Goal: Task Accomplishment & Management: Complete application form

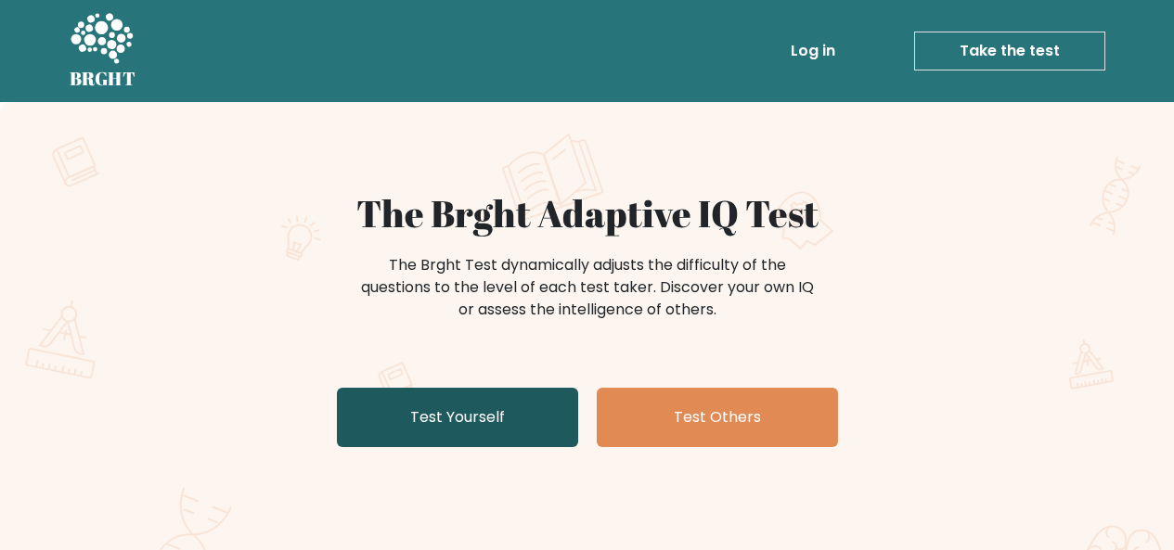
click at [471, 437] on link "Test Yourself" at bounding box center [457, 417] width 241 height 59
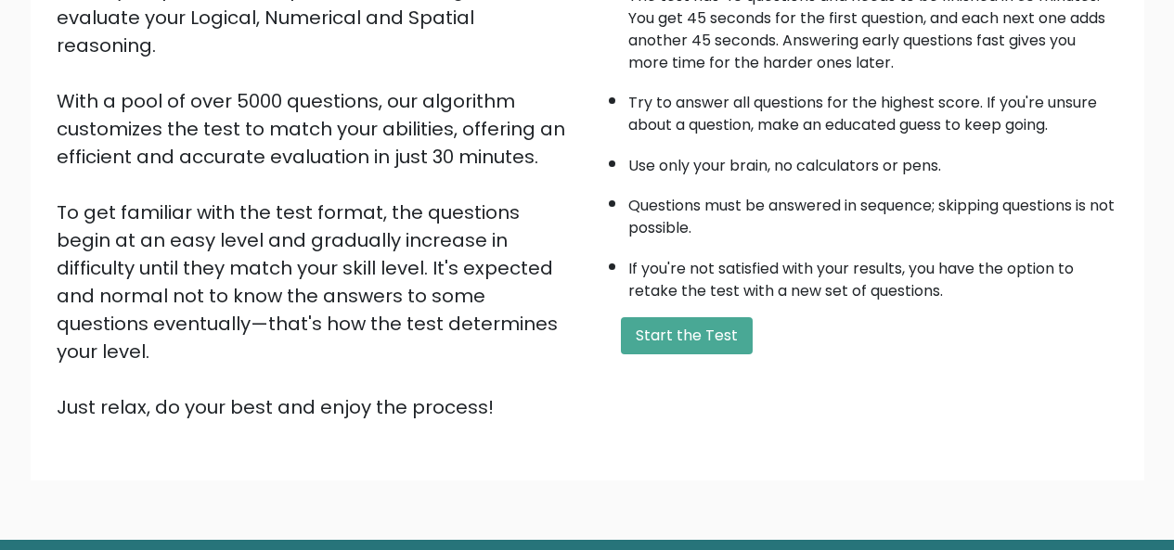
scroll to position [278, 0]
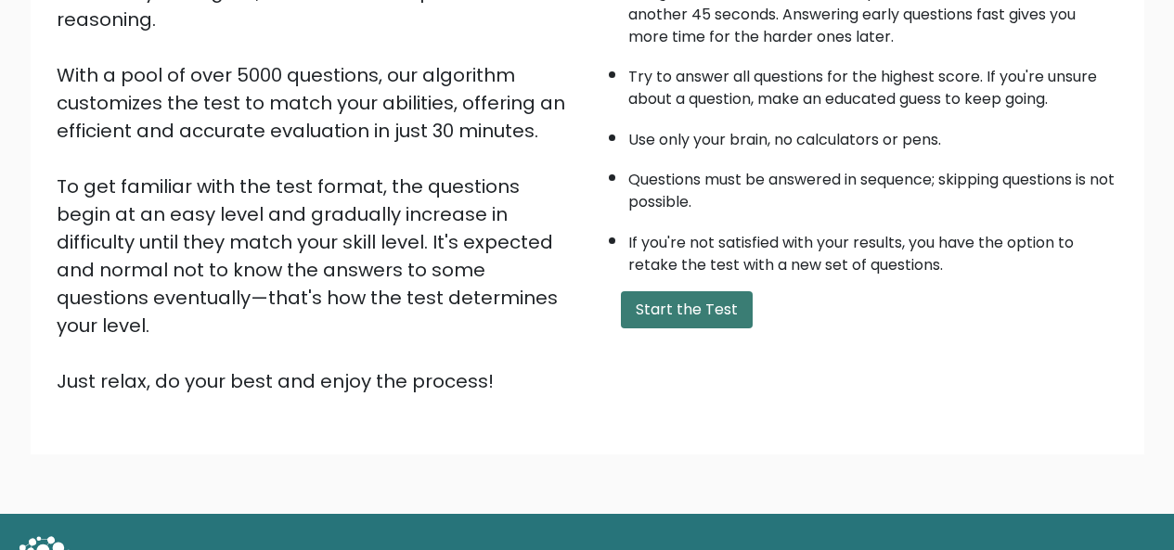
click at [713, 317] on button "Start the Test" at bounding box center [687, 309] width 132 height 37
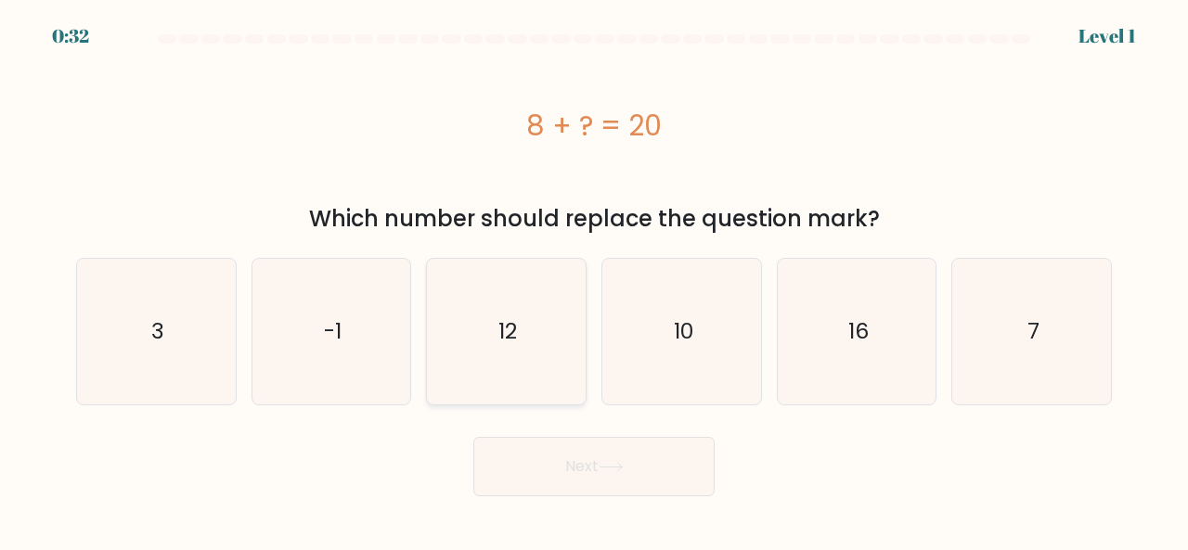
click at [521, 339] on icon "12" at bounding box center [506, 332] width 146 height 146
click at [594, 280] on input "c. 12" at bounding box center [594, 278] width 1 height 5
radio input "true"
click at [583, 483] on button "Next" at bounding box center [593, 466] width 241 height 59
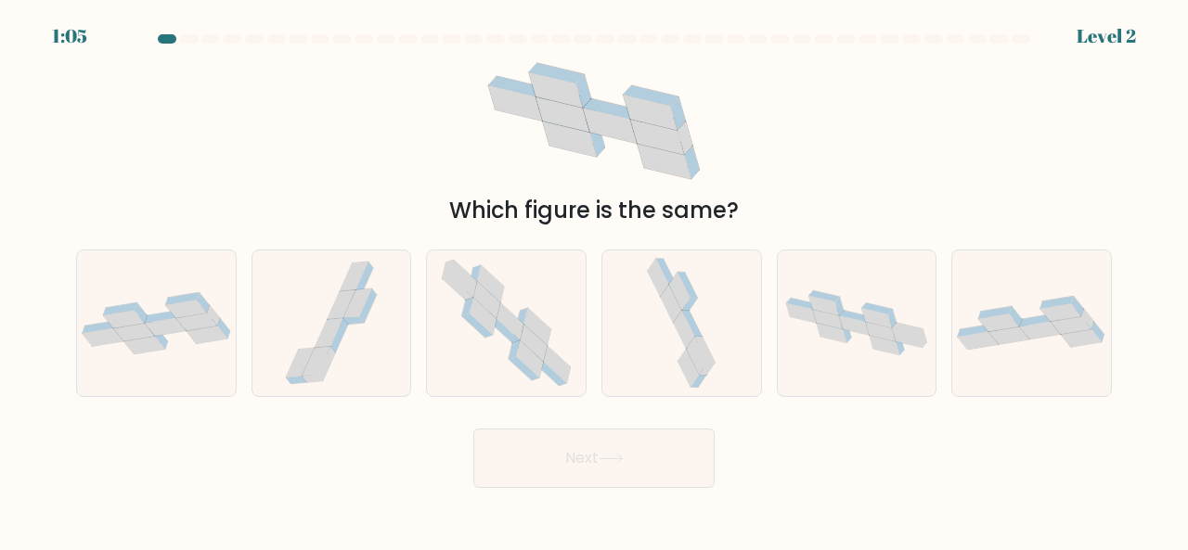
drag, startPoint x: 637, startPoint y: 136, endPoint x: 654, endPoint y: 80, distance: 59.3
click at [654, 80] on icon at bounding box center [593, 121] width 240 height 140
click at [196, 358] on div at bounding box center [156, 324] width 161 height 148
click at [594, 280] on input "a." at bounding box center [594, 278] width 1 height 5
radio input "true"
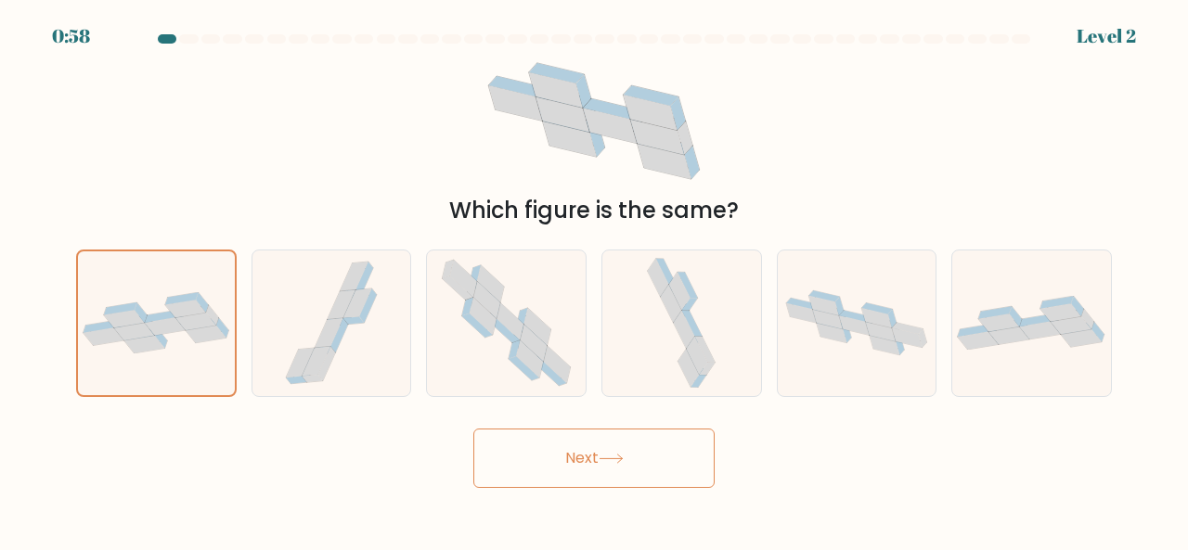
click at [664, 461] on button "Next" at bounding box center [593, 458] width 241 height 59
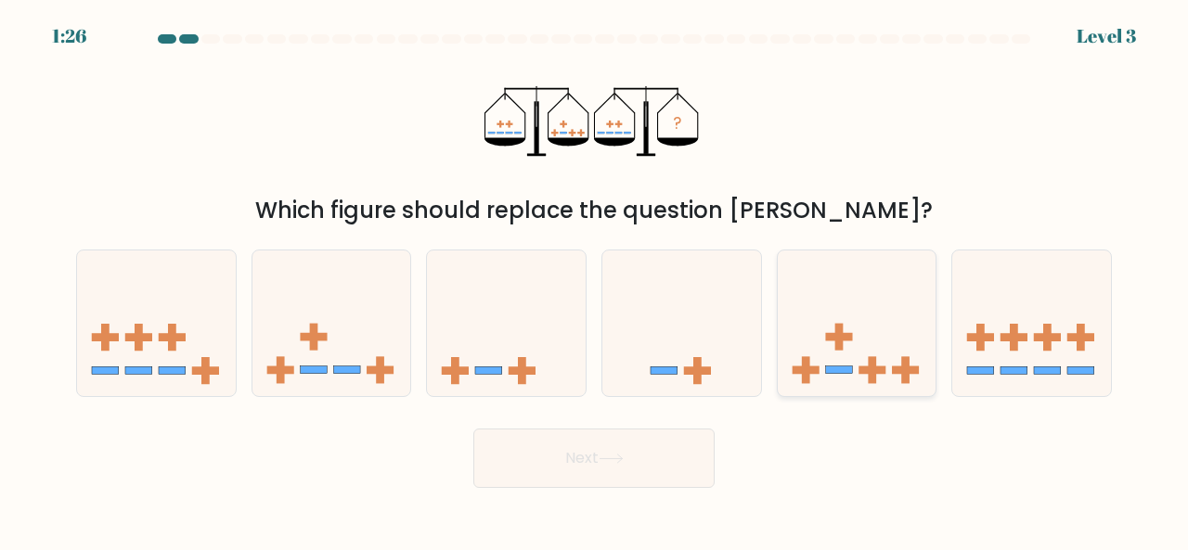
click at [873, 348] on icon at bounding box center [857, 322] width 159 height 131
click at [595, 280] on input "e." at bounding box center [594, 278] width 1 height 5
radio input "true"
click at [664, 463] on button "Next" at bounding box center [593, 458] width 241 height 59
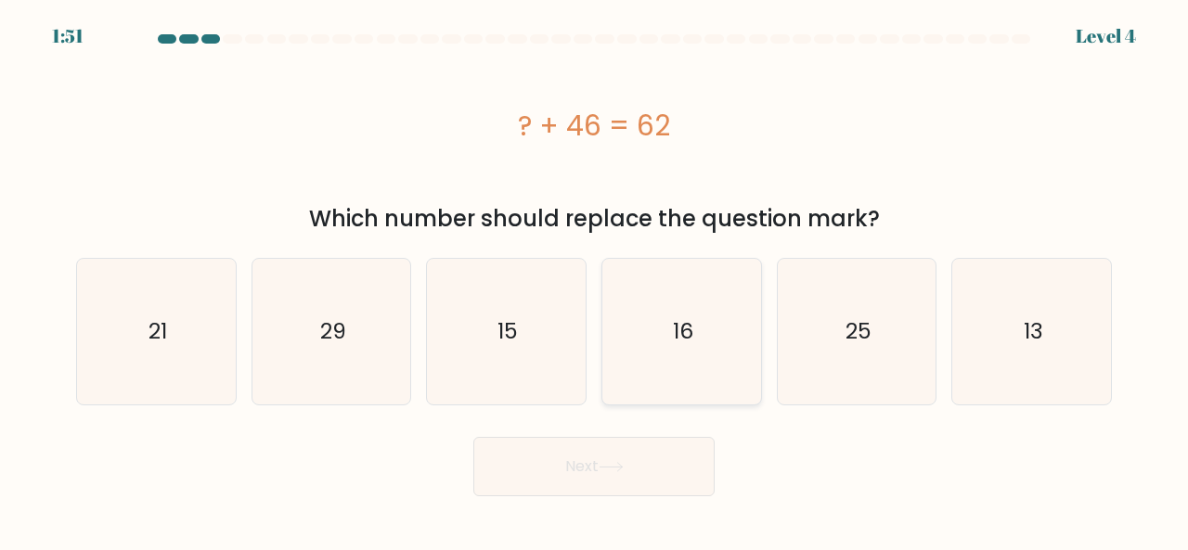
click at [731, 331] on icon "16" at bounding box center [682, 332] width 146 height 146
click at [595, 280] on input "d. 16" at bounding box center [594, 278] width 1 height 5
radio input "true"
click at [663, 465] on button "Next" at bounding box center [593, 466] width 241 height 59
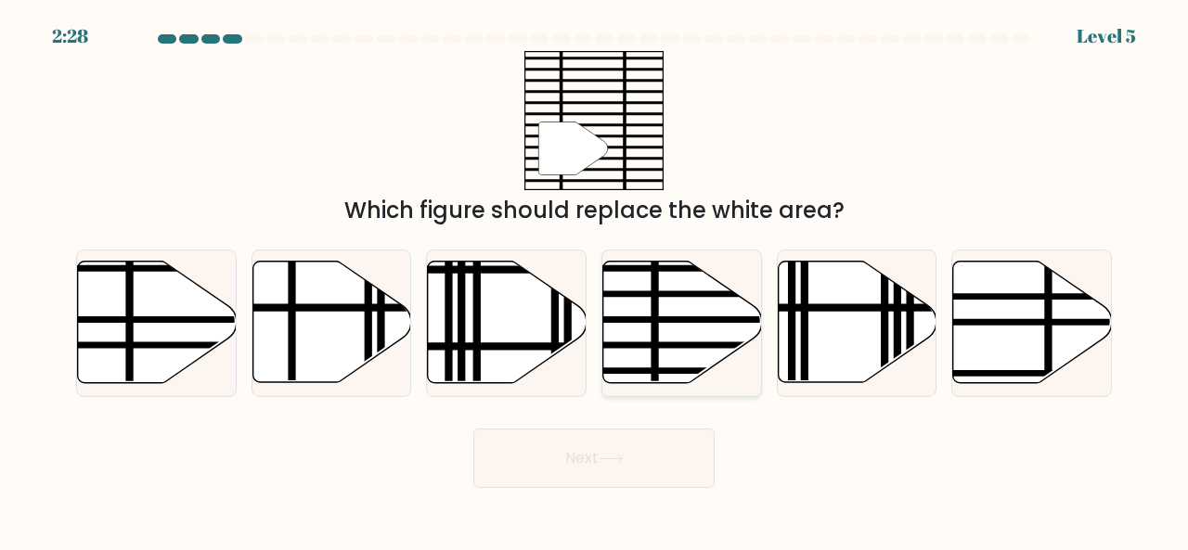
click at [670, 338] on icon at bounding box center [682, 323] width 159 height 122
click at [595, 280] on input "d." at bounding box center [594, 278] width 1 height 5
radio input "true"
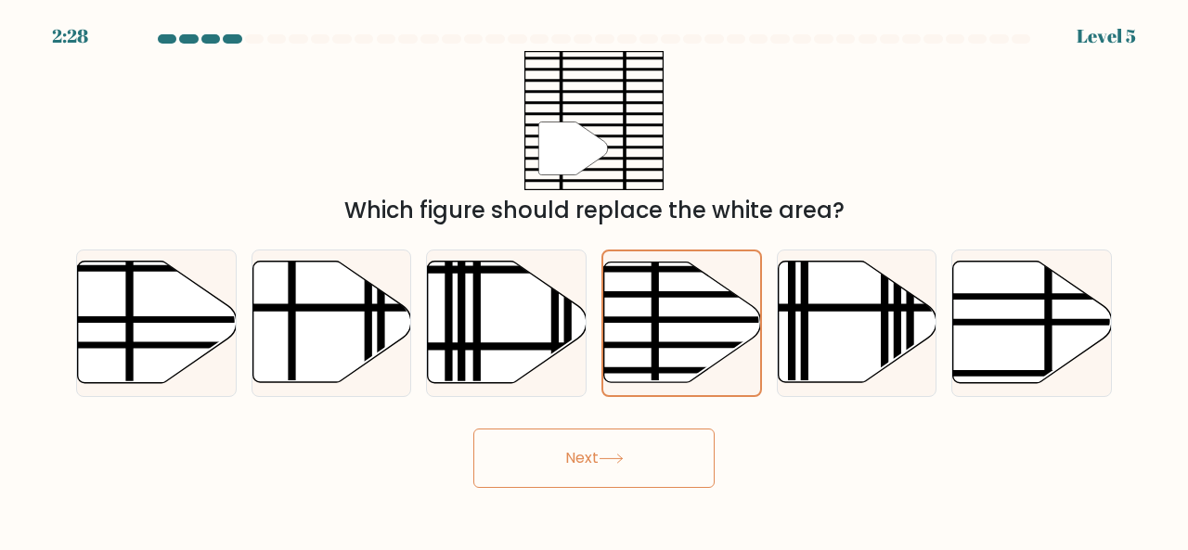
click at [619, 460] on icon at bounding box center [611, 459] width 25 height 10
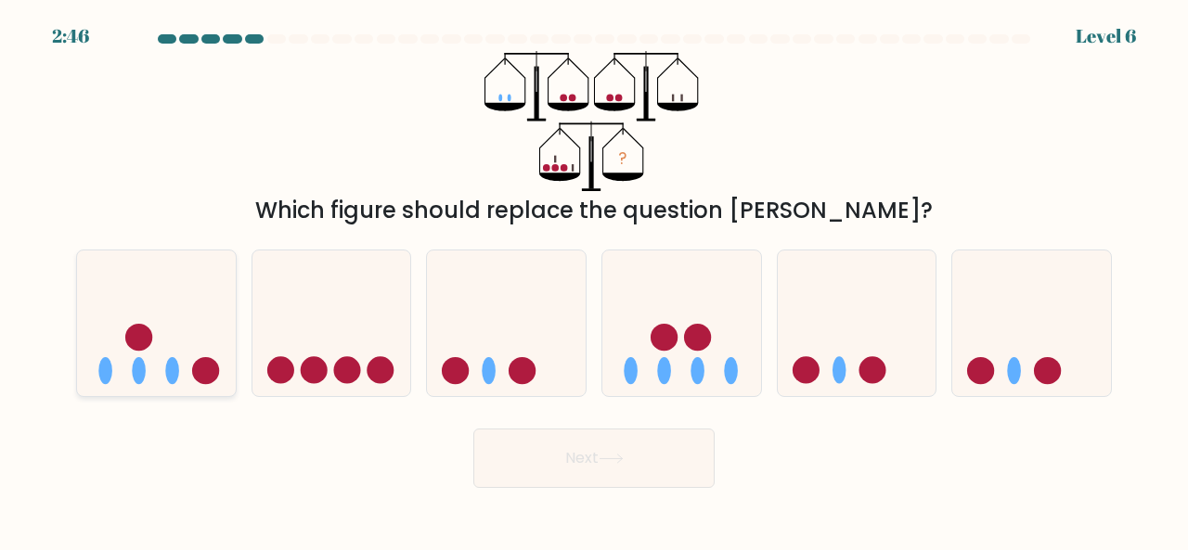
click at [183, 362] on icon at bounding box center [156, 322] width 159 height 131
click at [594, 280] on input "a." at bounding box center [594, 278] width 1 height 5
radio input "true"
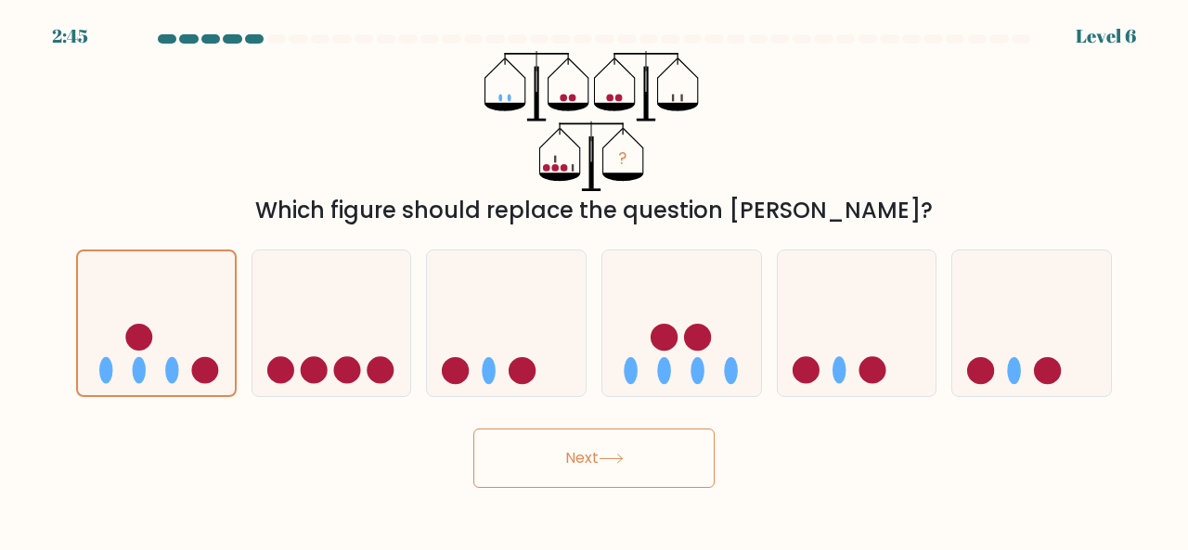
click at [598, 458] on button "Next" at bounding box center [593, 458] width 241 height 59
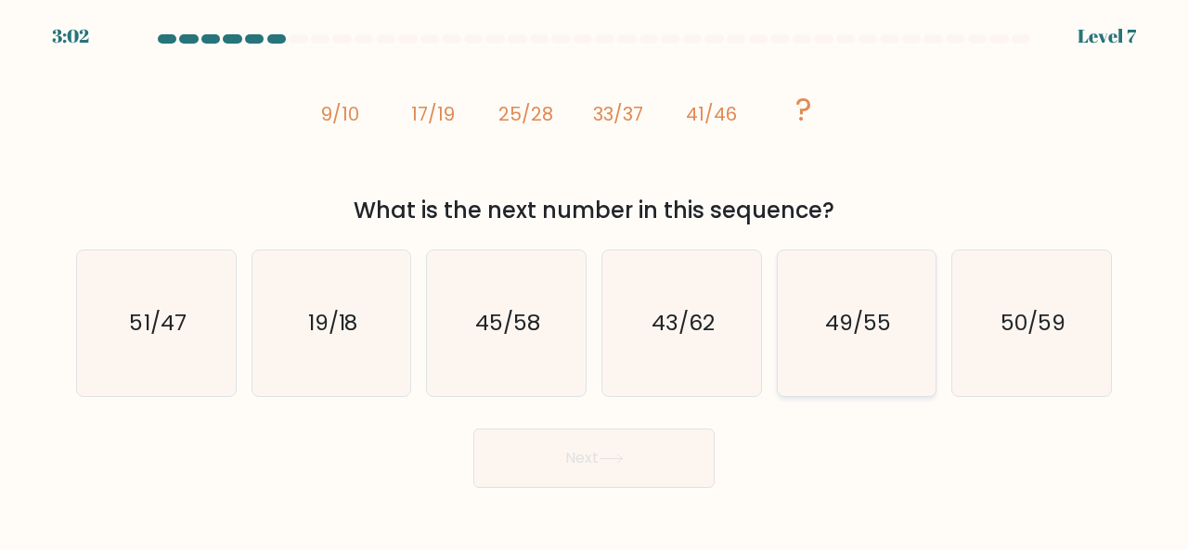
click at [862, 357] on icon "49/55" at bounding box center [857, 324] width 146 height 146
click at [595, 280] on input "e. 49/55" at bounding box center [594, 278] width 1 height 5
radio input "true"
click at [614, 482] on button "Next" at bounding box center [593, 458] width 241 height 59
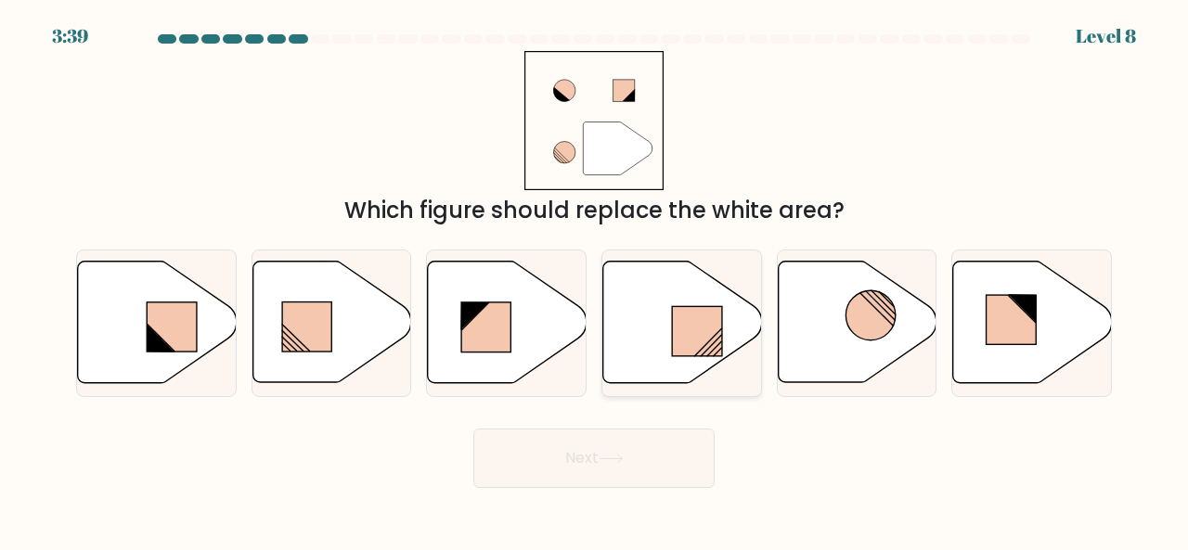
click at [653, 352] on icon at bounding box center [682, 323] width 159 height 122
click at [595, 280] on input "d." at bounding box center [594, 278] width 1 height 5
radio input "true"
click at [658, 468] on button "Next" at bounding box center [593, 458] width 241 height 59
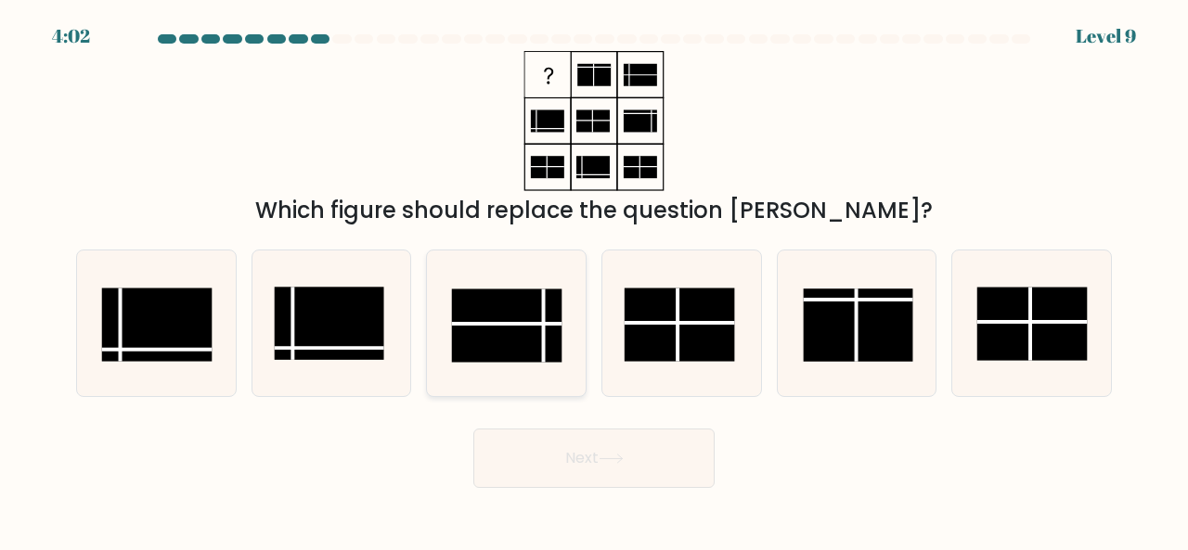
click at [499, 342] on rect at bounding box center [507, 325] width 110 height 73
click at [594, 280] on input "c." at bounding box center [594, 278] width 1 height 5
radio input "true"
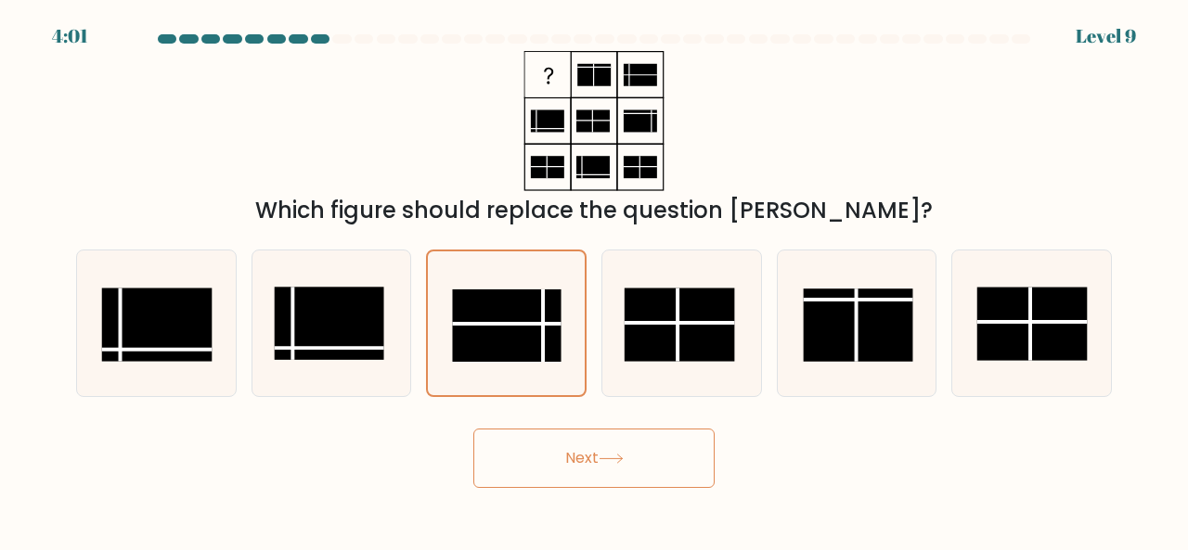
click at [646, 442] on button "Next" at bounding box center [593, 458] width 241 height 59
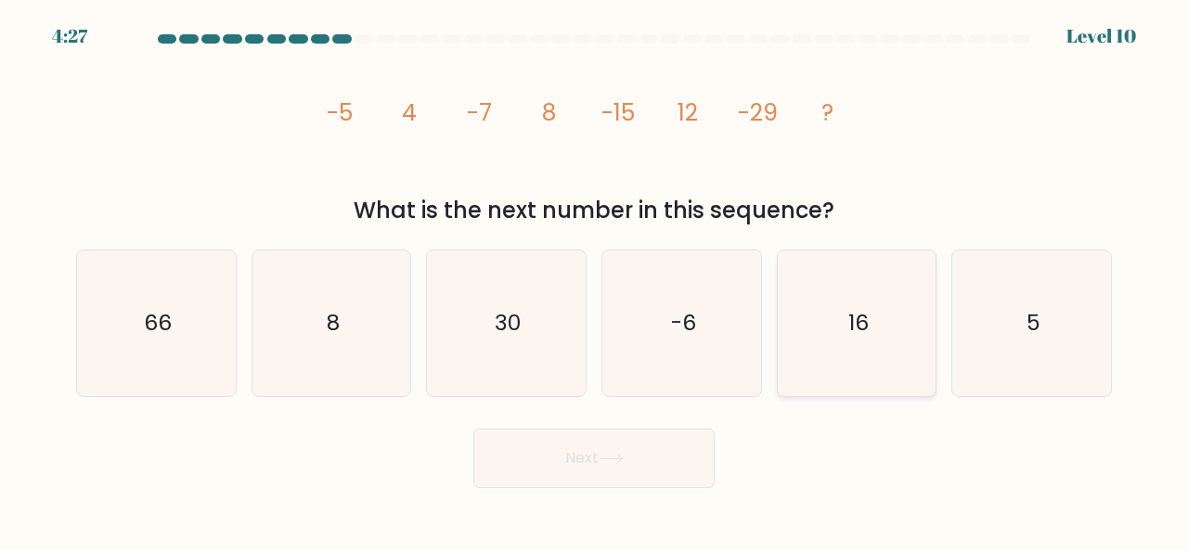
click at [896, 311] on icon "16" at bounding box center [857, 324] width 146 height 146
click at [595, 280] on input "e. 16" at bounding box center [594, 278] width 1 height 5
radio input "true"
click at [580, 459] on button "Next" at bounding box center [593, 458] width 241 height 59
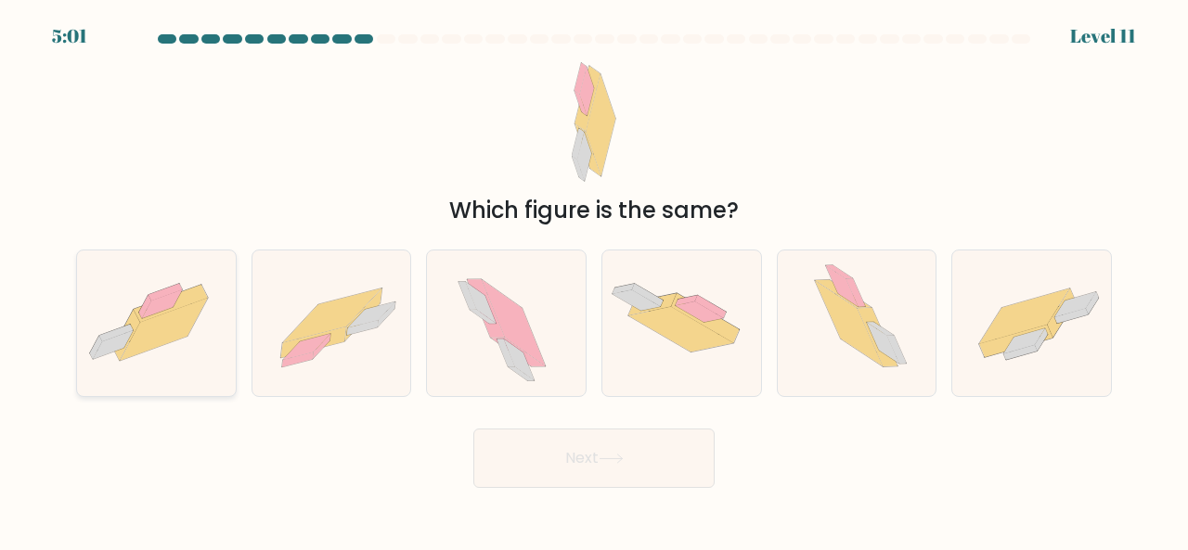
click at [163, 322] on icon at bounding box center [163, 330] width 87 height 62
click at [594, 280] on input "a." at bounding box center [594, 278] width 1 height 5
radio input "true"
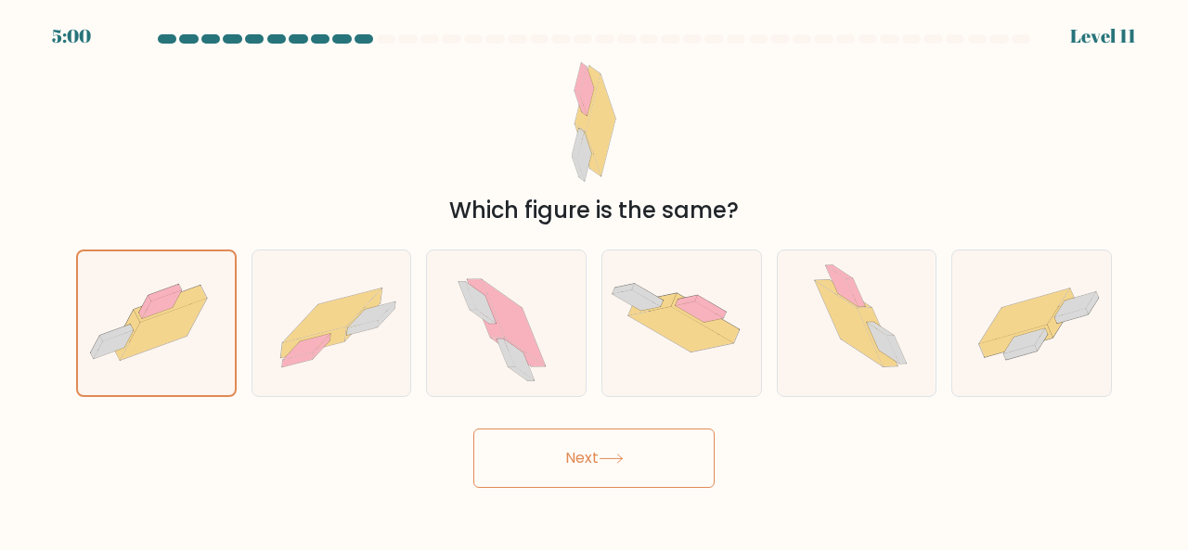
click at [578, 472] on button "Next" at bounding box center [593, 458] width 241 height 59
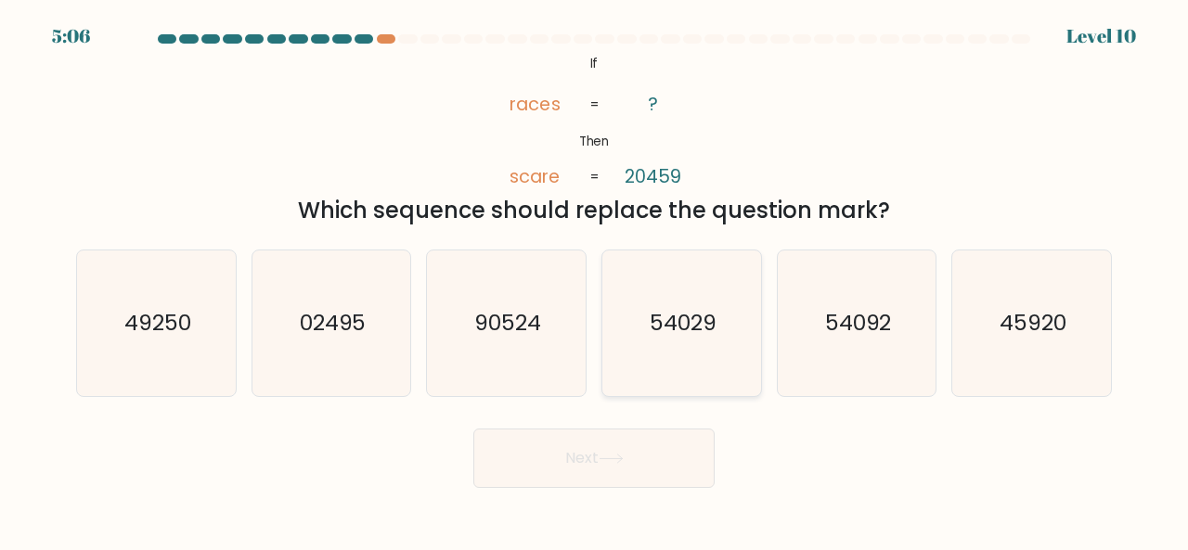
click at [672, 335] on text "54029" at bounding box center [683, 322] width 67 height 31
click at [595, 280] on input "d. 54029" at bounding box center [594, 278] width 1 height 5
radio input "true"
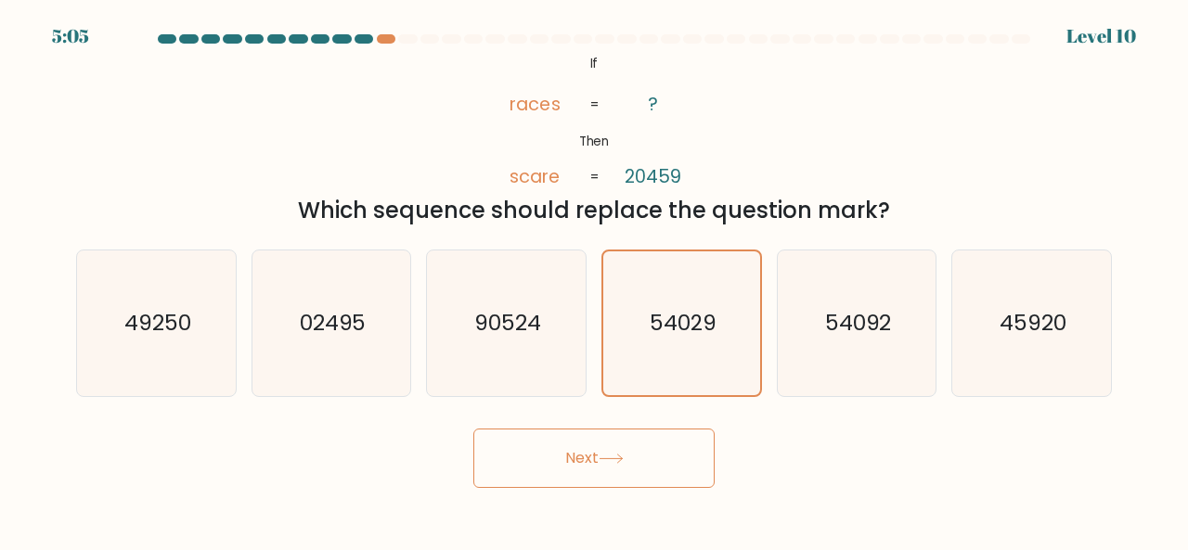
click at [618, 430] on button "Next" at bounding box center [593, 458] width 241 height 59
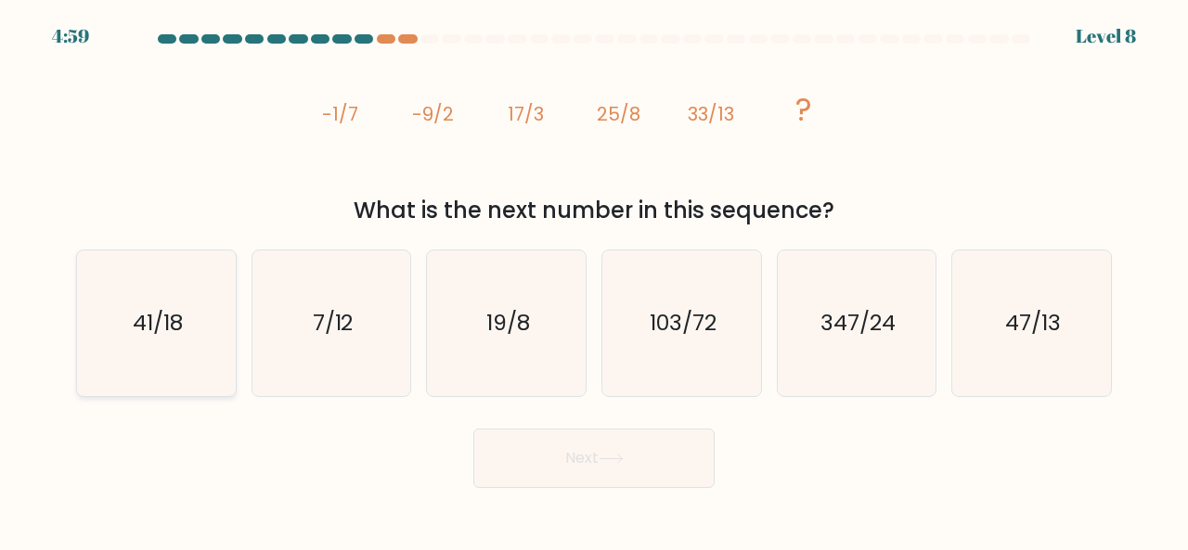
click at [149, 308] on text "41/18" at bounding box center [158, 322] width 50 height 31
click at [594, 280] on input "a. 41/18" at bounding box center [594, 278] width 1 height 5
radio input "true"
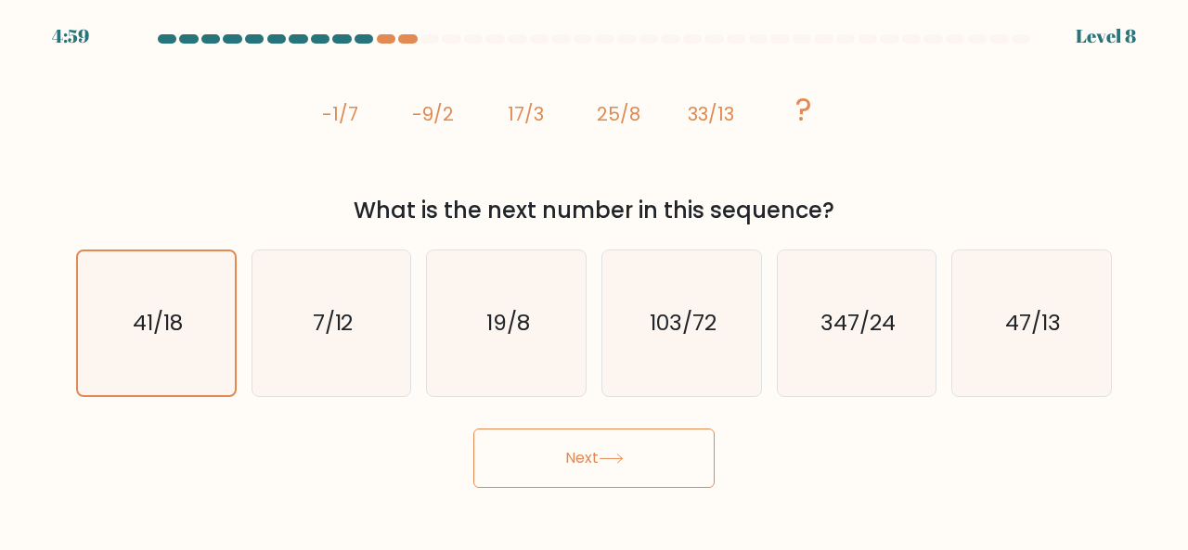
click at [676, 488] on body "4:59 Level 8" at bounding box center [594, 275] width 1188 height 550
click at [674, 459] on button "Next" at bounding box center [593, 458] width 241 height 59
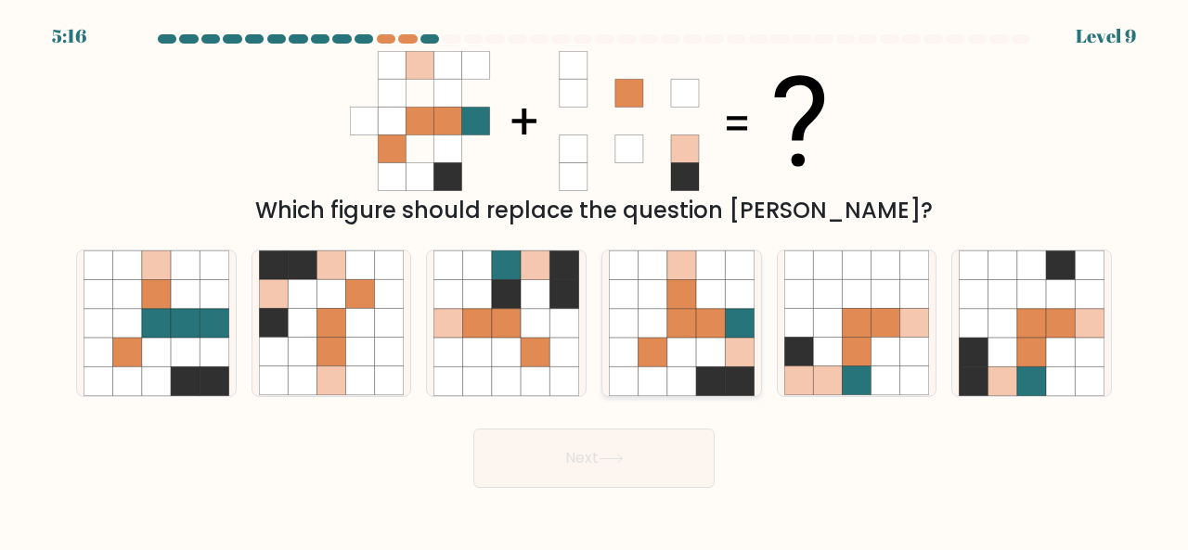
click at [683, 342] on icon at bounding box center [681, 352] width 29 height 29
click at [595, 280] on input "d." at bounding box center [594, 278] width 1 height 5
radio input "true"
click at [629, 459] on button "Next" at bounding box center [593, 458] width 241 height 59
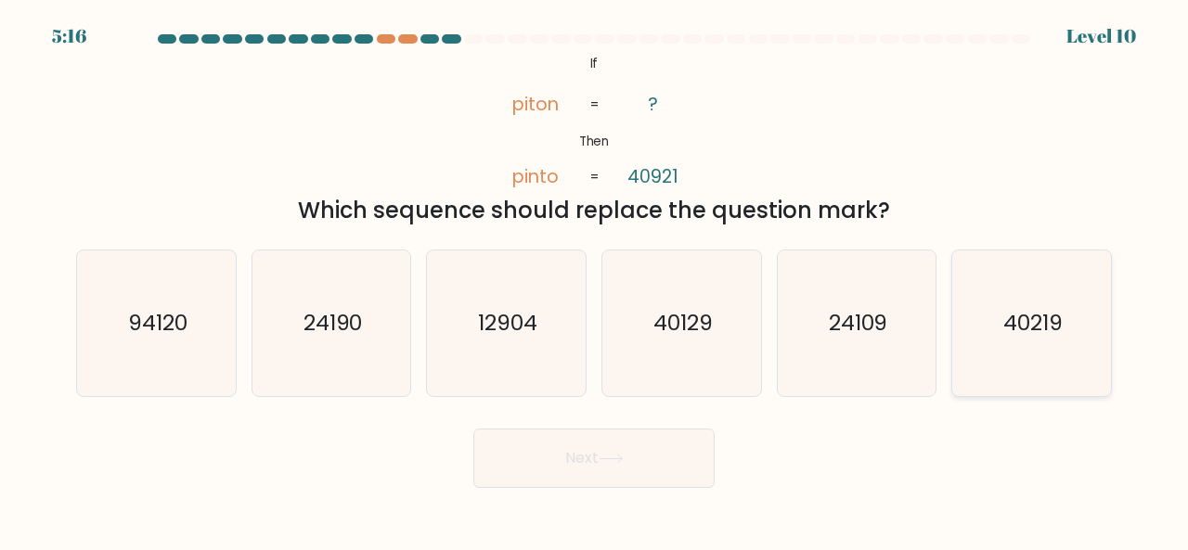
click at [1044, 340] on icon "40219" at bounding box center [1032, 324] width 146 height 146
click at [595, 280] on input "f. 40219" at bounding box center [594, 278] width 1 height 5
radio input "true"
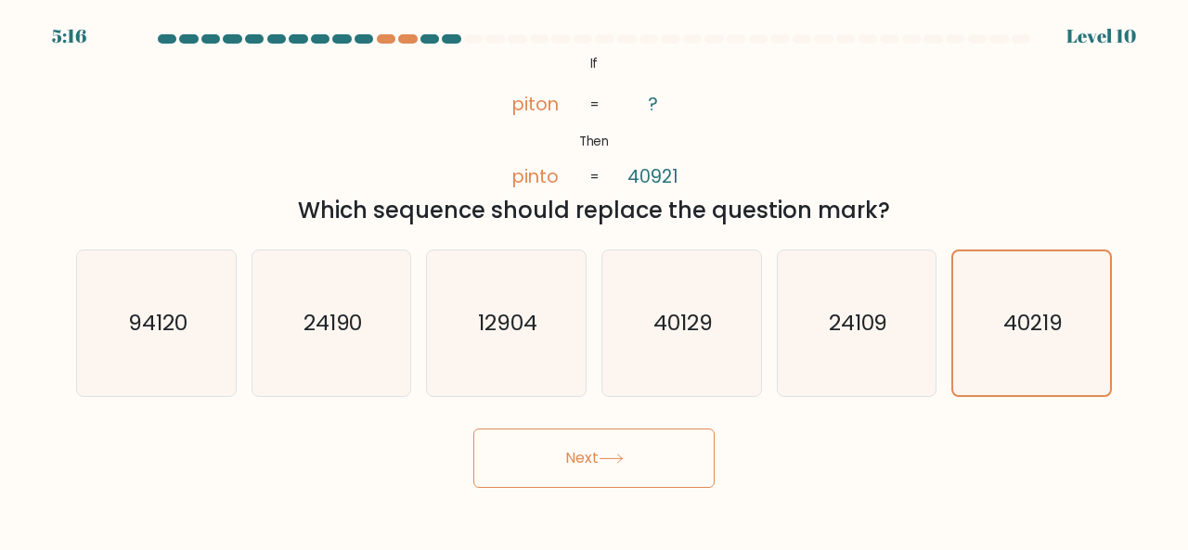
click at [655, 447] on button "Next" at bounding box center [593, 458] width 241 height 59
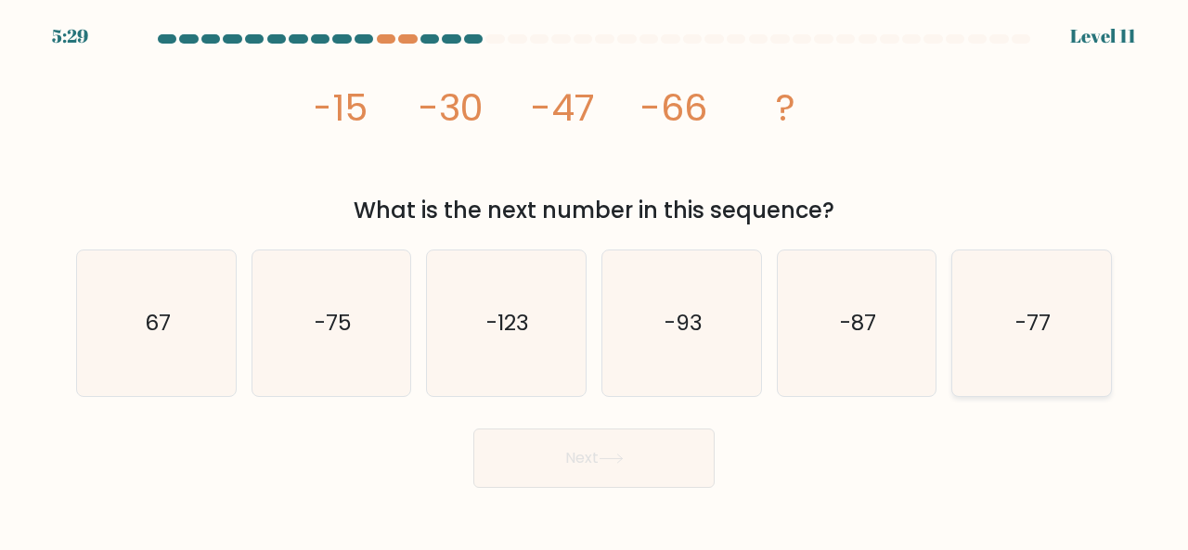
click at [1041, 336] on text "-77" at bounding box center [1032, 322] width 35 height 31
click at [595, 280] on input "f. -77" at bounding box center [594, 278] width 1 height 5
radio input "true"
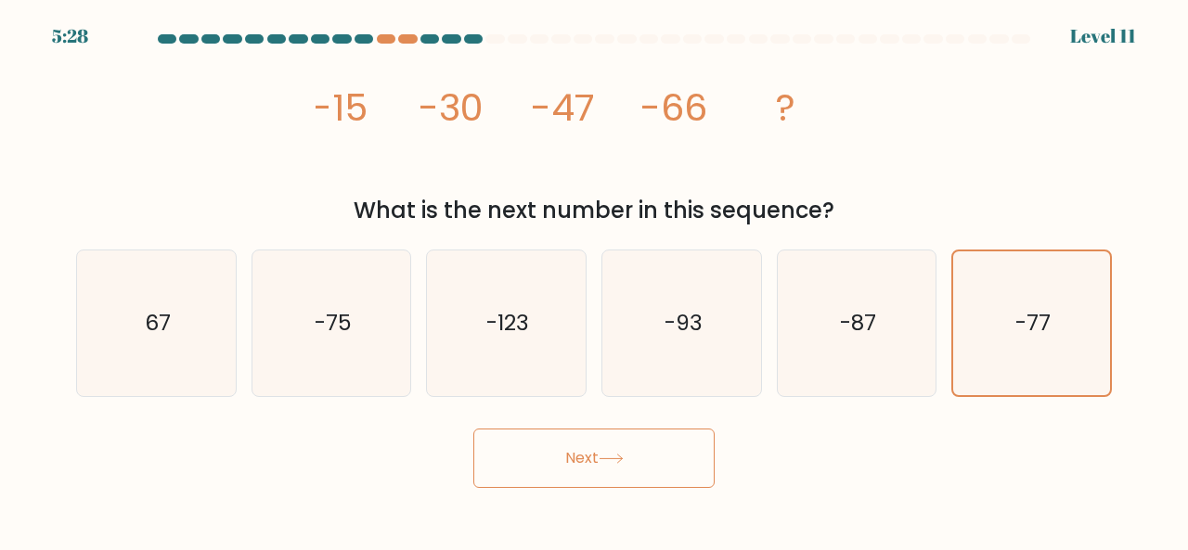
click at [576, 460] on button "Next" at bounding box center [593, 458] width 241 height 59
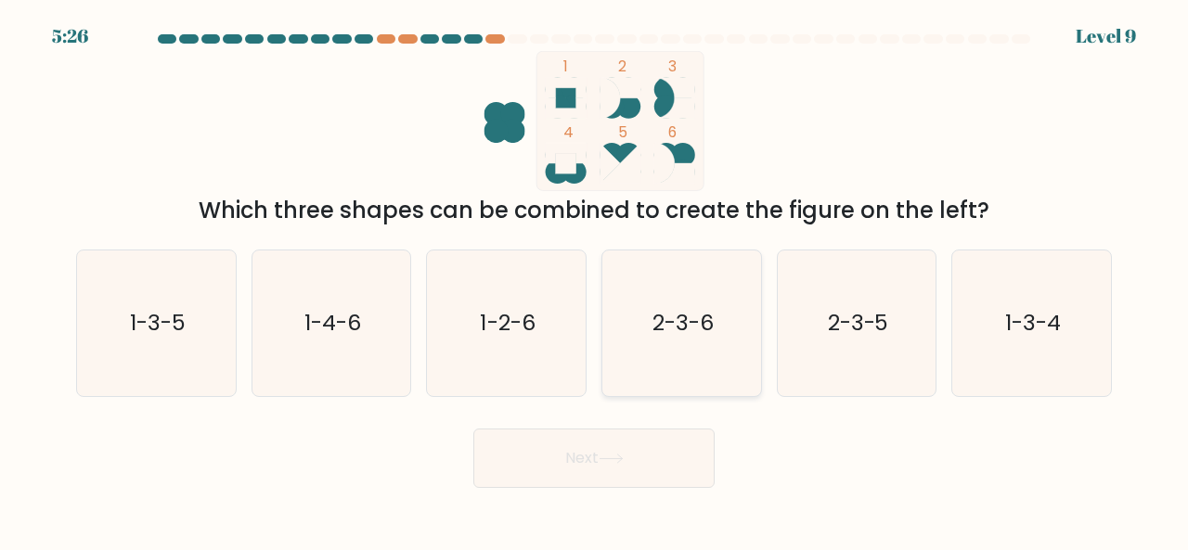
click at [726, 335] on icon "2-3-6" at bounding box center [682, 324] width 146 height 146
click at [595, 280] on input "d. 2-3-6" at bounding box center [594, 278] width 1 height 5
radio input "true"
click at [611, 472] on button "Next" at bounding box center [593, 458] width 241 height 59
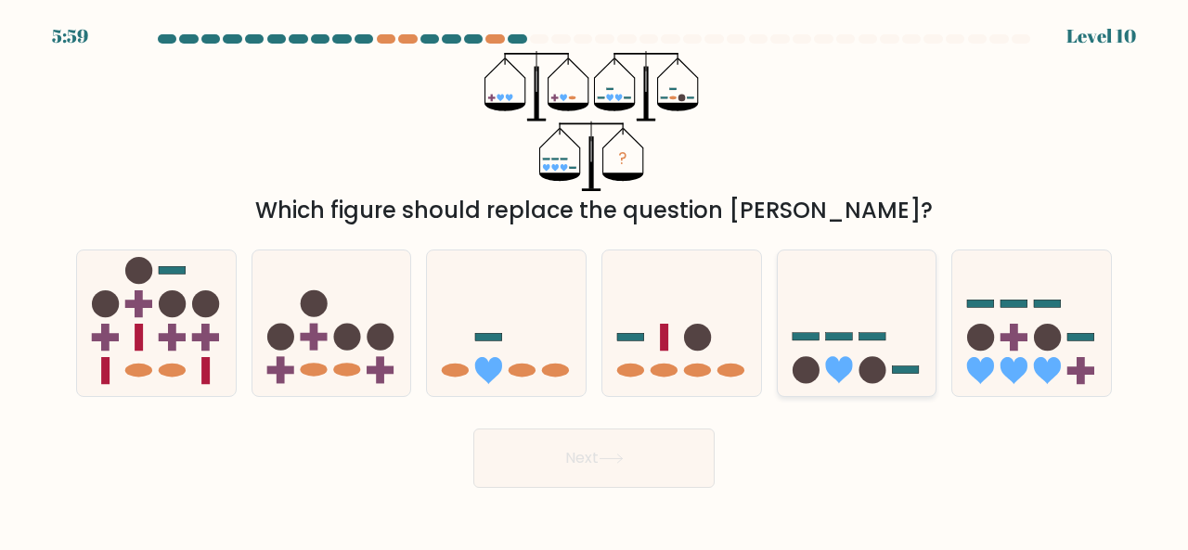
click at [871, 359] on circle at bounding box center [871, 370] width 27 height 27
click at [595, 280] on input "e." at bounding box center [594, 278] width 1 height 5
radio input "true"
click at [650, 461] on button "Next" at bounding box center [593, 458] width 241 height 59
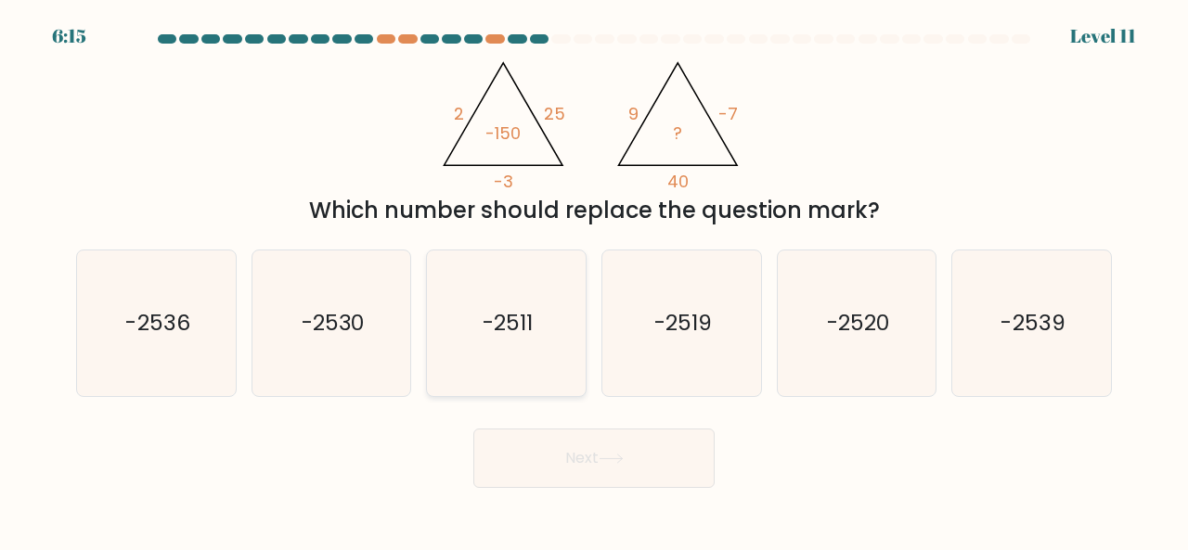
click at [535, 306] on icon "-2511" at bounding box center [506, 324] width 146 height 146
click at [594, 280] on input "c. -2511" at bounding box center [594, 278] width 1 height 5
radio input "true"
click at [571, 460] on button "Next" at bounding box center [593, 458] width 241 height 59
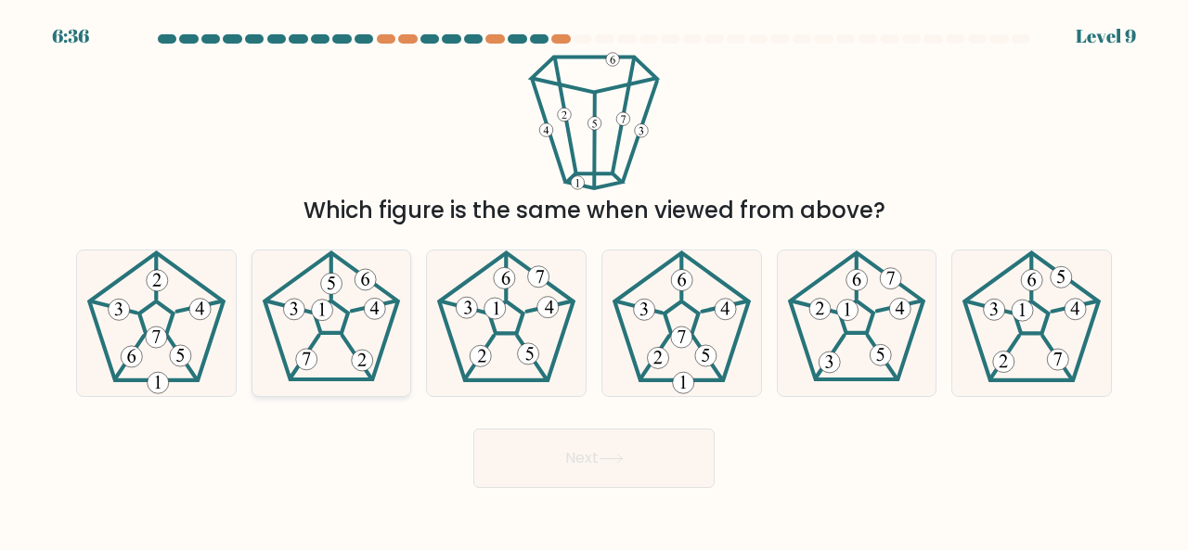
click at [317, 351] on icon at bounding box center [332, 324] width 146 height 146
click at [594, 280] on input "b." at bounding box center [594, 278] width 1 height 5
radio input "true"
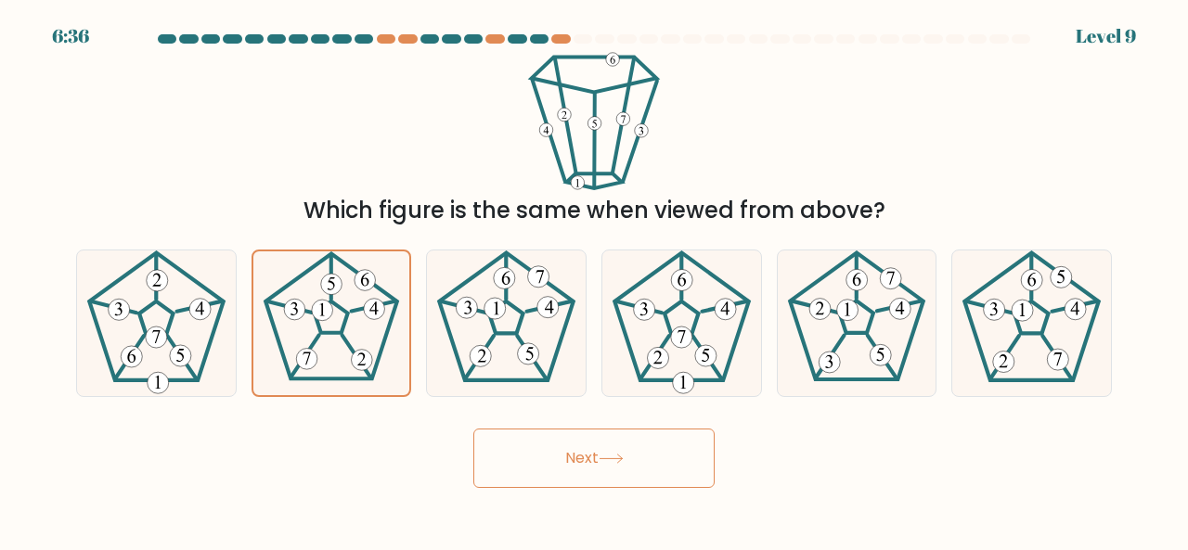
click at [572, 443] on button "Next" at bounding box center [593, 458] width 241 height 59
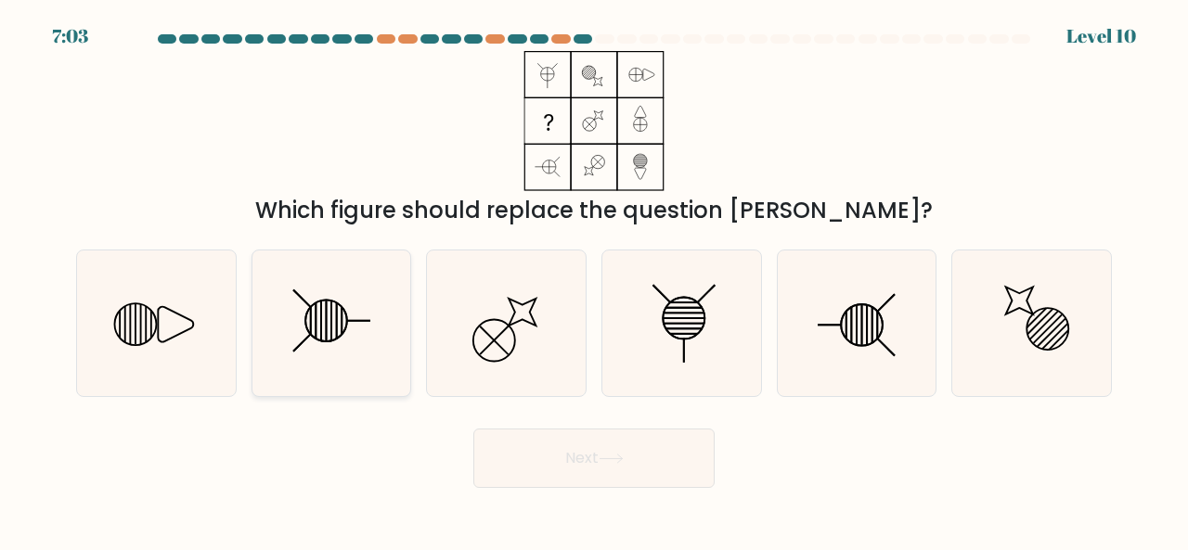
click at [320, 344] on icon at bounding box center [332, 324] width 146 height 146
click at [594, 280] on input "b." at bounding box center [594, 278] width 1 height 5
radio input "true"
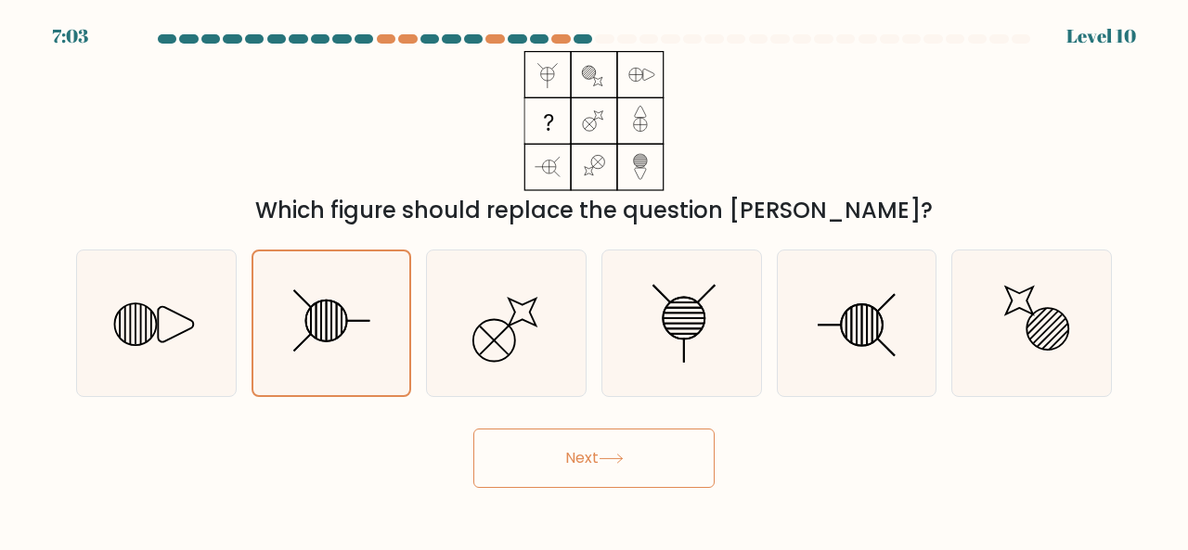
click at [535, 479] on button "Next" at bounding box center [593, 458] width 241 height 59
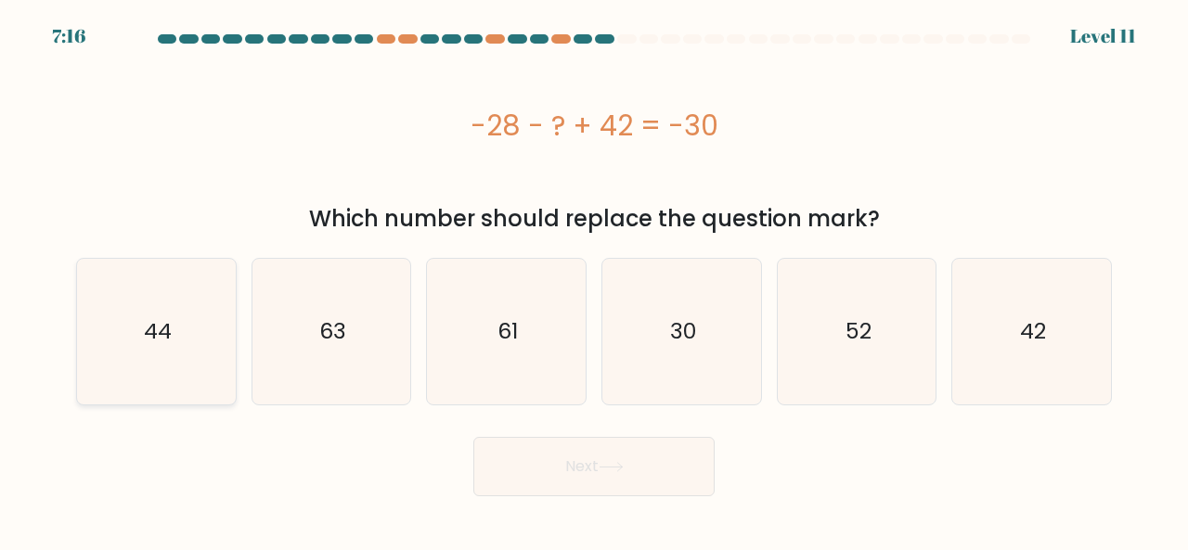
click at [196, 342] on icon "44" at bounding box center [157, 332] width 146 height 146
click at [594, 280] on input "a. 44" at bounding box center [594, 278] width 1 height 5
radio input "true"
click at [592, 474] on button "Next" at bounding box center [593, 466] width 241 height 59
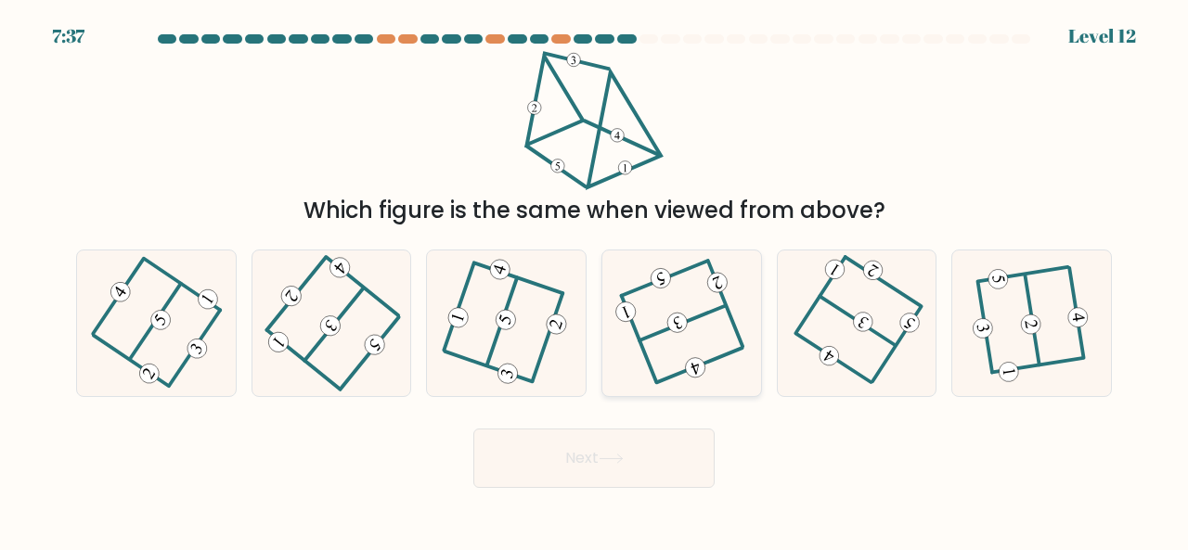
click at [697, 340] on icon at bounding box center [682, 322] width 116 height 116
click at [595, 280] on input "d." at bounding box center [594, 278] width 1 height 5
radio input "true"
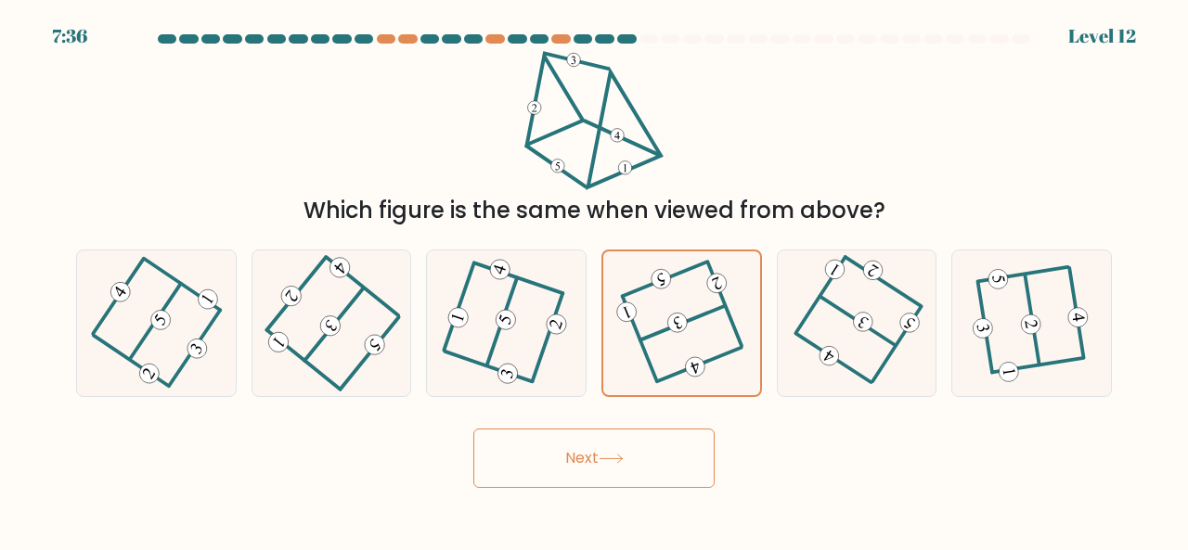
click at [646, 461] on button "Next" at bounding box center [593, 458] width 241 height 59
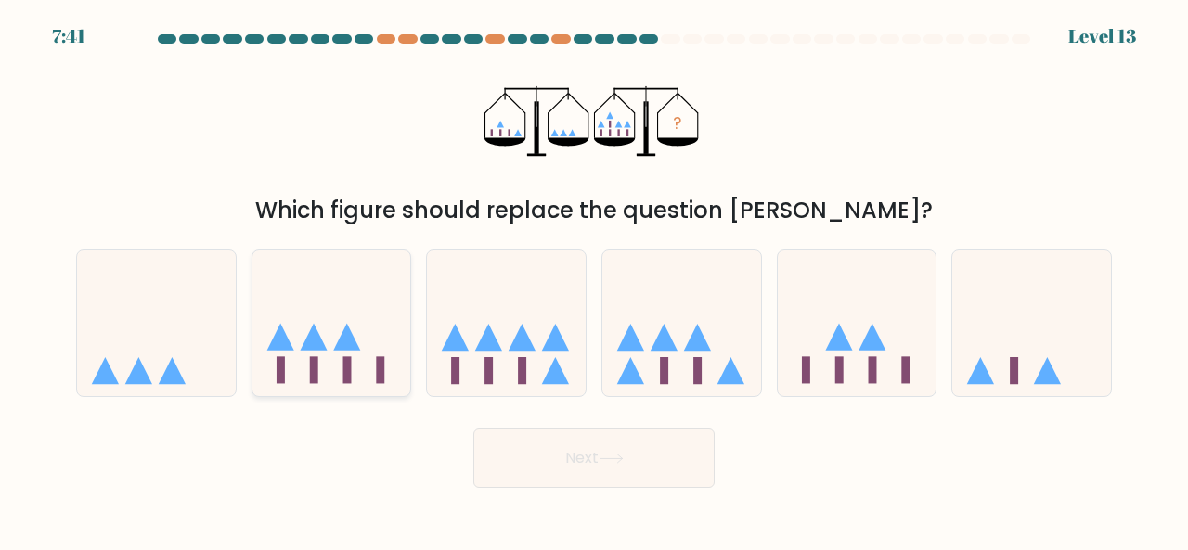
click at [332, 329] on icon at bounding box center [331, 322] width 159 height 131
click at [594, 280] on input "b." at bounding box center [594, 278] width 1 height 5
radio input "true"
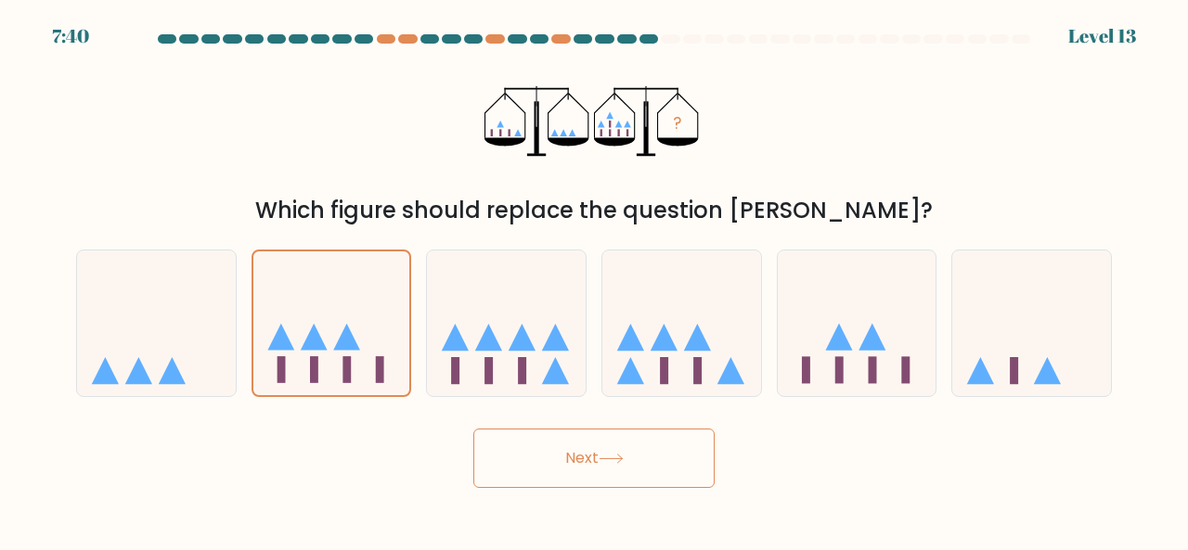
click at [616, 468] on button "Next" at bounding box center [593, 458] width 241 height 59
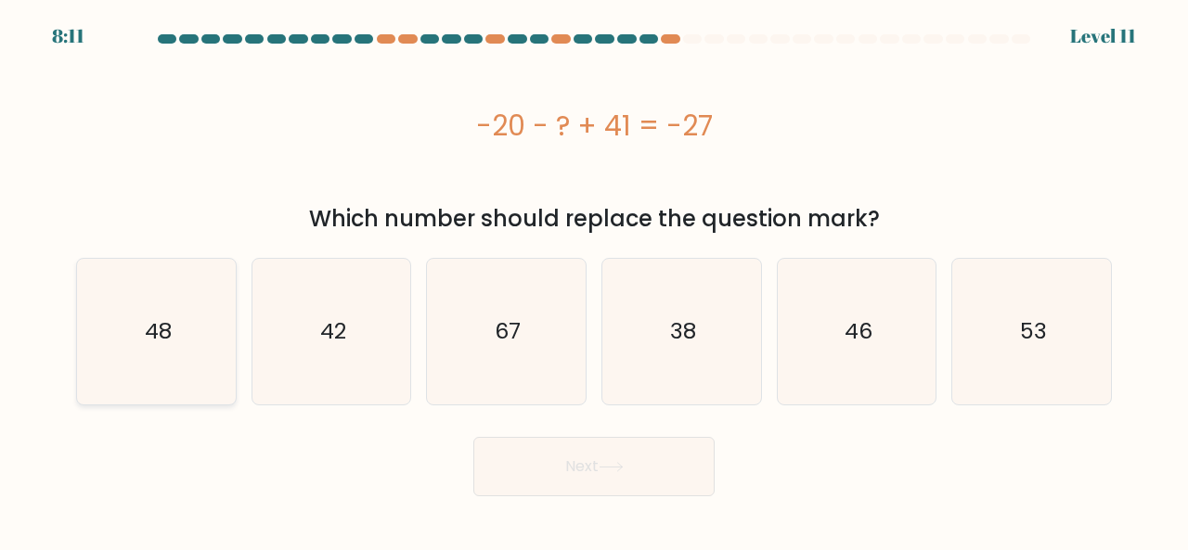
click at [187, 325] on icon "48" at bounding box center [157, 332] width 146 height 146
click at [594, 280] on input "a. 48" at bounding box center [594, 278] width 1 height 5
radio input "true"
click at [566, 463] on button "Next" at bounding box center [593, 466] width 241 height 59
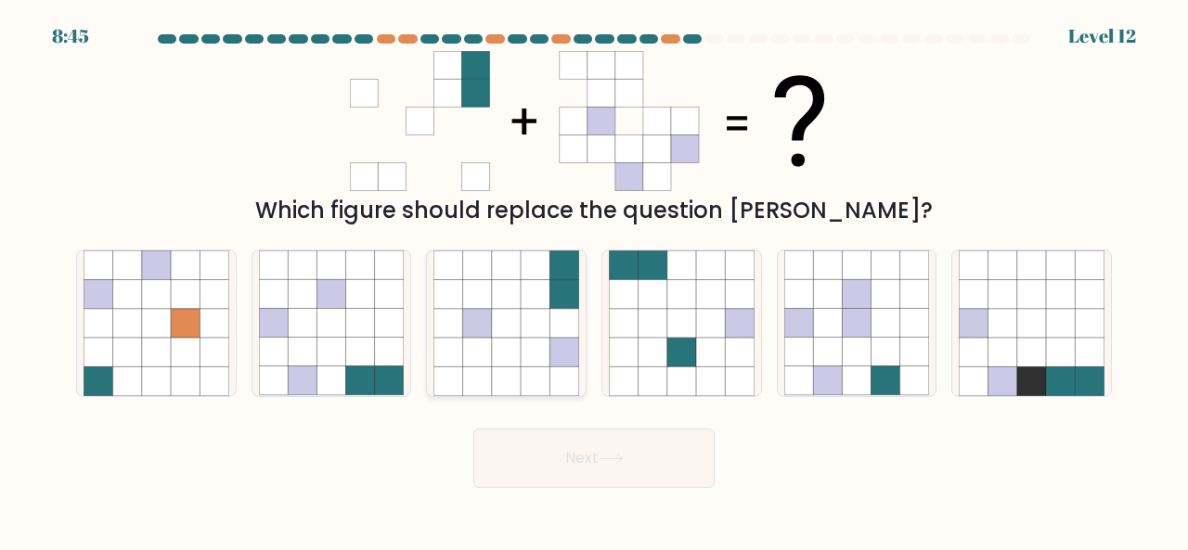
click at [509, 300] on icon at bounding box center [506, 293] width 29 height 29
click at [594, 280] on input "c." at bounding box center [594, 278] width 1 height 5
radio input "true"
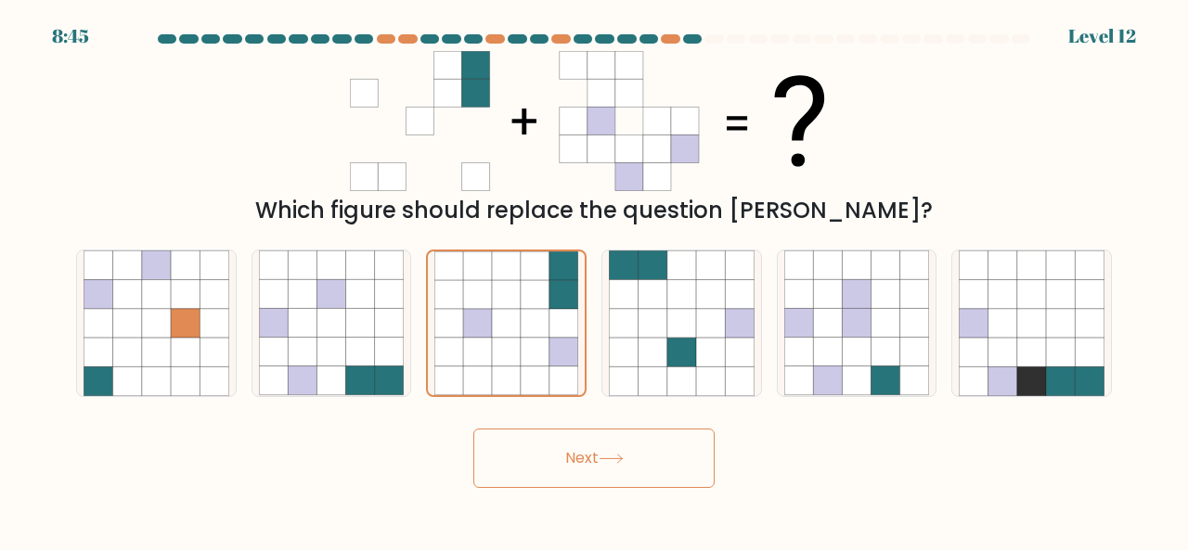
click at [534, 476] on button "Next" at bounding box center [593, 458] width 241 height 59
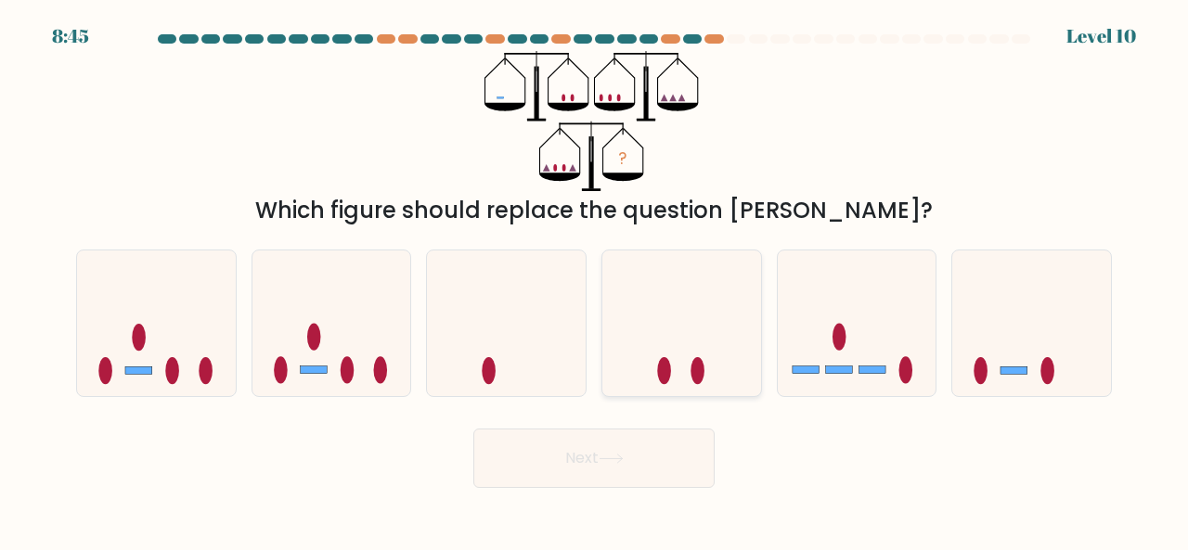
click at [702, 329] on icon at bounding box center [681, 322] width 159 height 131
click at [595, 280] on input "d." at bounding box center [594, 278] width 1 height 5
radio input "true"
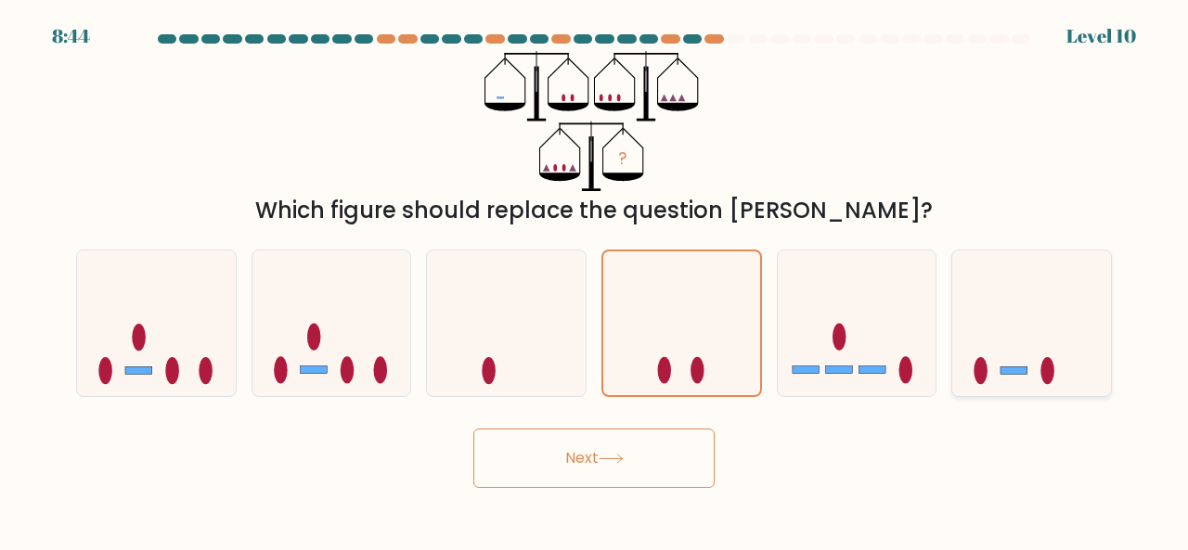
click at [1004, 366] on icon at bounding box center [1031, 322] width 159 height 131
click at [595, 280] on input "f." at bounding box center [594, 278] width 1 height 5
radio input "true"
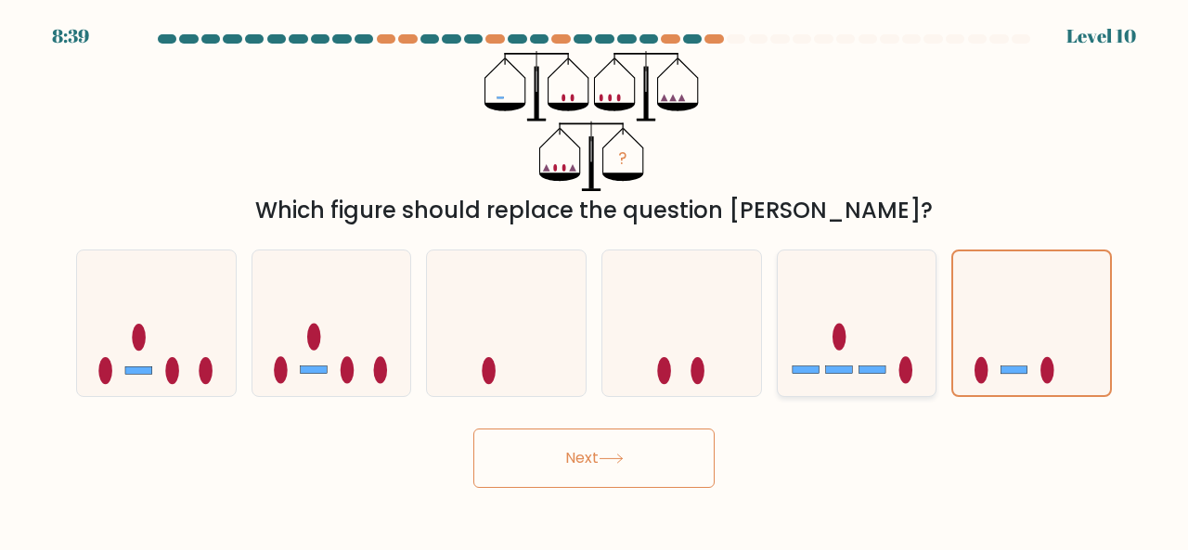
click at [896, 337] on icon at bounding box center [857, 322] width 159 height 131
click at [595, 280] on input "e." at bounding box center [594, 278] width 1 height 5
radio input "true"
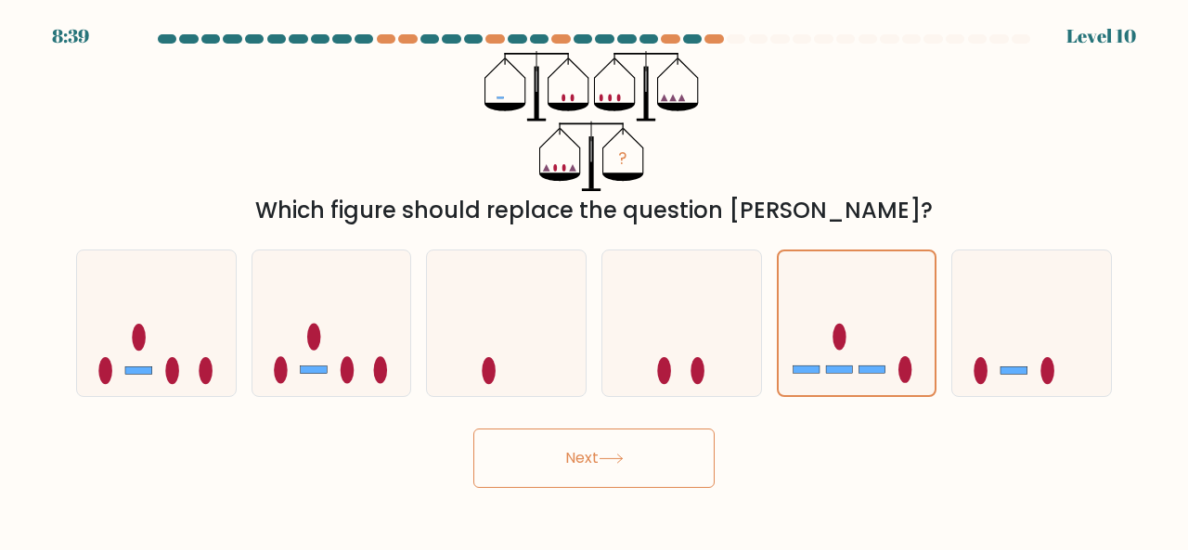
click at [637, 456] on button "Next" at bounding box center [593, 458] width 241 height 59
click at [657, 469] on button "Next" at bounding box center [593, 458] width 241 height 59
click at [816, 458] on div "Next" at bounding box center [594, 453] width 1058 height 69
click at [636, 466] on button "Next" at bounding box center [593, 458] width 241 height 59
click at [956, 93] on div "? Which figure should replace the question mark?" at bounding box center [594, 139] width 1058 height 176
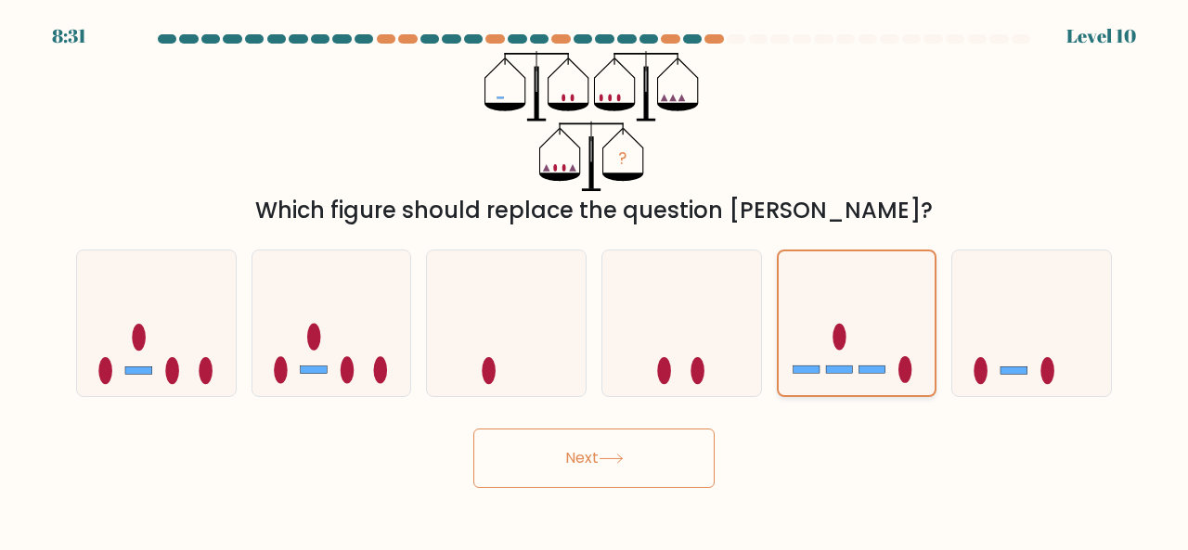
click at [849, 292] on icon at bounding box center [857, 323] width 157 height 130
click at [595, 280] on input "e." at bounding box center [594, 278] width 1 height 5
click at [728, 312] on icon at bounding box center [681, 322] width 159 height 131
click at [595, 280] on input "d." at bounding box center [594, 278] width 1 height 5
radio input "true"
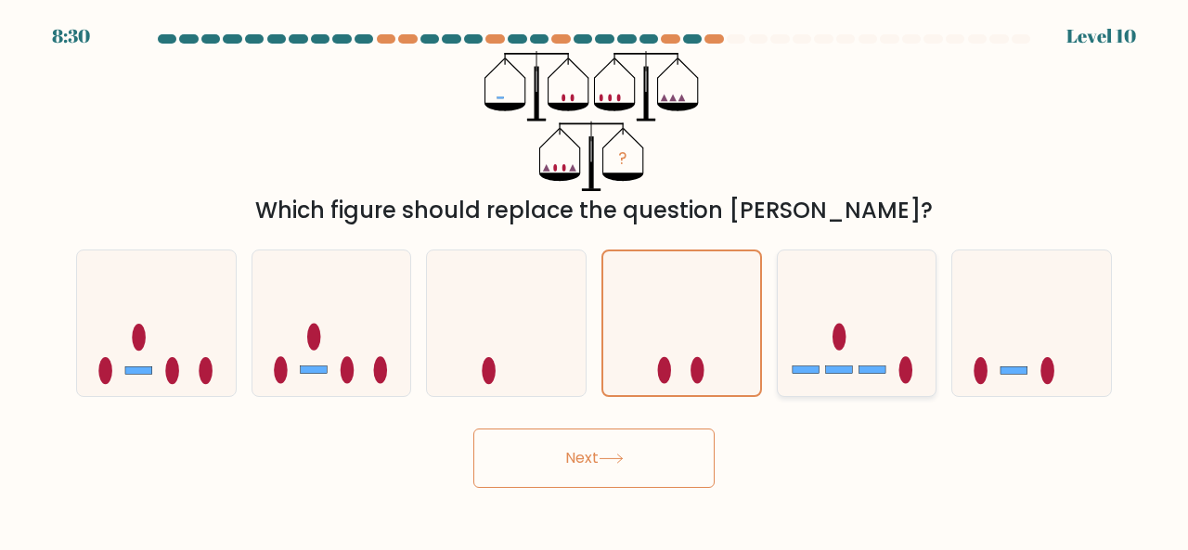
click at [848, 316] on icon at bounding box center [857, 322] width 159 height 131
click at [595, 280] on input "e." at bounding box center [594, 278] width 1 height 5
radio input "true"
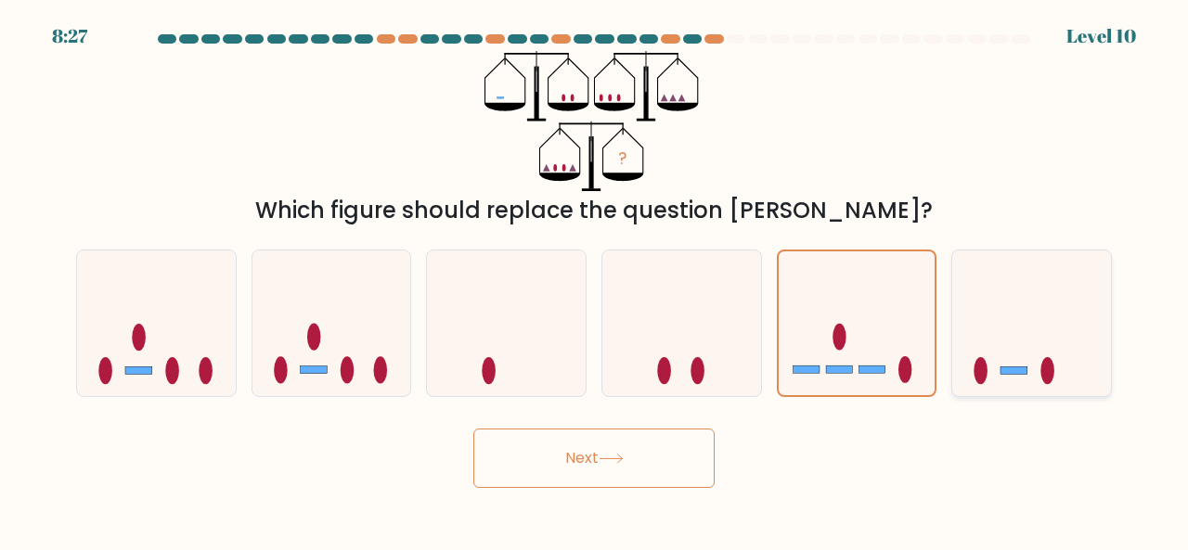
click at [966, 333] on icon at bounding box center [1031, 322] width 159 height 131
click at [595, 280] on input "f." at bounding box center [594, 278] width 1 height 5
radio input "true"
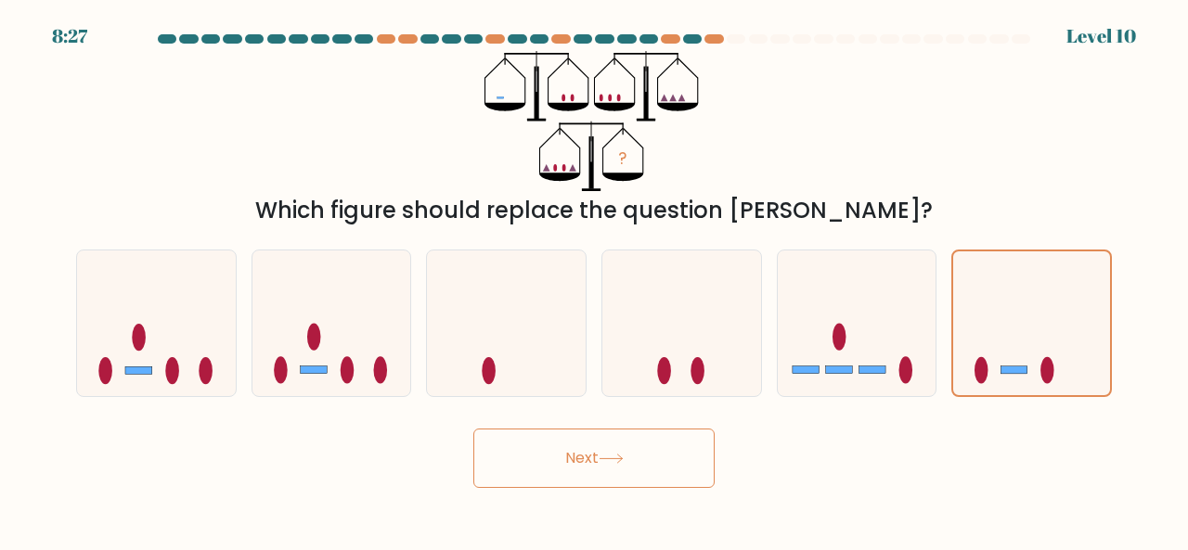
click at [656, 475] on button "Next" at bounding box center [593, 458] width 241 height 59
click at [344, 342] on icon at bounding box center [331, 322] width 159 height 131
click at [594, 280] on input "b." at bounding box center [594, 278] width 1 height 5
radio input "true"
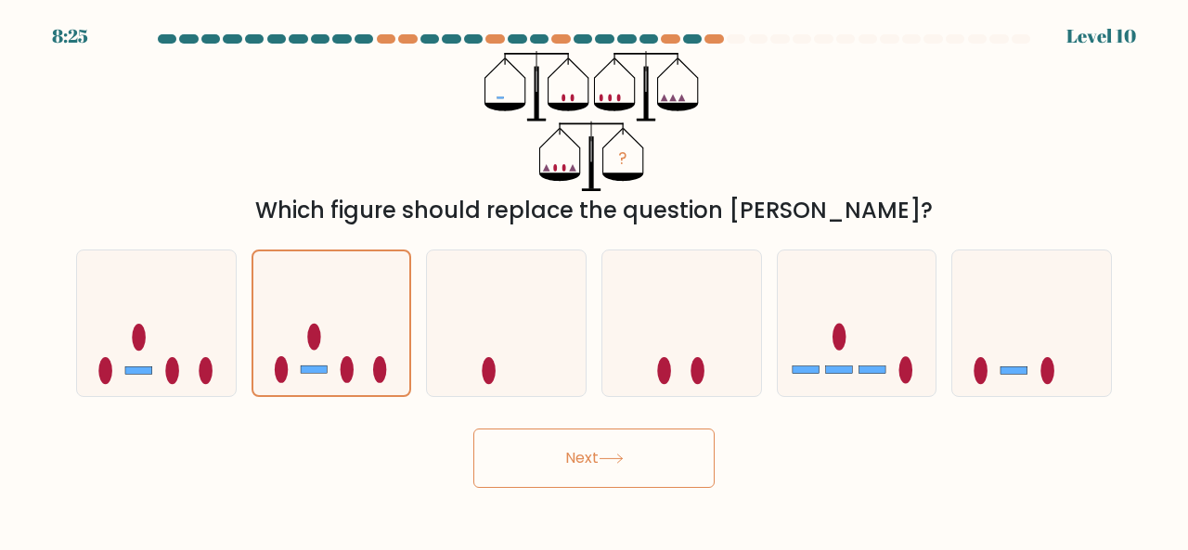
click at [570, 470] on button "Next" at bounding box center [593, 458] width 241 height 59
click at [832, 311] on icon at bounding box center [857, 322] width 159 height 131
click at [595, 280] on input "e." at bounding box center [594, 278] width 1 height 5
radio input "true"
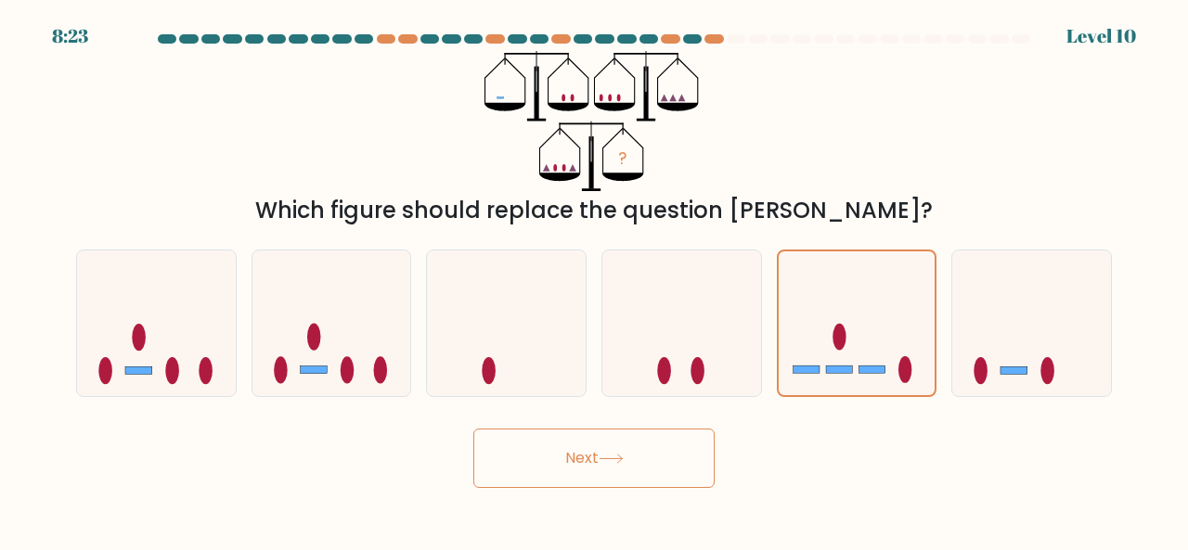
click at [616, 464] on button "Next" at bounding box center [593, 458] width 241 height 59
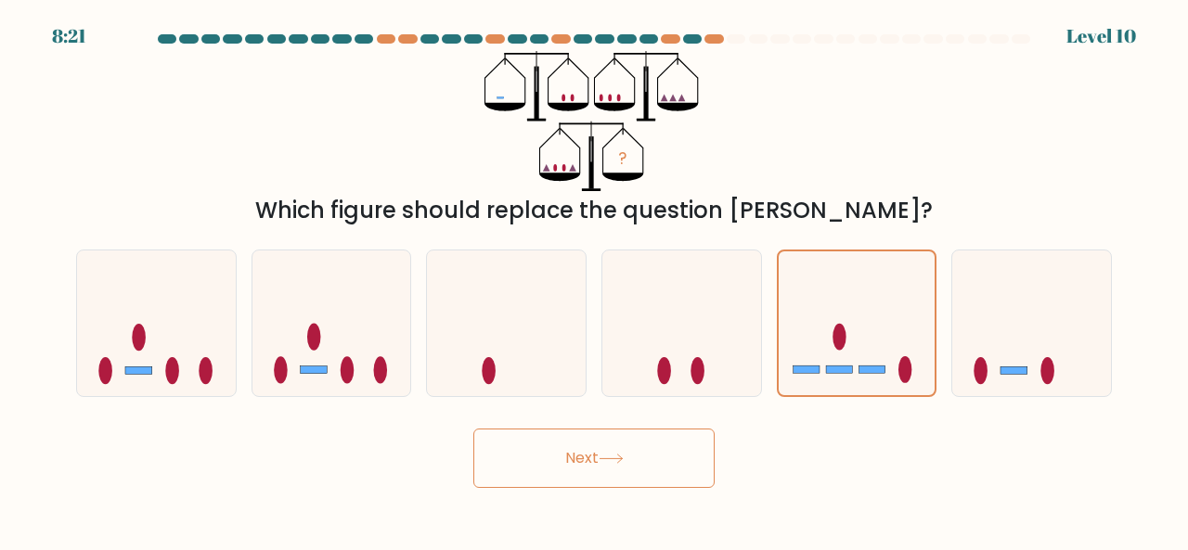
click at [616, 464] on button "Next" at bounding box center [593, 458] width 241 height 59
click at [1025, 339] on icon at bounding box center [1031, 322] width 159 height 131
click at [595, 280] on input "f." at bounding box center [594, 278] width 1 height 5
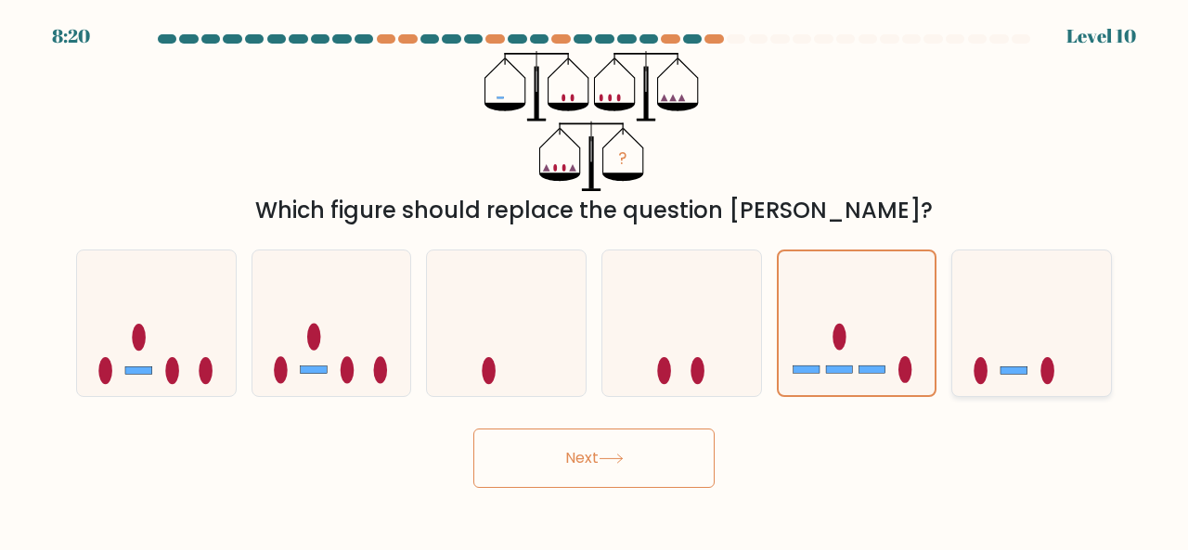
radio input "true"
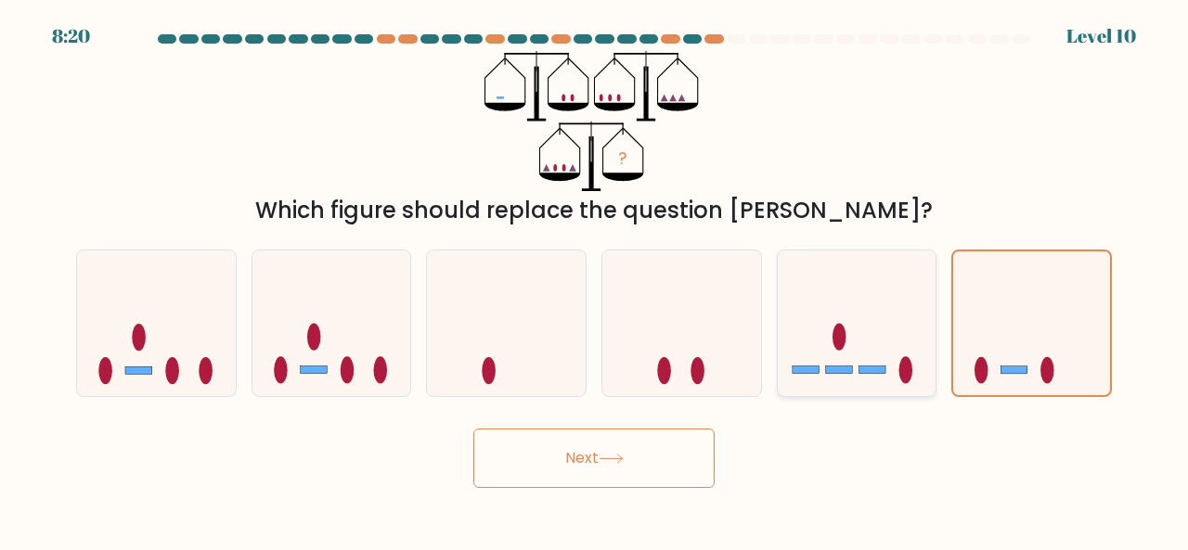
click at [840, 355] on icon at bounding box center [857, 322] width 159 height 131
click at [595, 280] on input "e." at bounding box center [594, 278] width 1 height 5
radio input "true"
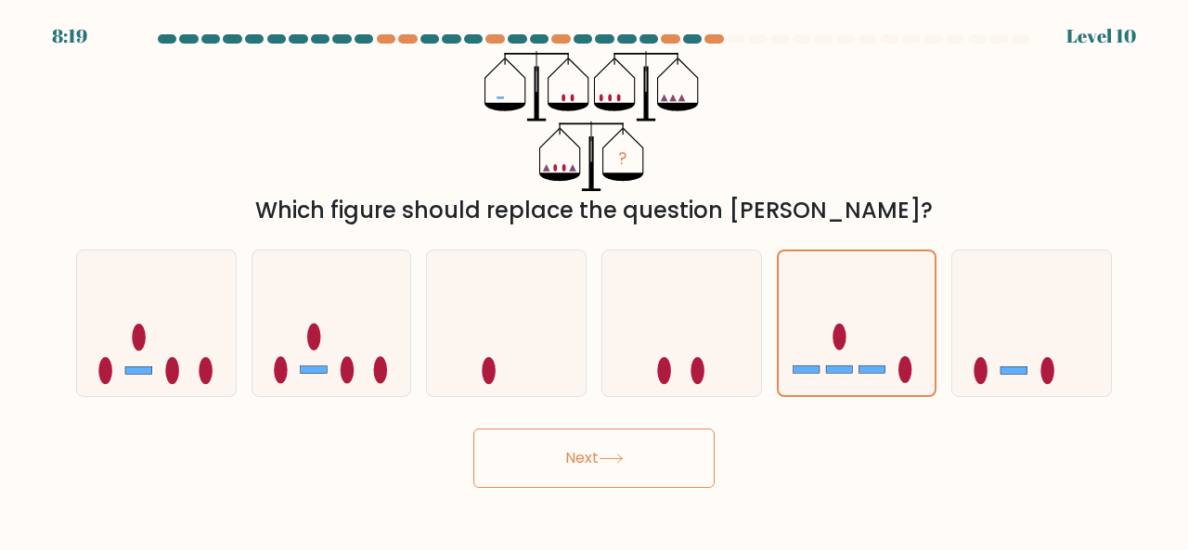
click at [645, 437] on button "Next" at bounding box center [593, 458] width 241 height 59
click at [548, 457] on button "Next" at bounding box center [593, 458] width 241 height 59
click at [525, 359] on icon at bounding box center [506, 322] width 159 height 131
click at [594, 280] on input "c." at bounding box center [594, 278] width 1 height 5
radio input "true"
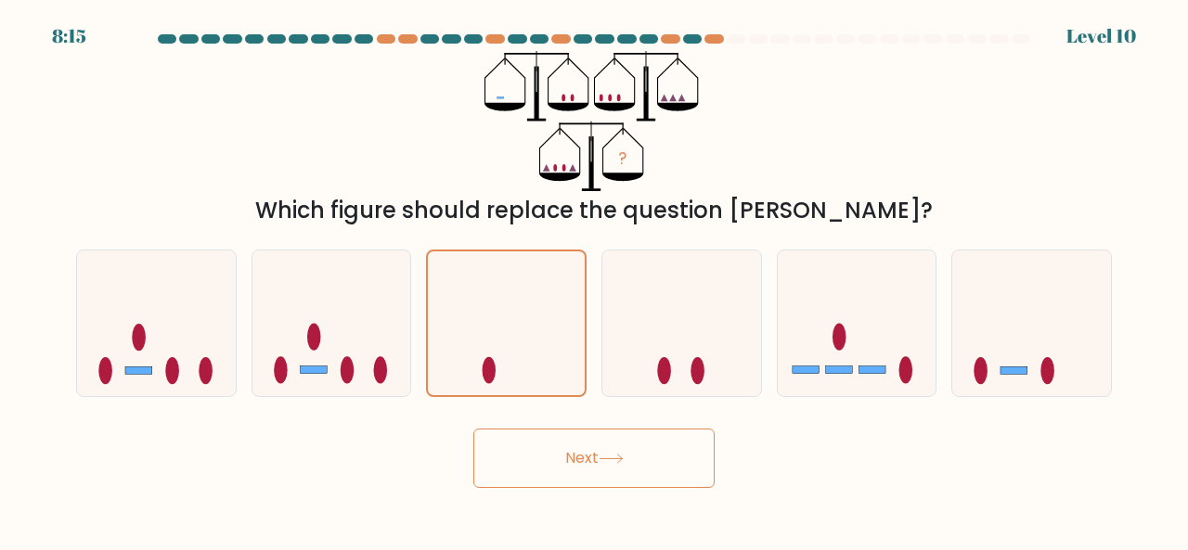
click at [547, 475] on button "Next" at bounding box center [593, 458] width 241 height 59
click at [667, 370] on ellipse at bounding box center [664, 370] width 14 height 27
click at [595, 280] on input "d." at bounding box center [594, 278] width 1 height 5
radio input "true"
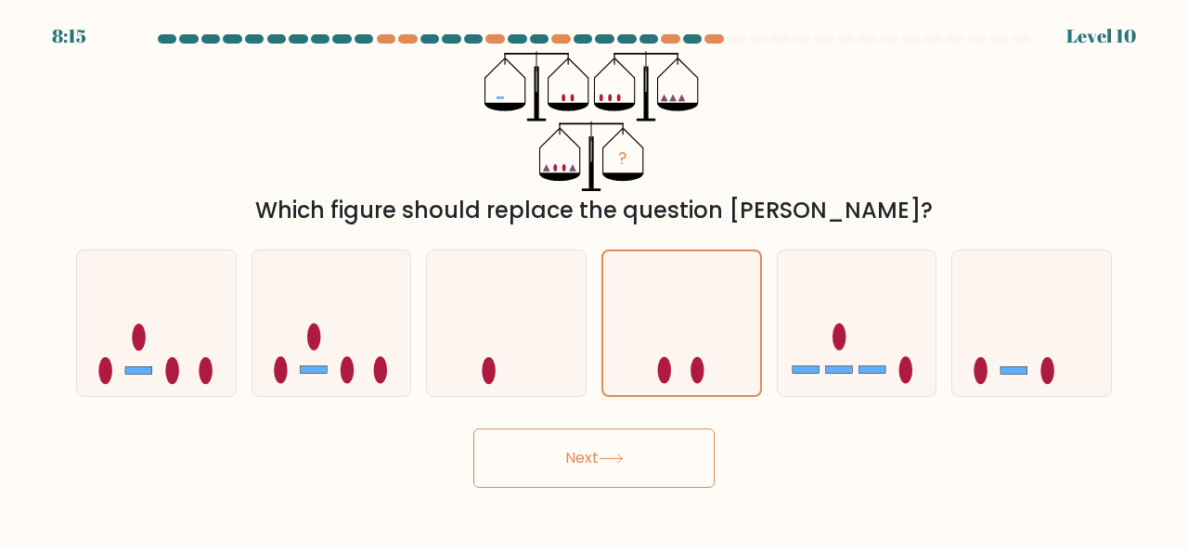
click at [659, 475] on button "Next" at bounding box center [593, 458] width 241 height 59
click at [817, 342] on icon at bounding box center [857, 322] width 159 height 131
click at [595, 280] on input "e." at bounding box center [594, 278] width 1 height 5
radio input "true"
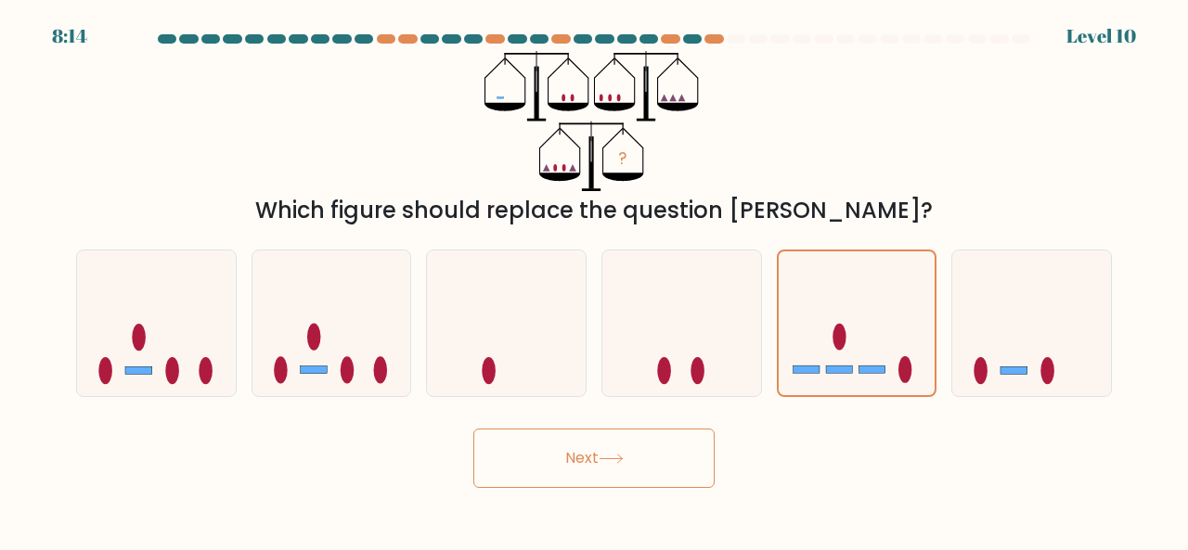
click at [646, 468] on button "Next" at bounding box center [593, 458] width 241 height 59
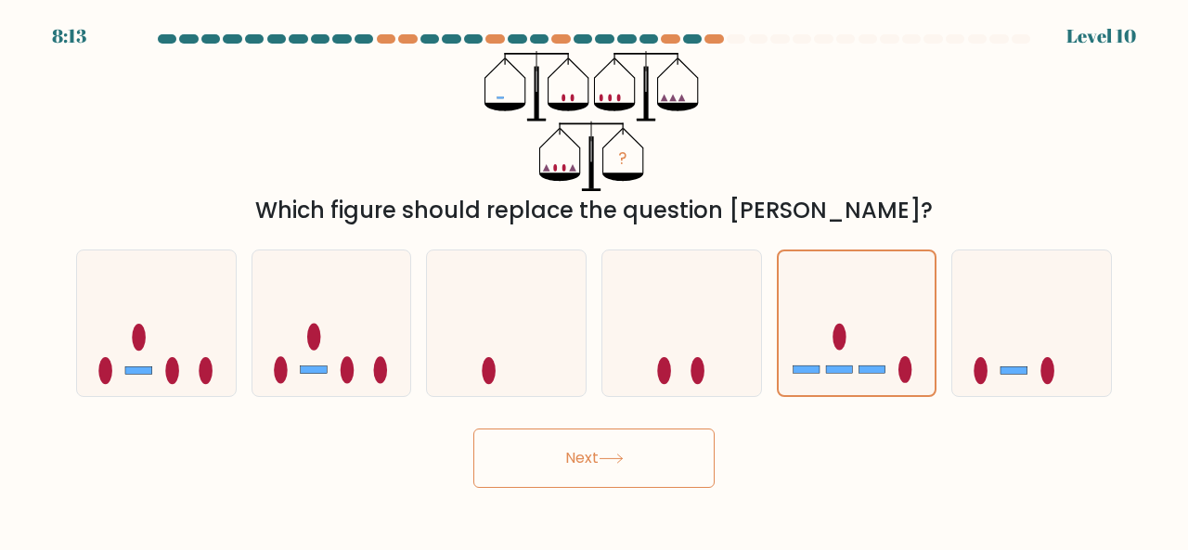
click at [646, 468] on button "Next" at bounding box center [593, 458] width 241 height 59
click at [1122, 31] on div "Level 10" at bounding box center [1101, 36] width 70 height 28
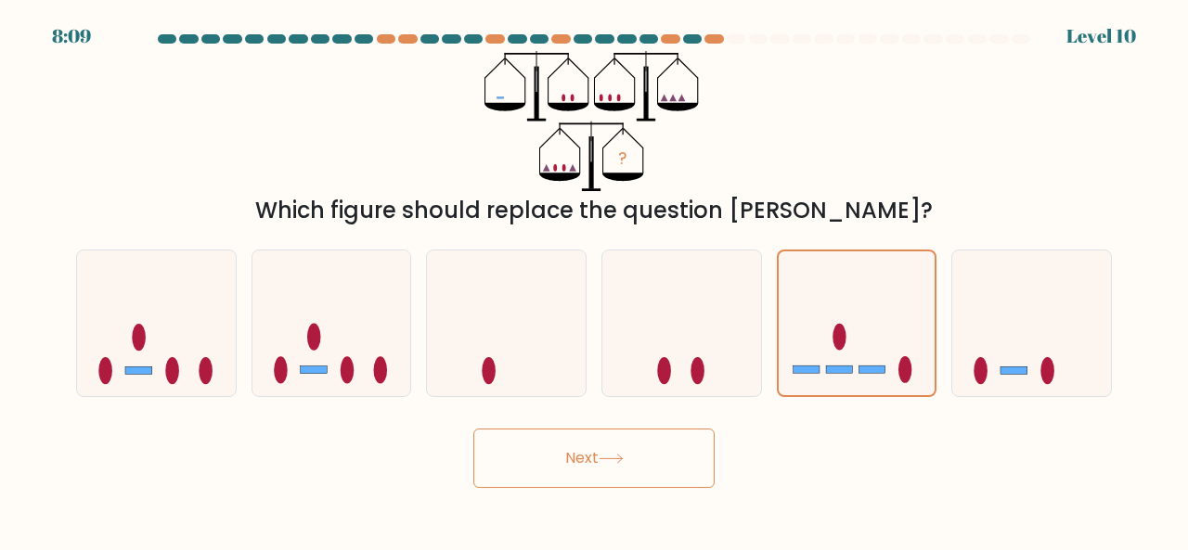
click at [1093, 156] on div "? Which figure should replace the question mark?" at bounding box center [594, 139] width 1058 height 176
click at [1042, 348] on icon at bounding box center [1031, 322] width 159 height 131
click at [595, 280] on input "f." at bounding box center [594, 278] width 1 height 5
radio input "true"
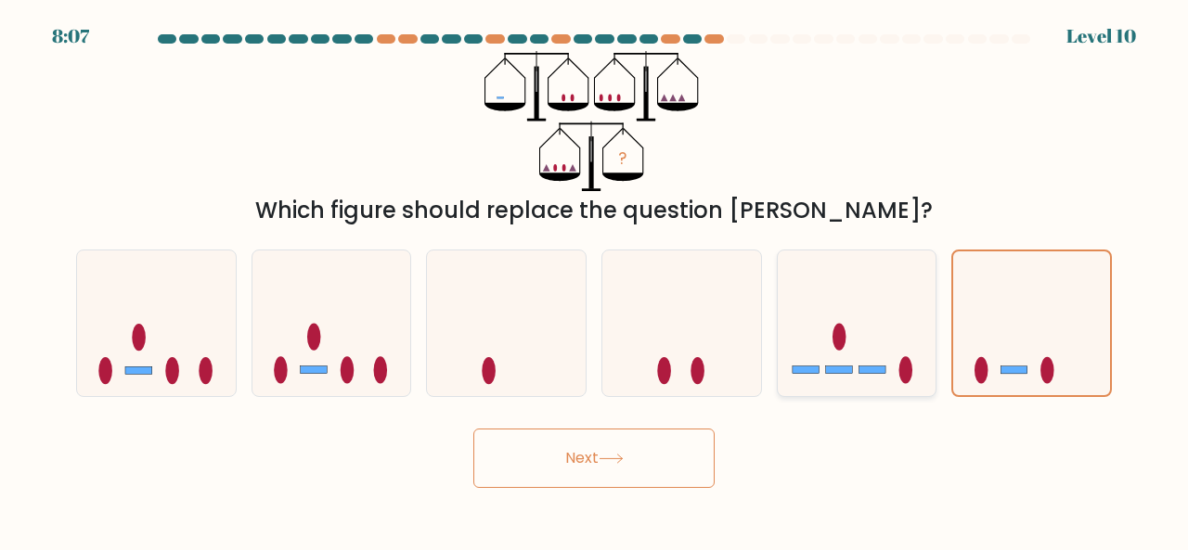
click at [890, 349] on icon at bounding box center [857, 322] width 159 height 131
click at [595, 280] on input "e." at bounding box center [594, 278] width 1 height 5
radio input "true"
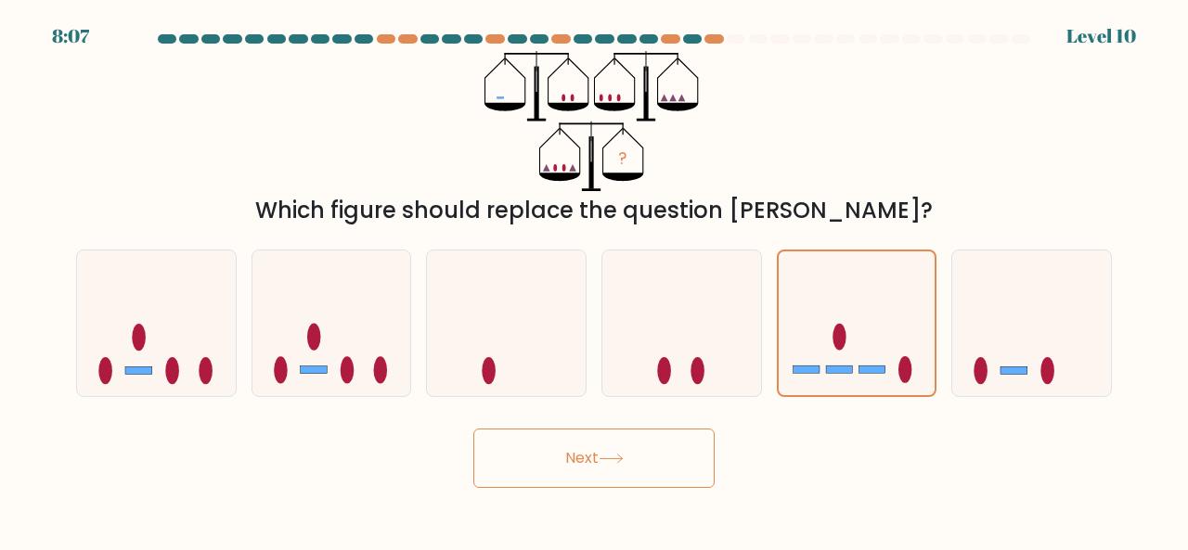
click at [661, 467] on button "Next" at bounding box center [593, 458] width 241 height 59
click at [639, 466] on button "Next" at bounding box center [593, 458] width 241 height 59
click at [666, 333] on icon at bounding box center [681, 322] width 159 height 131
click at [595, 280] on input "d." at bounding box center [594, 278] width 1 height 5
radio input "true"
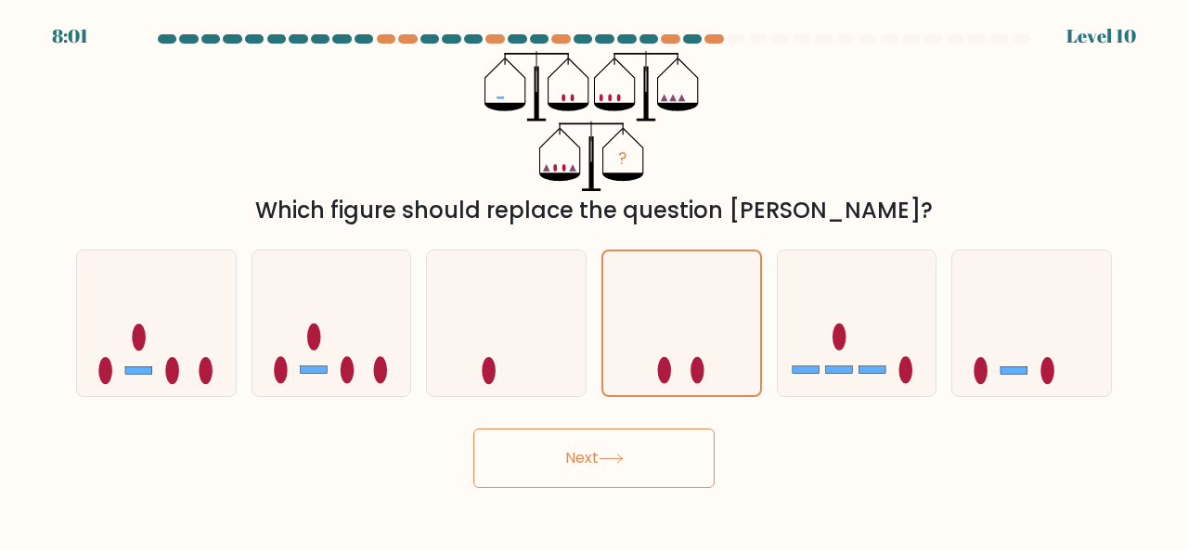
click at [635, 470] on button "Next" at bounding box center [593, 458] width 241 height 59
click at [723, 313] on icon at bounding box center [681, 323] width 157 height 130
click at [595, 280] on input "d." at bounding box center [594, 278] width 1 height 5
click at [846, 340] on icon at bounding box center [857, 322] width 159 height 131
click at [595, 280] on input "e." at bounding box center [594, 278] width 1 height 5
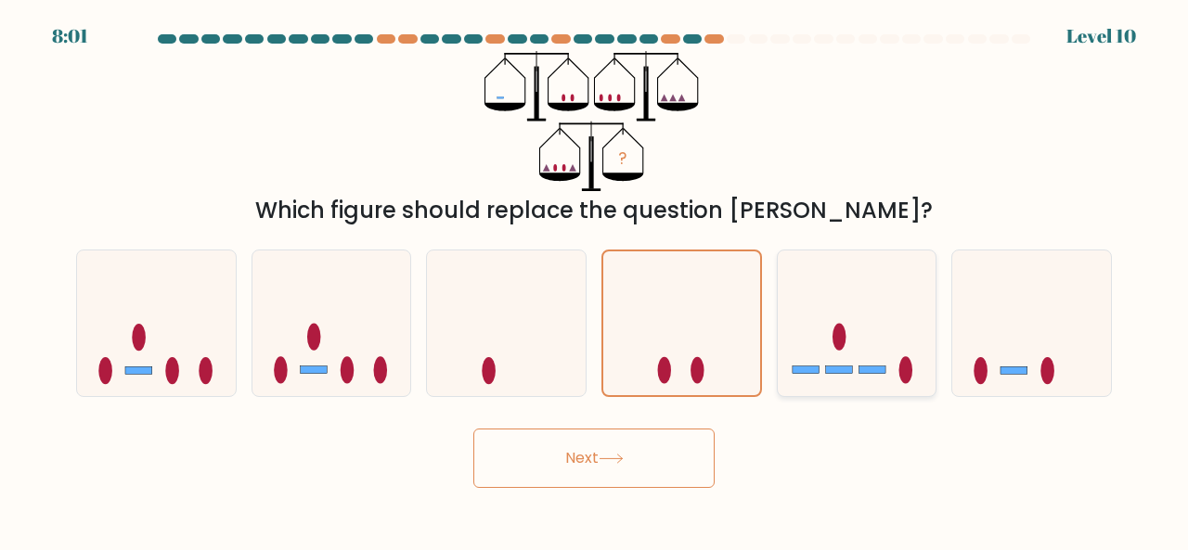
radio input "true"
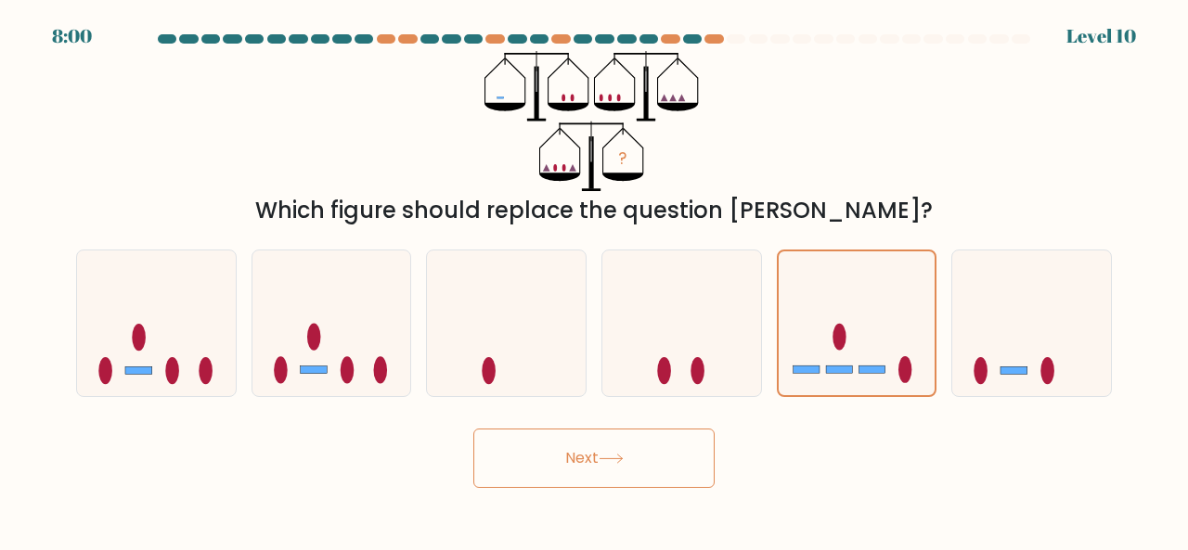
click at [666, 427] on div "Next" at bounding box center [594, 453] width 1058 height 69
click at [655, 492] on body "7:59 Level 10" at bounding box center [594, 275] width 1188 height 550
click at [640, 456] on button "Next" at bounding box center [593, 458] width 241 height 59
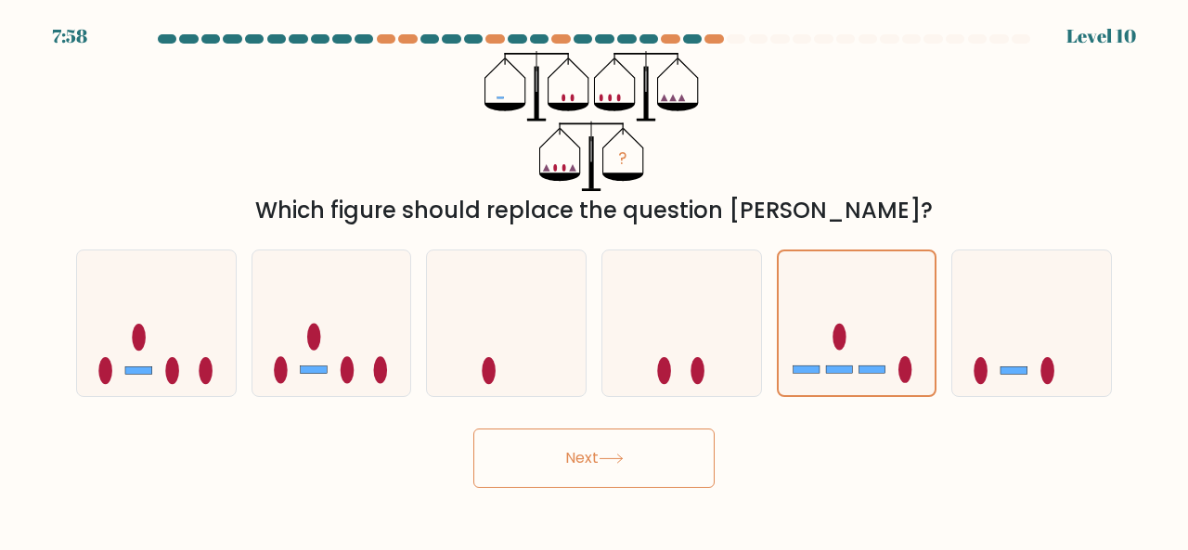
click at [640, 456] on button "Next" at bounding box center [593, 458] width 241 height 59
click at [639, 455] on button "Next" at bounding box center [593, 458] width 241 height 59
drag, startPoint x: 637, startPoint y: 451, endPoint x: 620, endPoint y: 434, distance: 23.6
click at [627, 440] on button "Next" at bounding box center [593, 458] width 241 height 59
click at [1066, 303] on icon at bounding box center [1031, 322] width 159 height 131
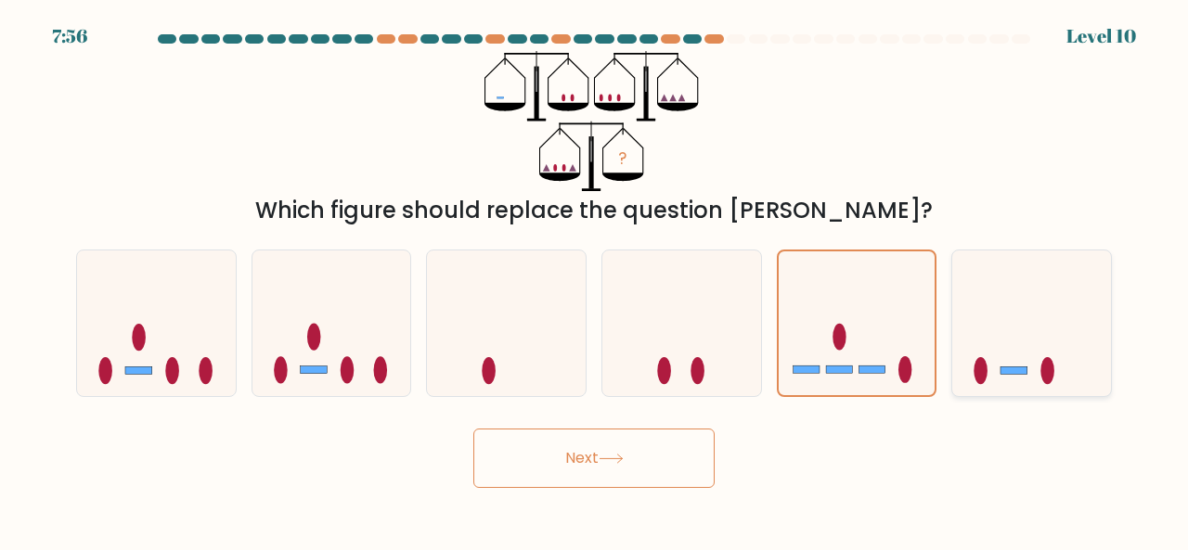
click at [595, 280] on input "f." at bounding box center [594, 278] width 1 height 5
radio input "true"
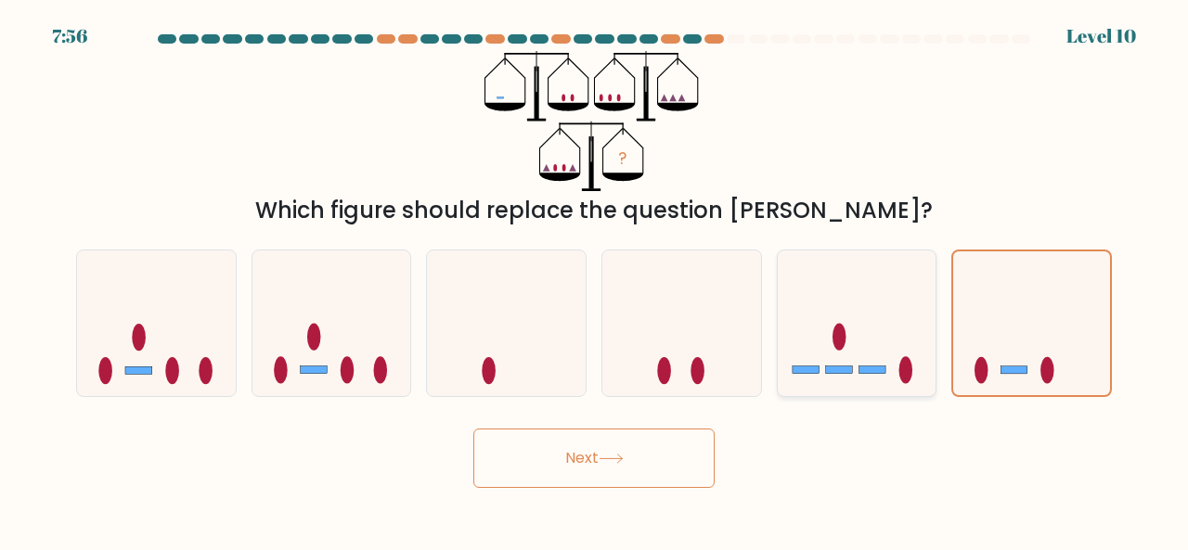
click at [784, 309] on icon at bounding box center [857, 322] width 159 height 131
click at [595, 280] on input "e." at bounding box center [594, 278] width 1 height 5
radio input "true"
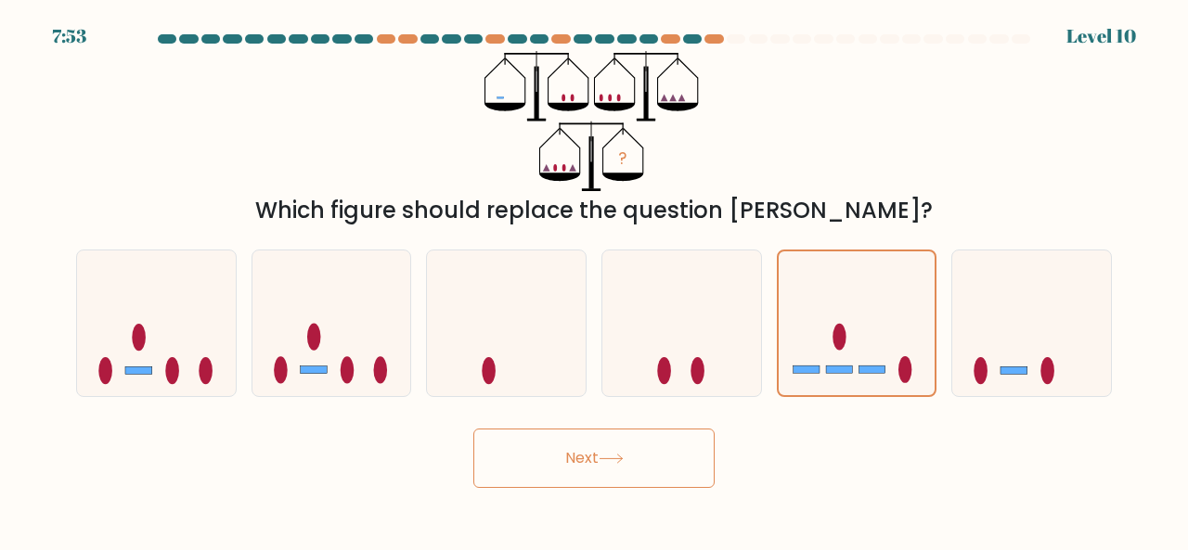
click at [1079, 24] on div "Level 10" at bounding box center [1101, 36] width 70 height 28
drag, startPoint x: 1082, startPoint y: 38, endPoint x: 831, endPoint y: 55, distance: 251.1
click at [1069, 44] on div at bounding box center [594, 42] width 1058 height 17
click at [730, 36] on div at bounding box center [736, 38] width 19 height 9
click at [695, 38] on div at bounding box center [692, 38] width 19 height 9
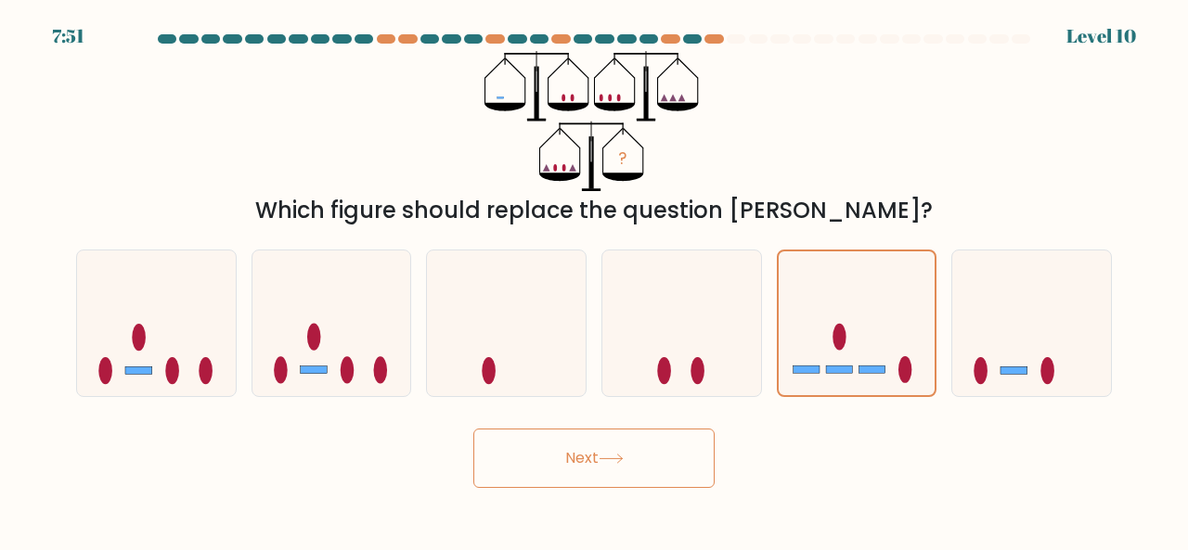
click at [718, 31] on div "7:51 Level 10" at bounding box center [594, 25] width 1188 height 50
click at [716, 36] on div at bounding box center [713, 38] width 19 height 9
click at [695, 39] on div at bounding box center [692, 38] width 19 height 9
click at [718, 45] on div at bounding box center [594, 42] width 1058 height 17
click at [718, 37] on div at bounding box center [713, 38] width 19 height 9
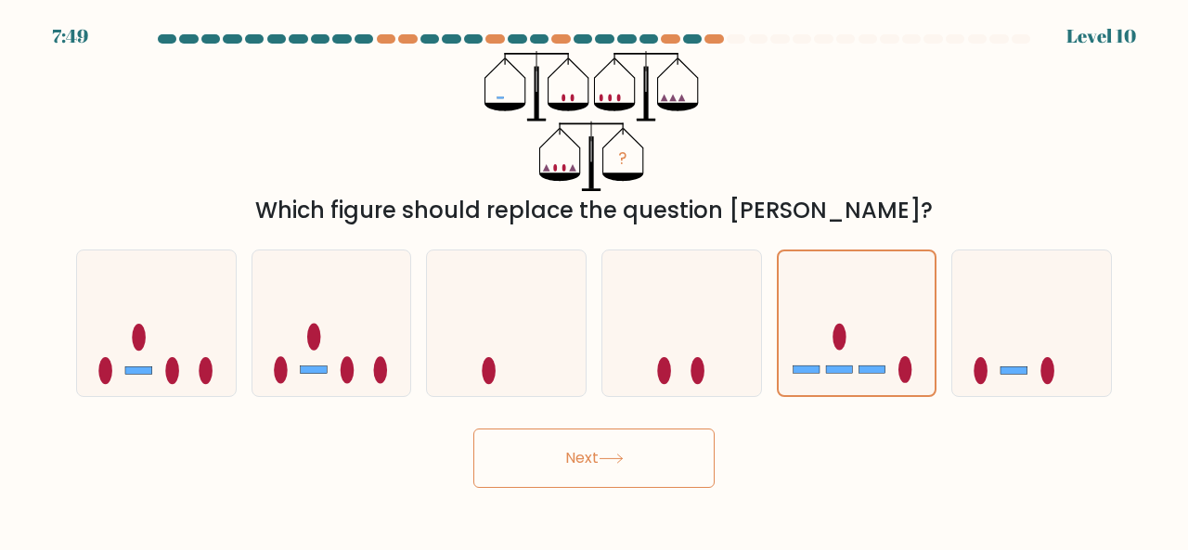
click at [742, 38] on div at bounding box center [736, 38] width 19 height 9
click at [586, 466] on button "Next" at bounding box center [593, 458] width 241 height 59
click at [641, 470] on button "Next" at bounding box center [593, 458] width 241 height 59
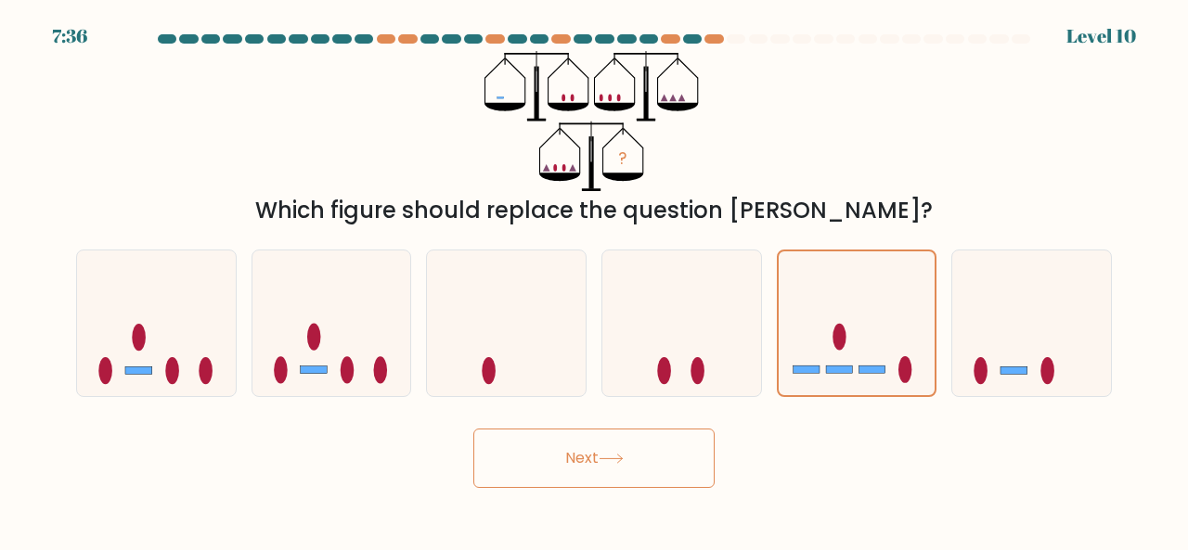
click at [641, 470] on button "Next" at bounding box center [593, 458] width 241 height 59
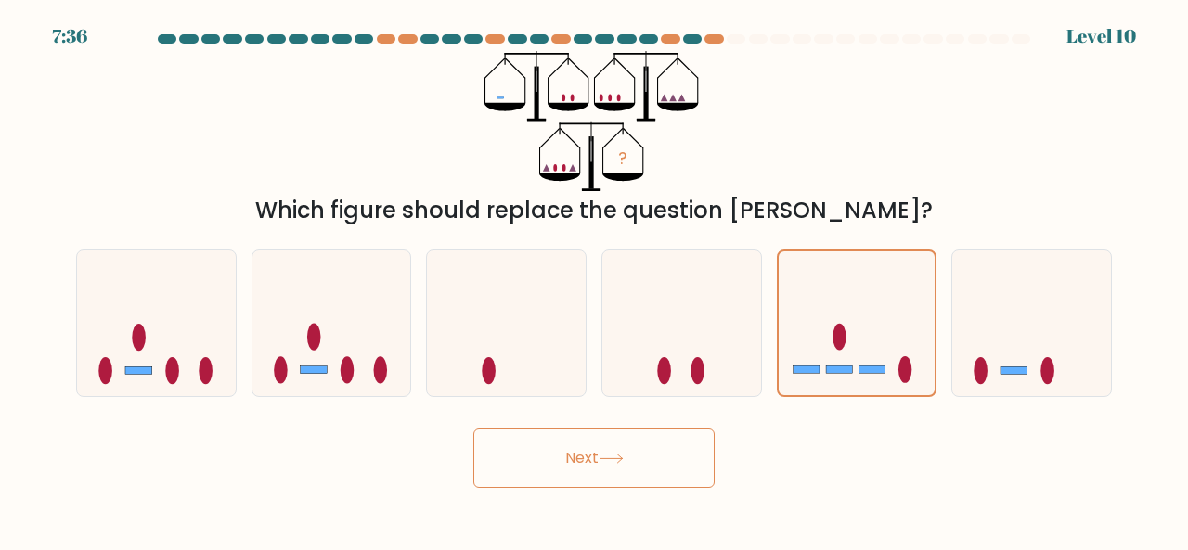
click at [641, 470] on button "Next" at bounding box center [593, 458] width 241 height 59
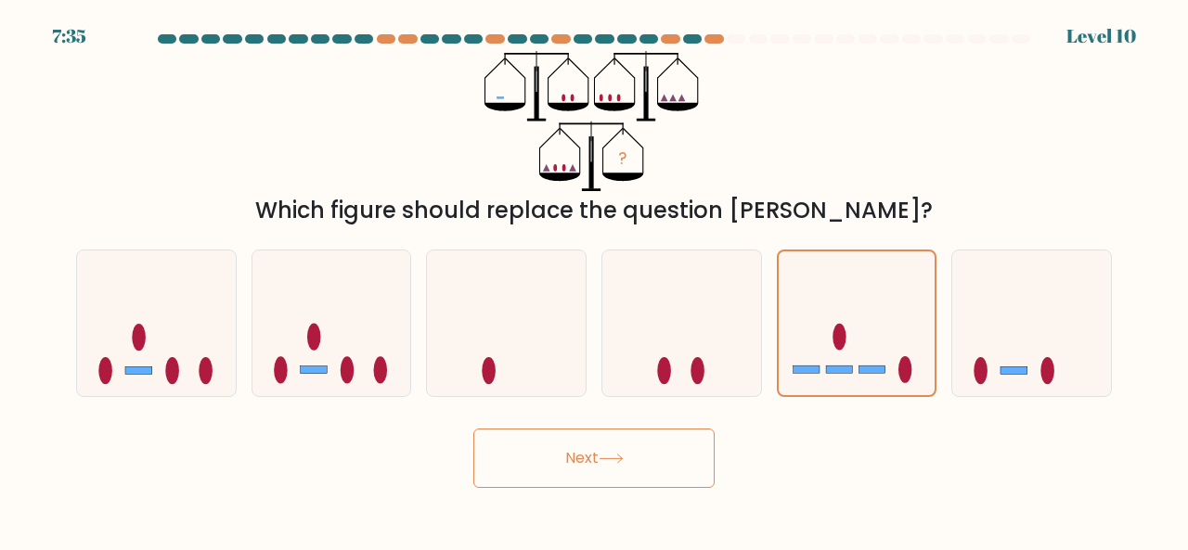
click at [641, 470] on button "Next" at bounding box center [593, 458] width 241 height 59
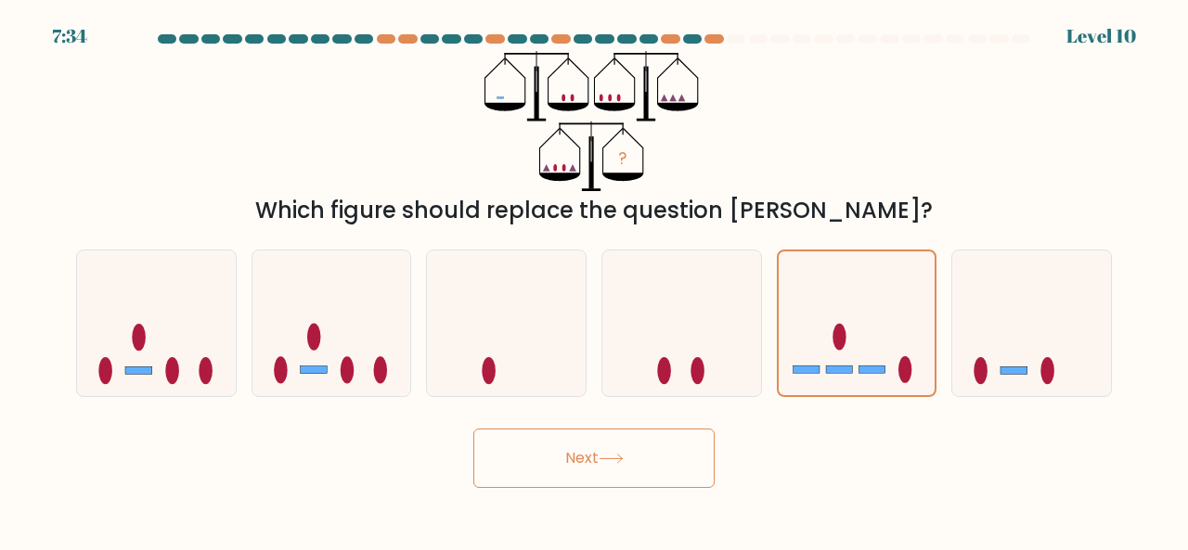
click at [641, 470] on button "Next" at bounding box center [593, 458] width 241 height 59
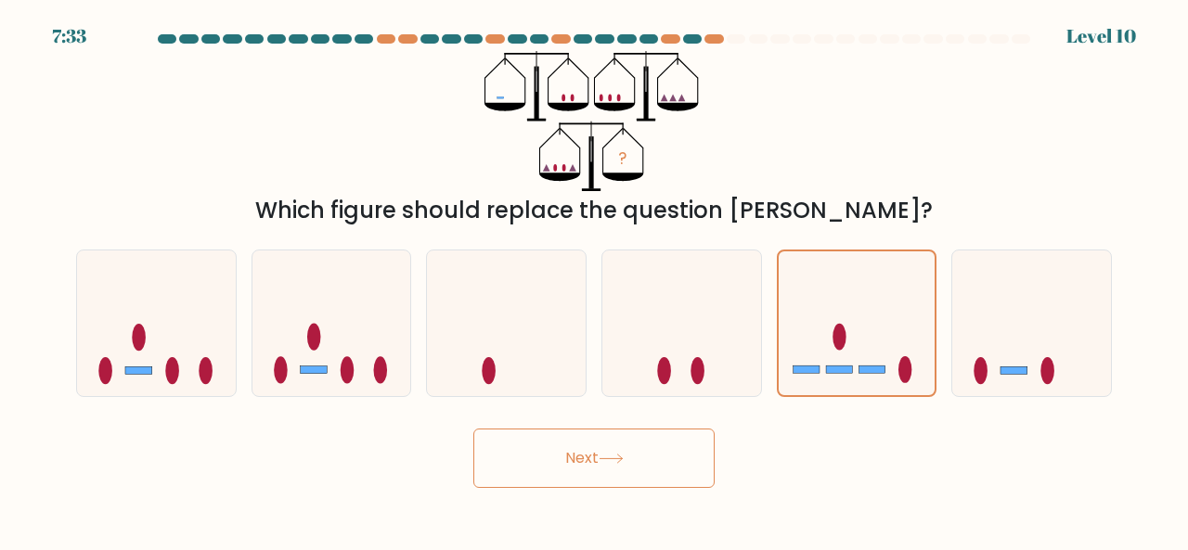
click at [641, 470] on button "Next" at bounding box center [593, 458] width 241 height 59
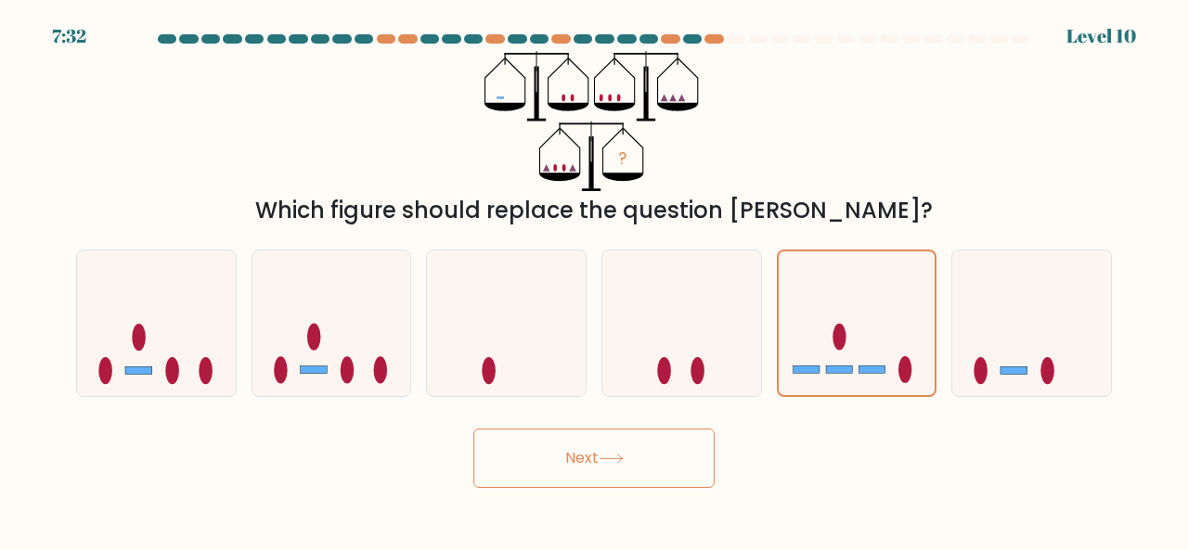
click at [641, 470] on button "Next" at bounding box center [593, 458] width 241 height 59
click at [620, 469] on button "Next" at bounding box center [593, 458] width 241 height 59
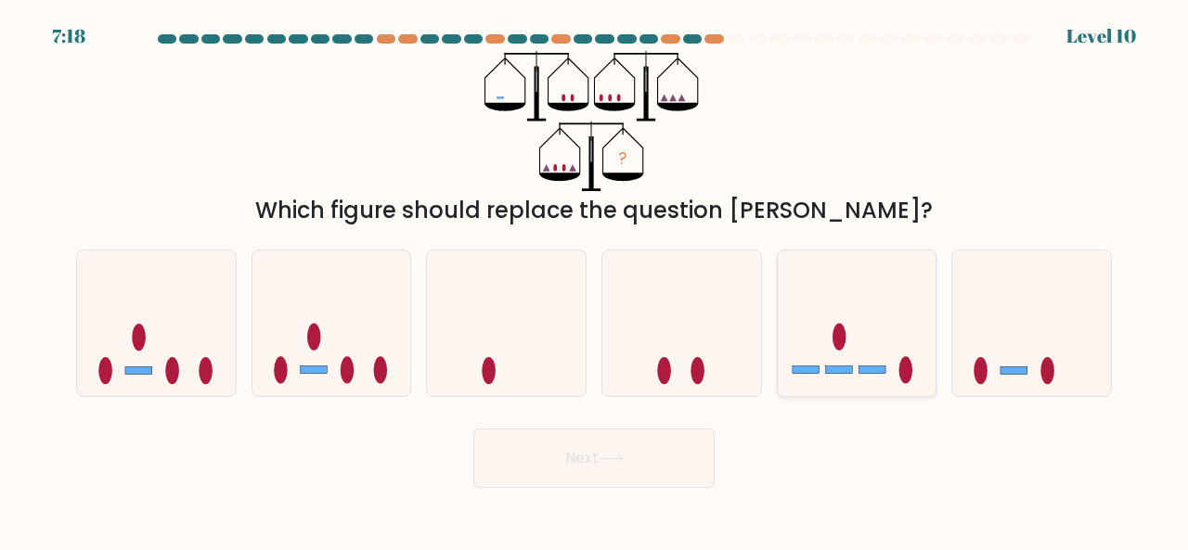
click at [865, 350] on icon at bounding box center [857, 322] width 159 height 131
click at [595, 280] on input "e." at bounding box center [594, 278] width 1 height 5
radio input "true"
click at [589, 479] on button "Next" at bounding box center [593, 458] width 241 height 59
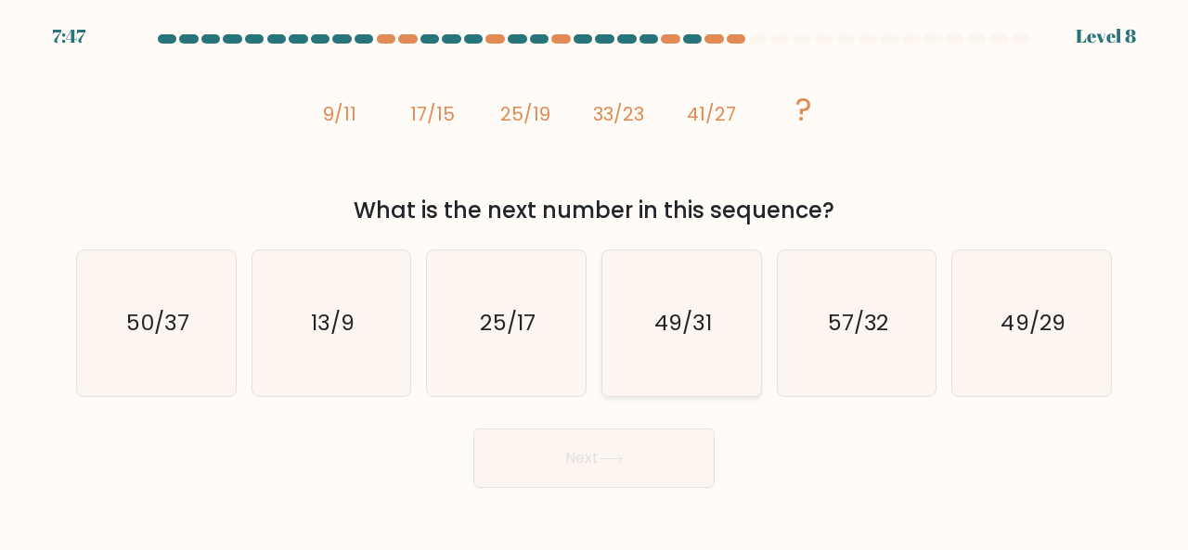
click at [739, 355] on icon "49/31" at bounding box center [682, 324] width 146 height 146
click at [595, 280] on input "d. 49/31" at bounding box center [594, 278] width 1 height 5
radio input "true"
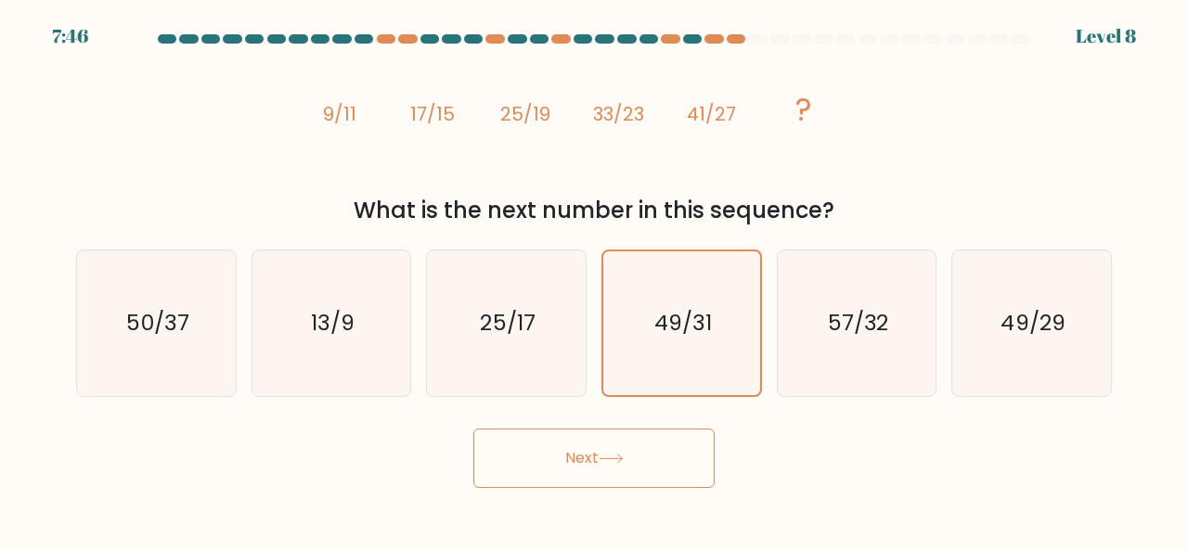
click at [594, 481] on button "Next" at bounding box center [593, 458] width 241 height 59
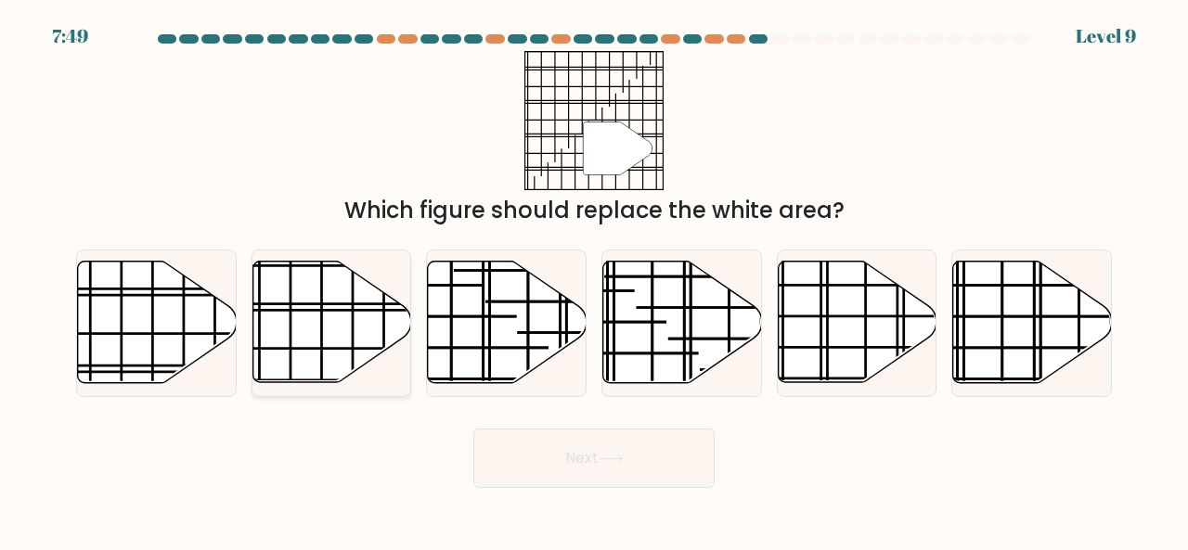
click at [349, 335] on icon at bounding box center [331, 323] width 159 height 122
click at [594, 280] on input "b." at bounding box center [594, 278] width 1 height 5
radio input "true"
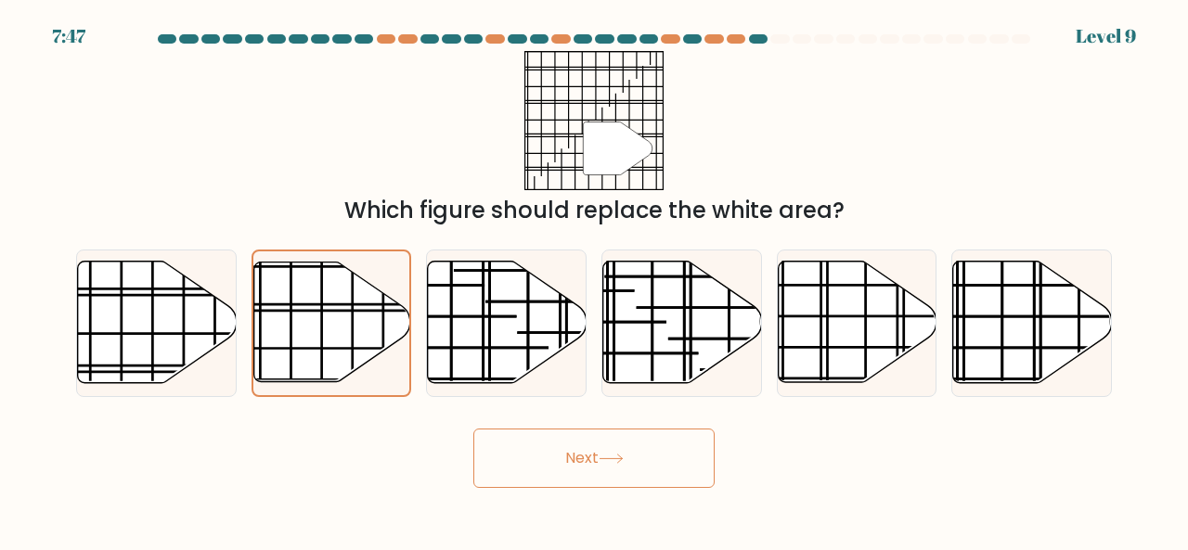
click at [590, 469] on button "Next" at bounding box center [593, 458] width 241 height 59
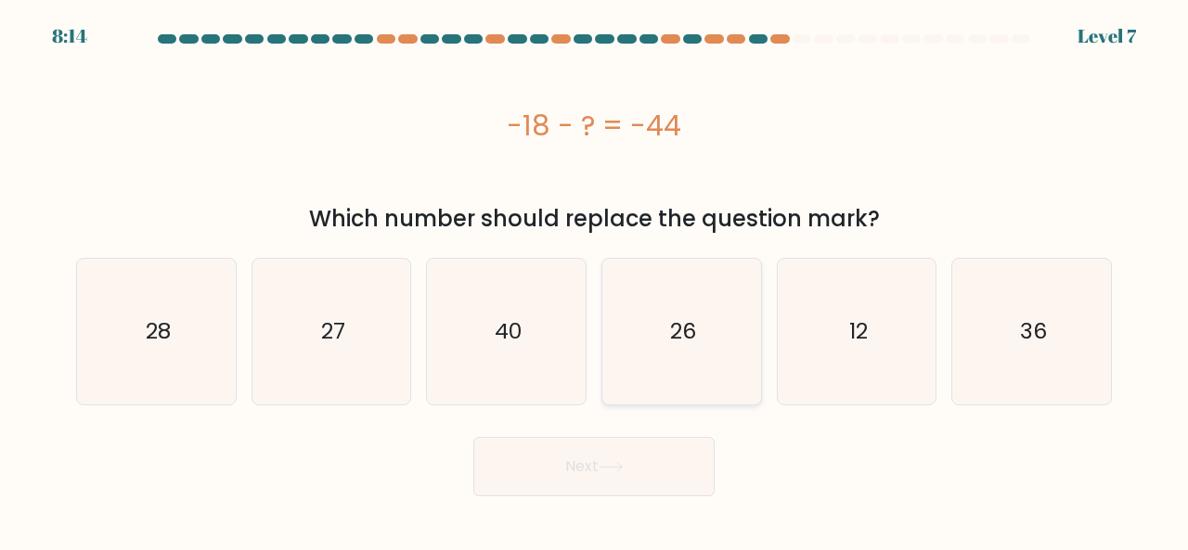
click at [688, 313] on icon "26" at bounding box center [682, 332] width 146 height 146
click at [595, 280] on input "d. 26" at bounding box center [594, 278] width 1 height 5
radio input "true"
click at [650, 485] on button "Next" at bounding box center [593, 466] width 241 height 59
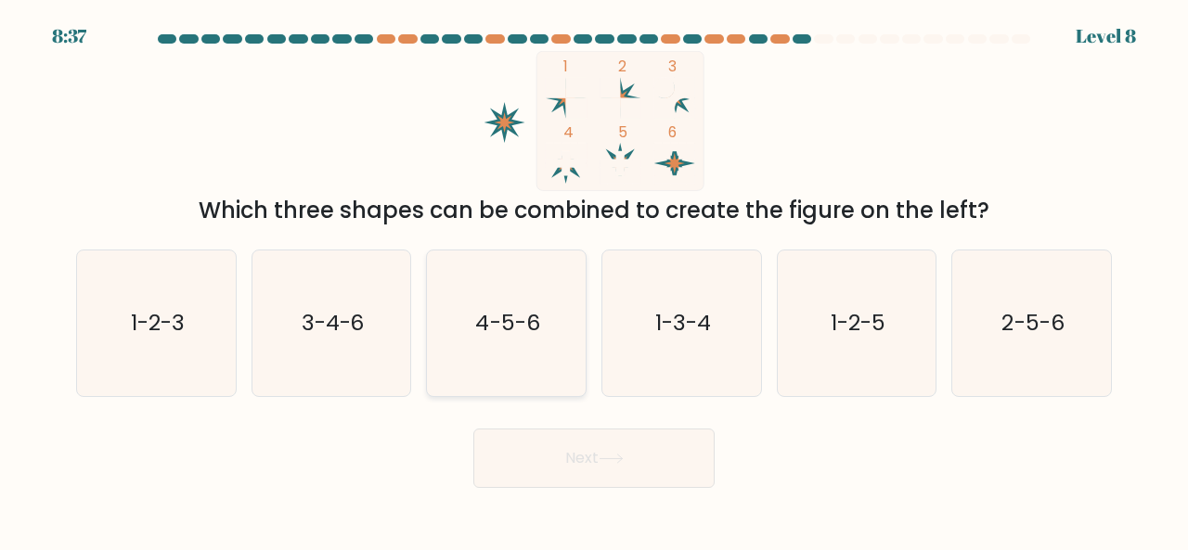
click at [497, 328] on text "4-5-6" at bounding box center [508, 322] width 64 height 31
click at [594, 280] on input "c. 4-5-6" at bounding box center [594, 278] width 1 height 5
radio input "true"
click at [571, 469] on button "Next" at bounding box center [593, 458] width 241 height 59
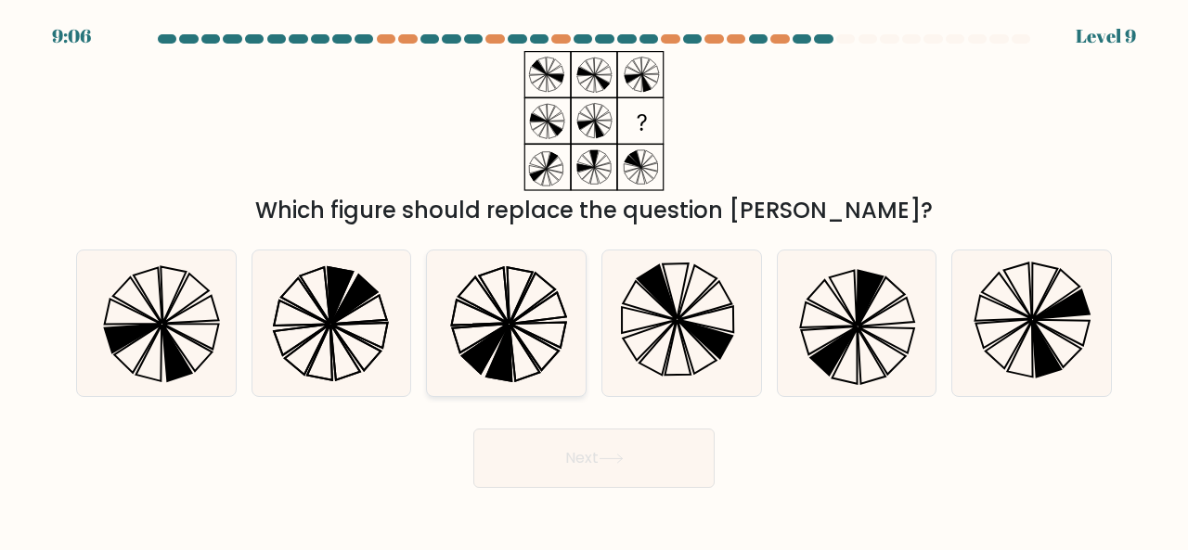
click at [536, 350] on icon at bounding box center [506, 324] width 146 height 146
click at [594, 280] on input "c." at bounding box center [594, 278] width 1 height 5
radio input "true"
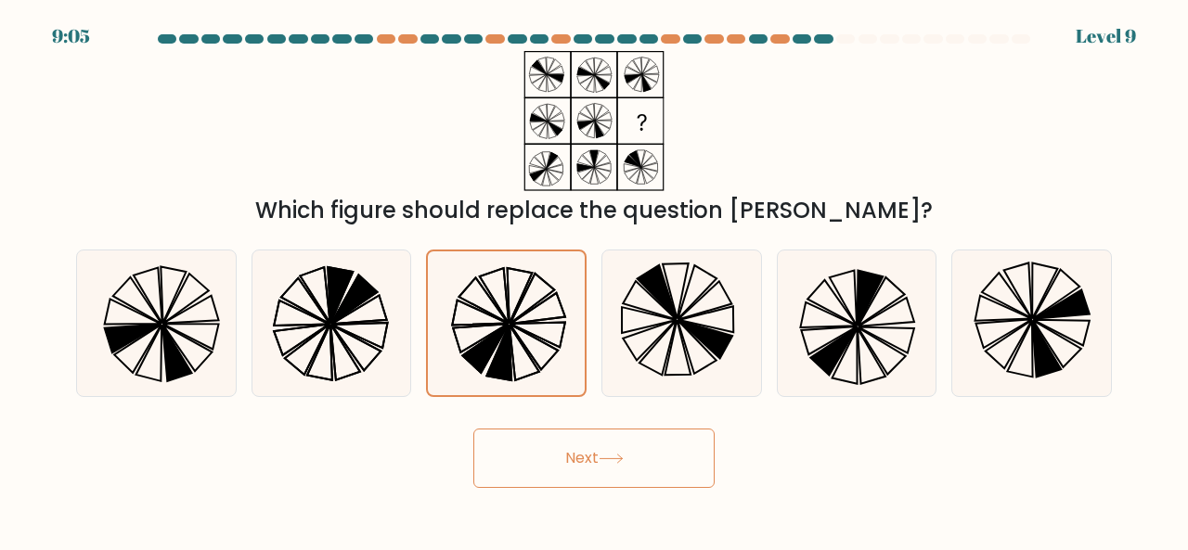
click at [588, 456] on button "Next" at bounding box center [593, 458] width 241 height 59
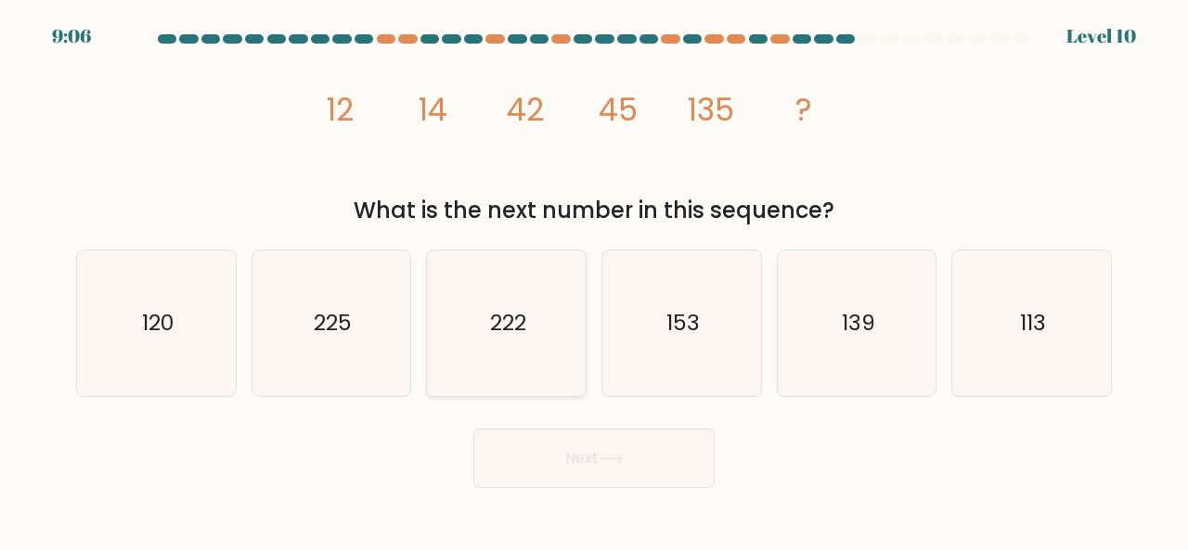
click at [505, 365] on icon "222" at bounding box center [506, 324] width 146 height 146
click at [594, 280] on input "c. 222" at bounding box center [594, 278] width 1 height 5
radio input "true"
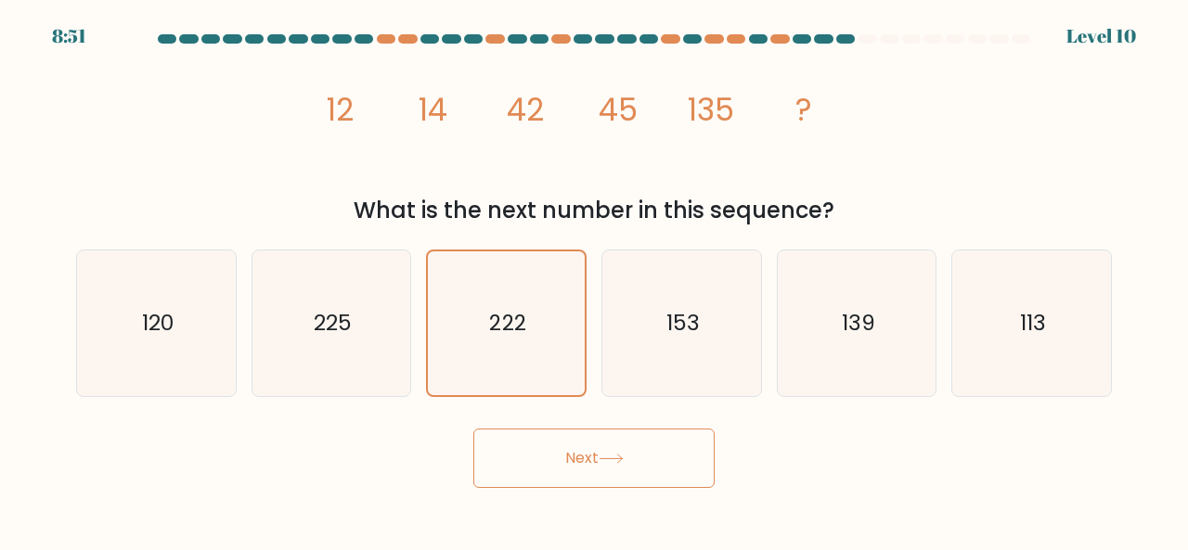
click at [561, 443] on button "Next" at bounding box center [593, 458] width 241 height 59
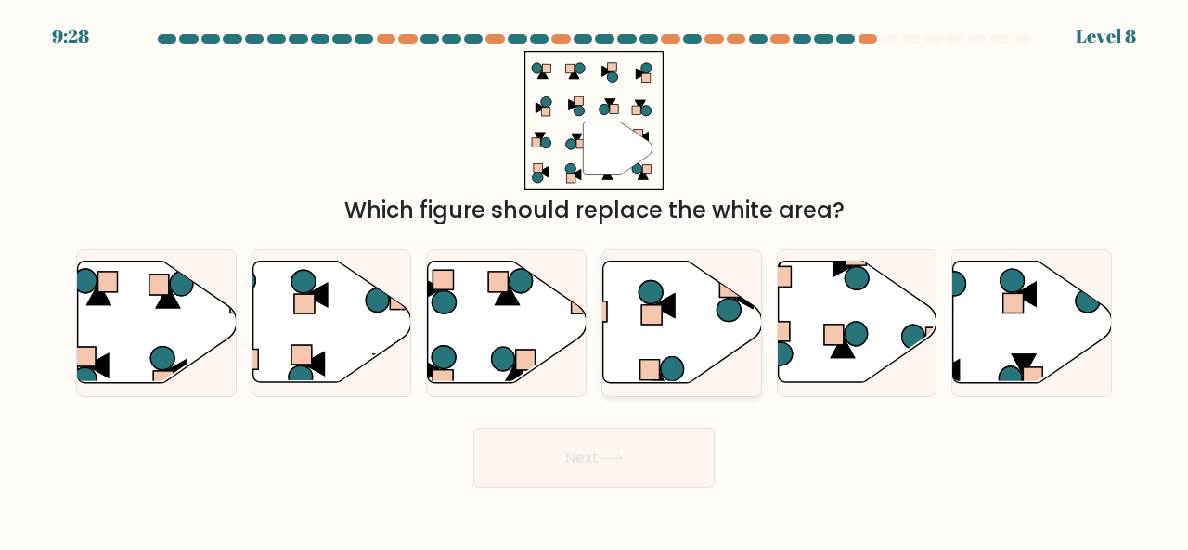
click at [670, 361] on icon at bounding box center [672, 369] width 23 height 24
click at [595, 280] on input "d." at bounding box center [594, 278] width 1 height 5
radio input "true"
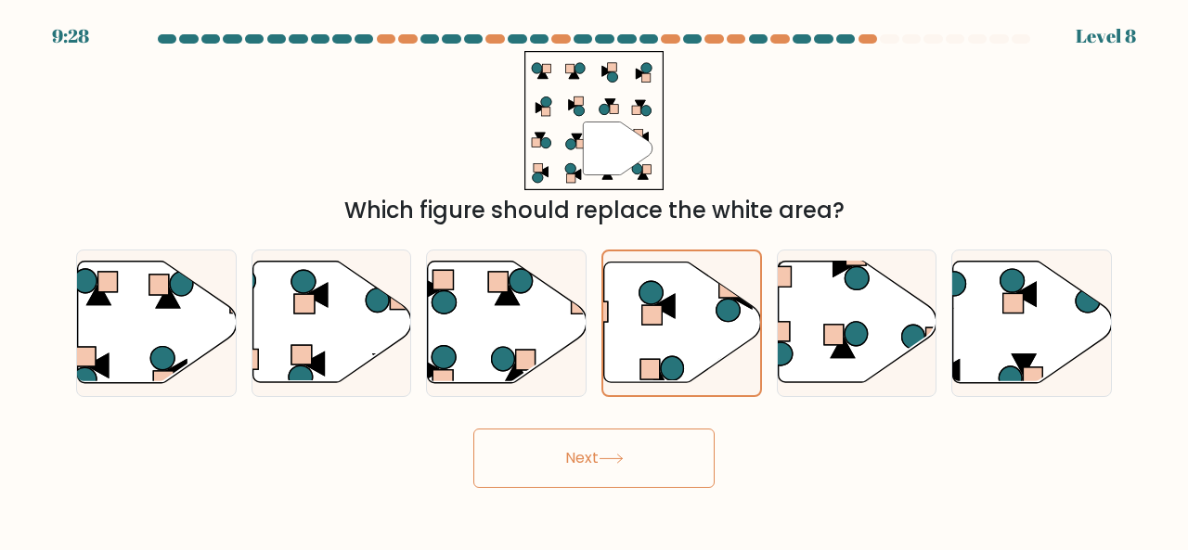
click at [643, 461] on button "Next" at bounding box center [593, 458] width 241 height 59
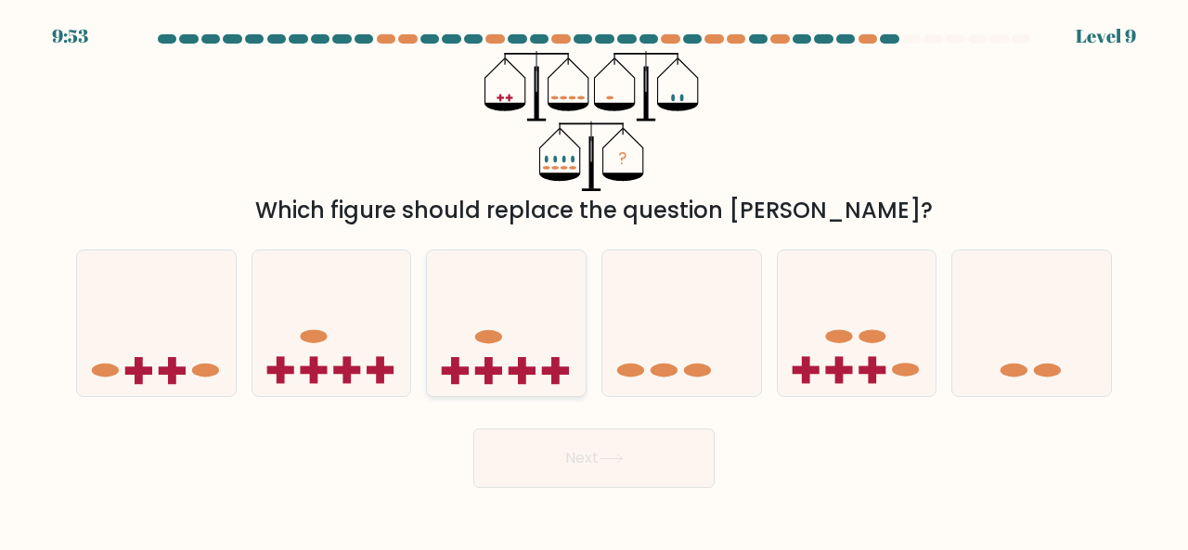
click at [499, 363] on icon at bounding box center [506, 322] width 159 height 131
click at [594, 280] on input "c." at bounding box center [594, 278] width 1 height 5
radio input "true"
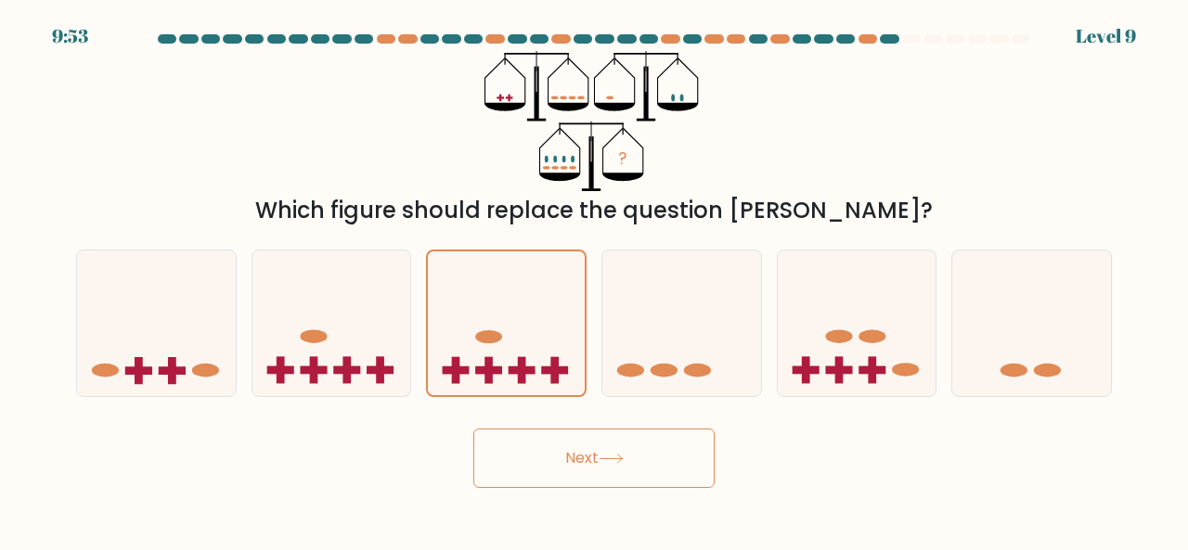
click at [537, 459] on button "Next" at bounding box center [593, 458] width 241 height 59
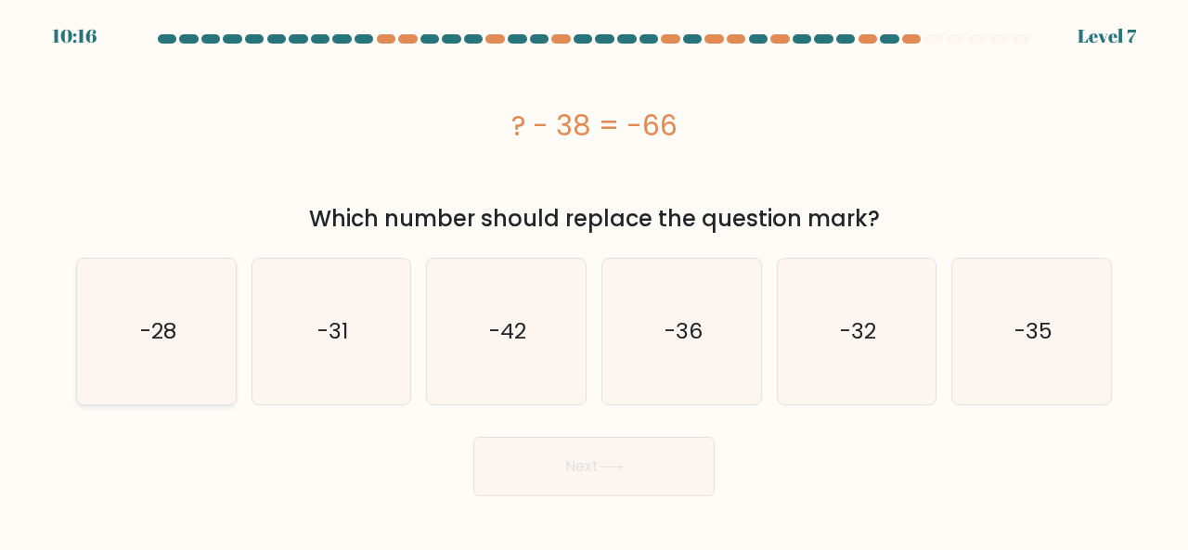
click at [157, 356] on icon "-28" at bounding box center [157, 332] width 146 height 146
click at [594, 280] on input "a. -28" at bounding box center [594, 278] width 1 height 5
radio input "true"
click at [635, 477] on button "Next" at bounding box center [593, 466] width 241 height 59
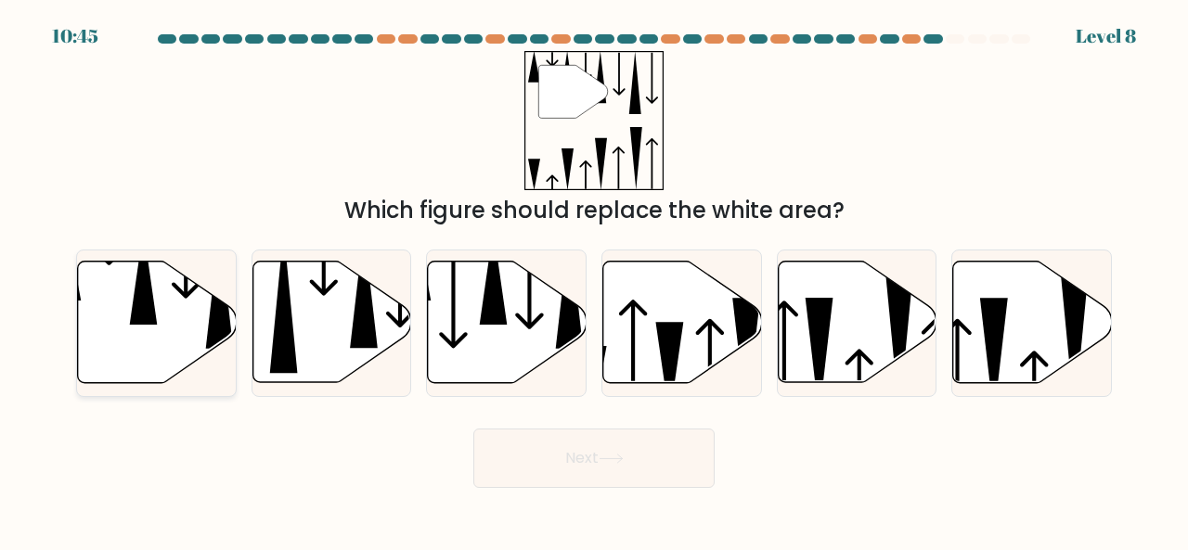
drag, startPoint x: 117, startPoint y: 327, endPoint x: 129, endPoint y: 322, distance: 12.9
click at [121, 327] on icon at bounding box center [157, 323] width 159 height 122
click at [594, 280] on input "a." at bounding box center [594, 278] width 1 height 5
radio input "true"
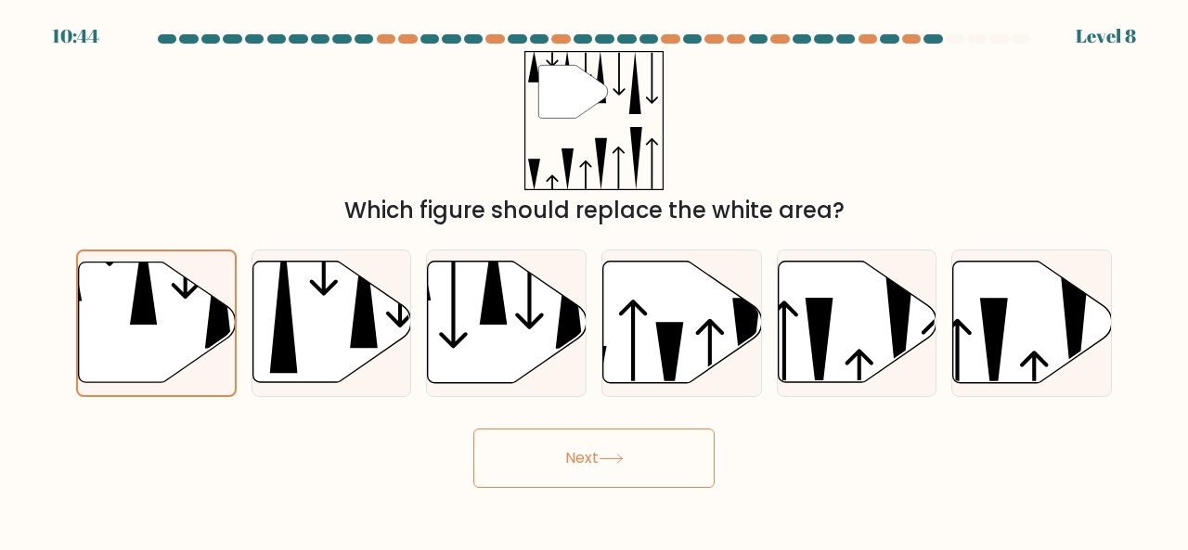
click at [535, 456] on button "Next" at bounding box center [593, 458] width 241 height 59
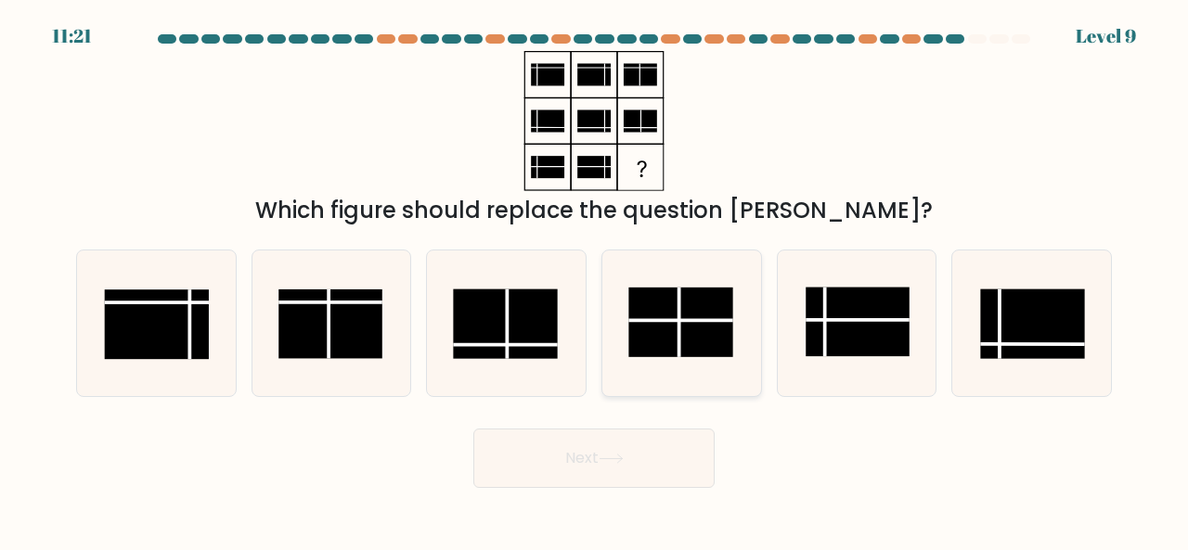
click at [674, 335] on rect at bounding box center [680, 323] width 104 height 70
click at [595, 280] on input "d." at bounding box center [594, 278] width 1 height 5
radio input "true"
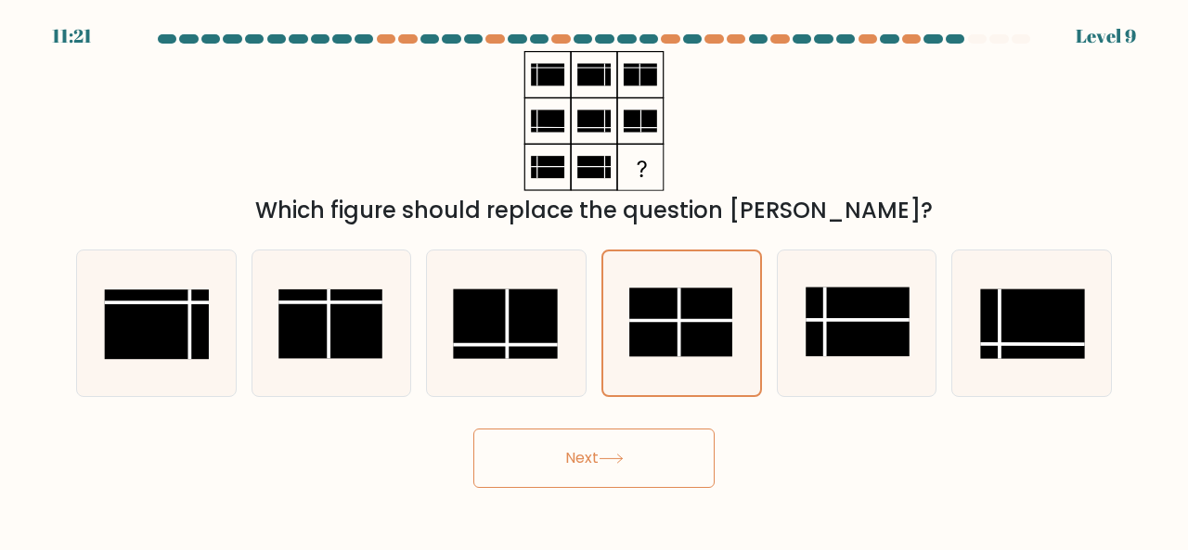
click at [639, 452] on button "Next" at bounding box center [593, 458] width 241 height 59
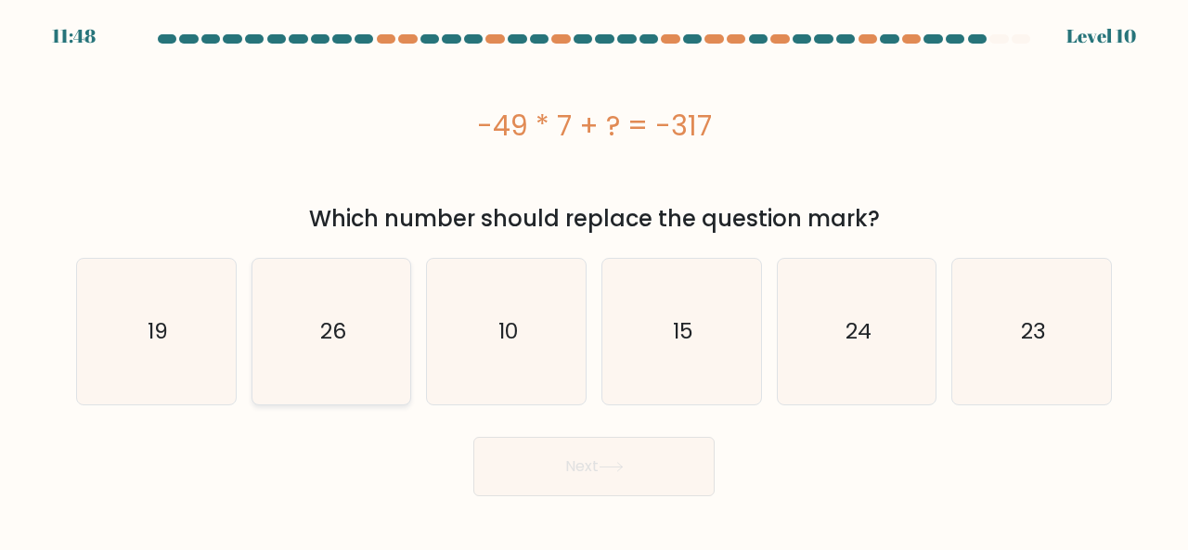
click at [334, 360] on icon "26" at bounding box center [332, 332] width 146 height 146
click at [594, 280] on input "b. 26" at bounding box center [594, 278] width 1 height 5
radio input "true"
click at [561, 481] on button "Next" at bounding box center [593, 466] width 241 height 59
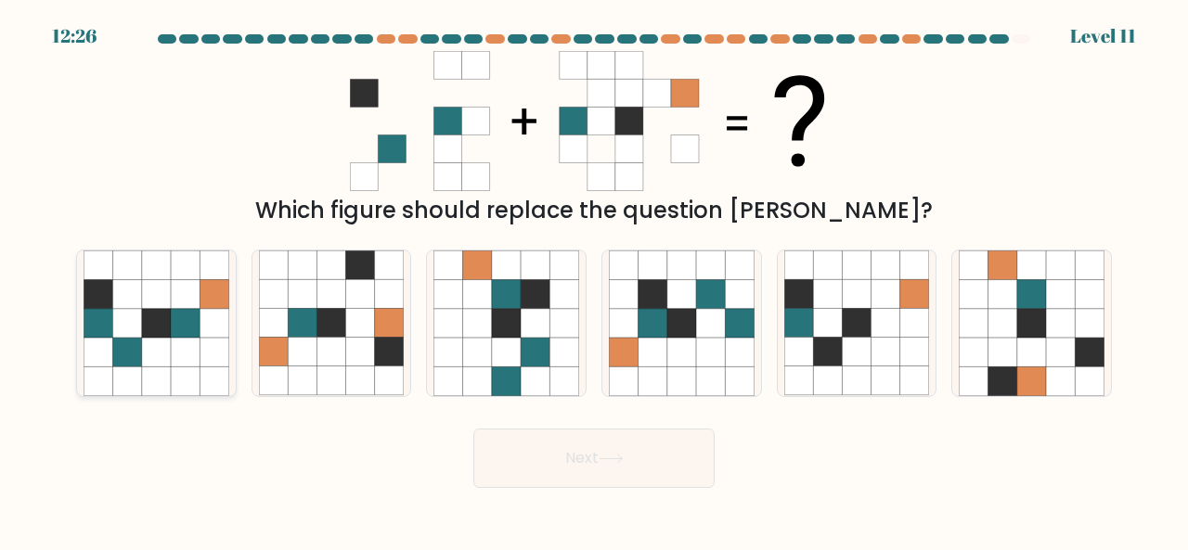
click at [163, 352] on icon at bounding box center [156, 352] width 29 height 29
click at [594, 280] on input "a." at bounding box center [594, 278] width 1 height 5
radio input "true"
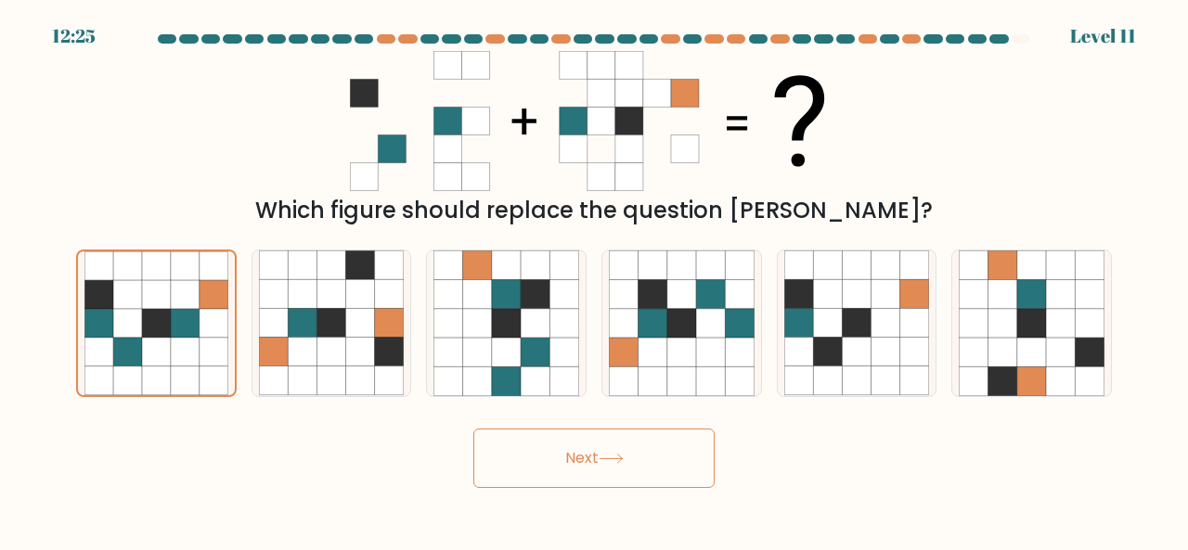
click at [530, 483] on button "Next" at bounding box center [593, 458] width 241 height 59
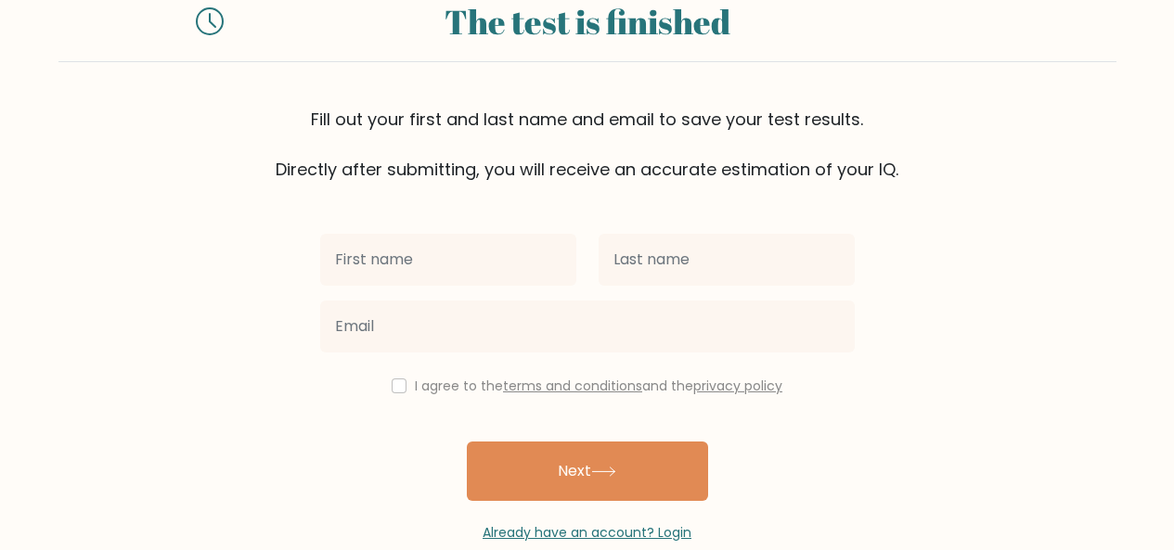
scroll to position [93, 0]
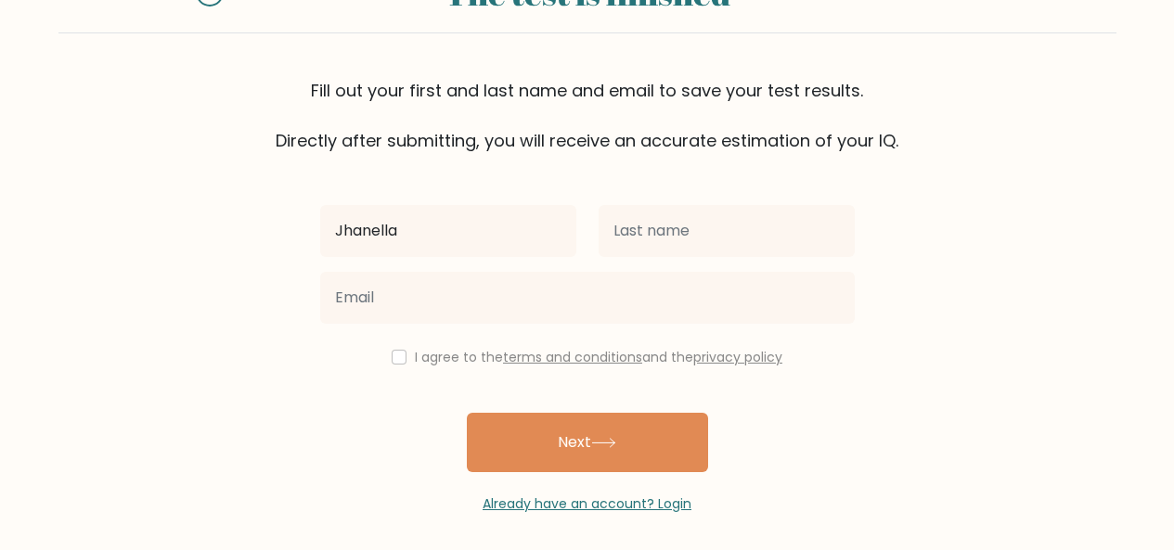
type input "Jhanella"
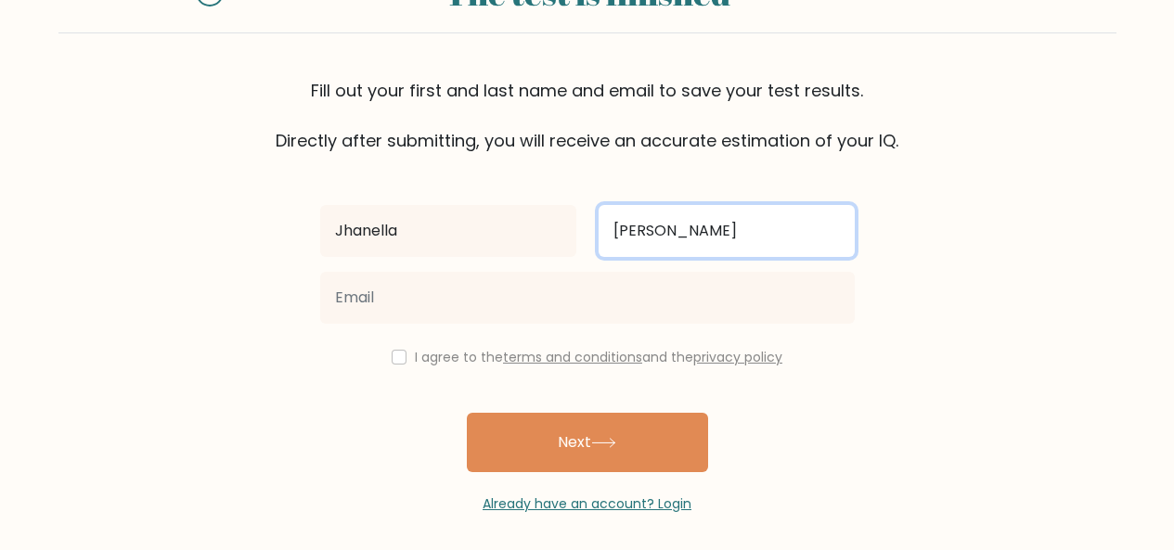
type input "[PERSON_NAME]"
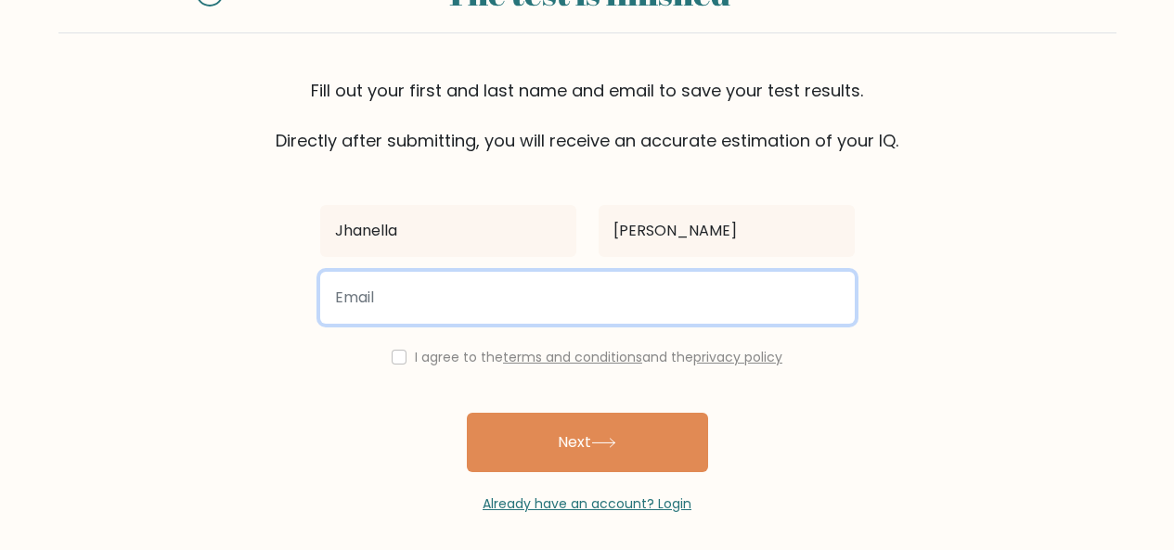
click at [496, 300] on input "email" at bounding box center [587, 298] width 535 height 52
type input "fuentesjhanella@gmail.com"
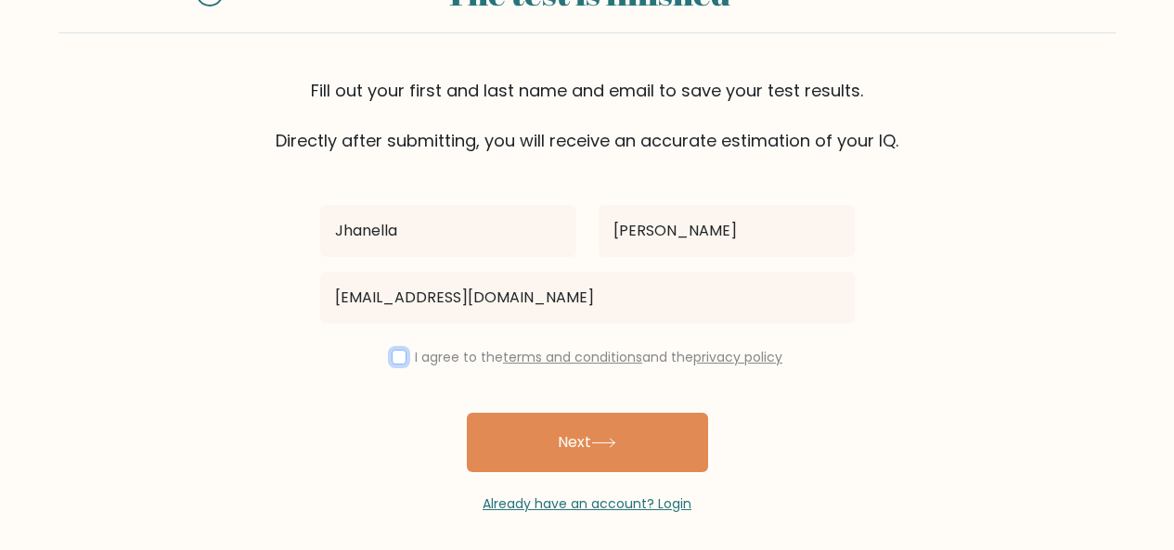
click at [397, 361] on input "checkbox" at bounding box center [399, 357] width 15 height 15
checkbox input "true"
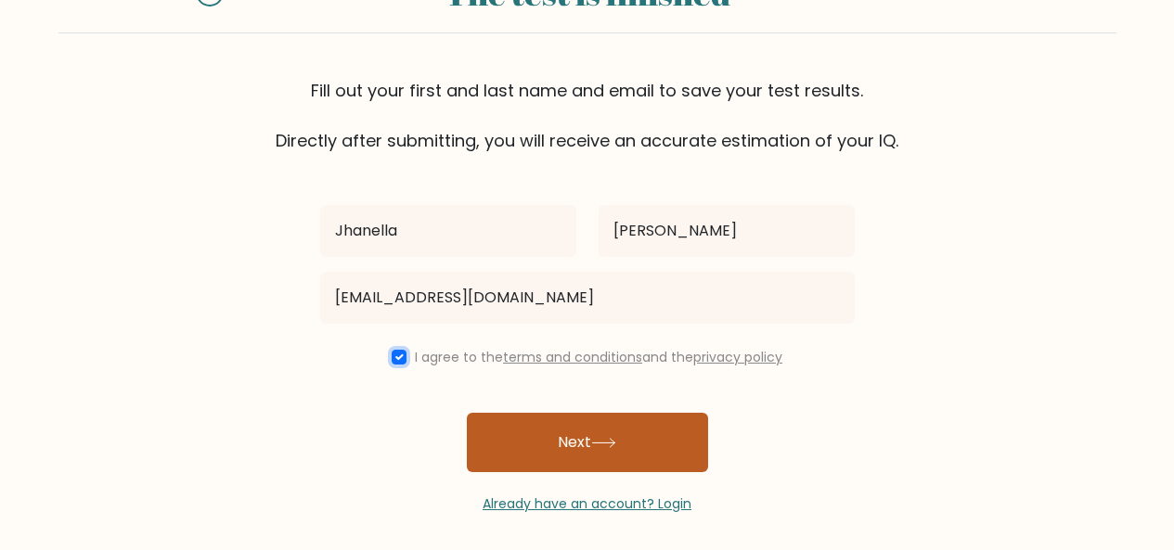
scroll to position [101, 0]
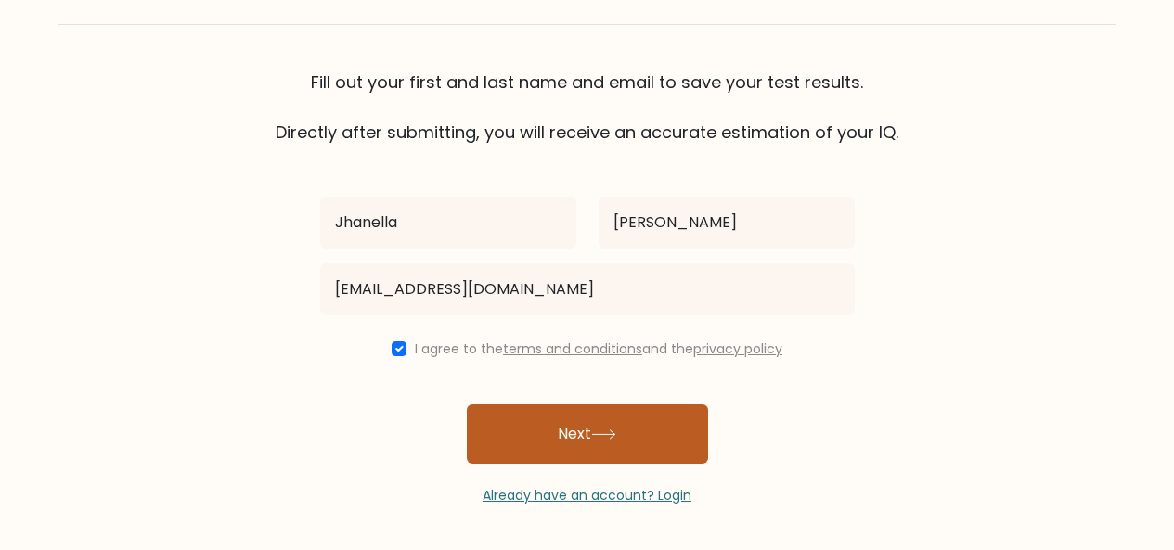
click at [651, 426] on button "Next" at bounding box center [587, 434] width 241 height 59
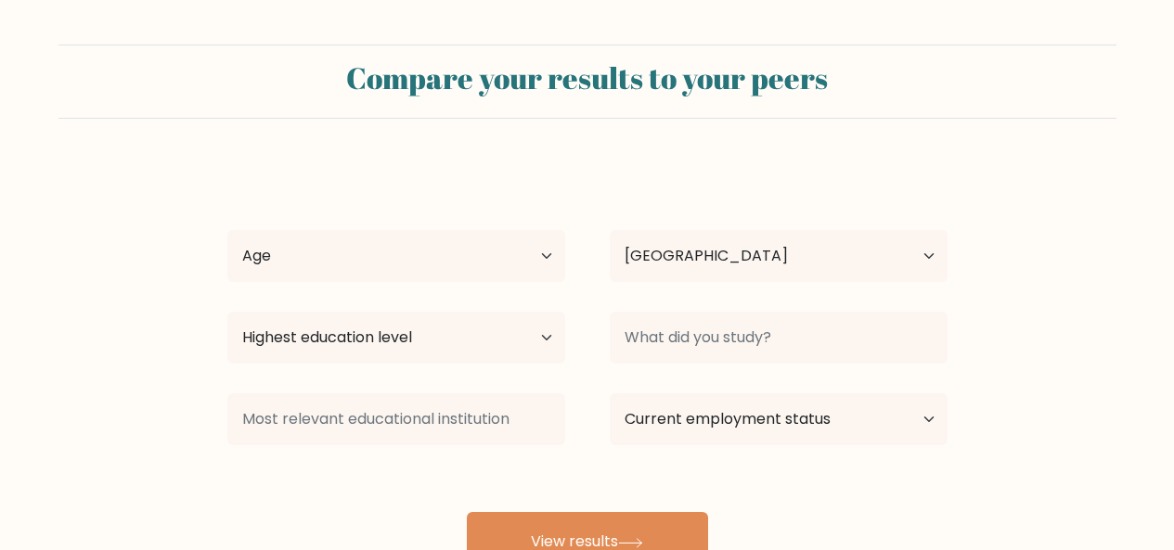
select select "PH"
click at [496, 262] on select "Age Under [DEMOGRAPHIC_DATA] [DEMOGRAPHIC_DATA] [DEMOGRAPHIC_DATA] [DEMOGRAPHIC…" at bounding box center [396, 256] width 338 height 52
select select "25_34"
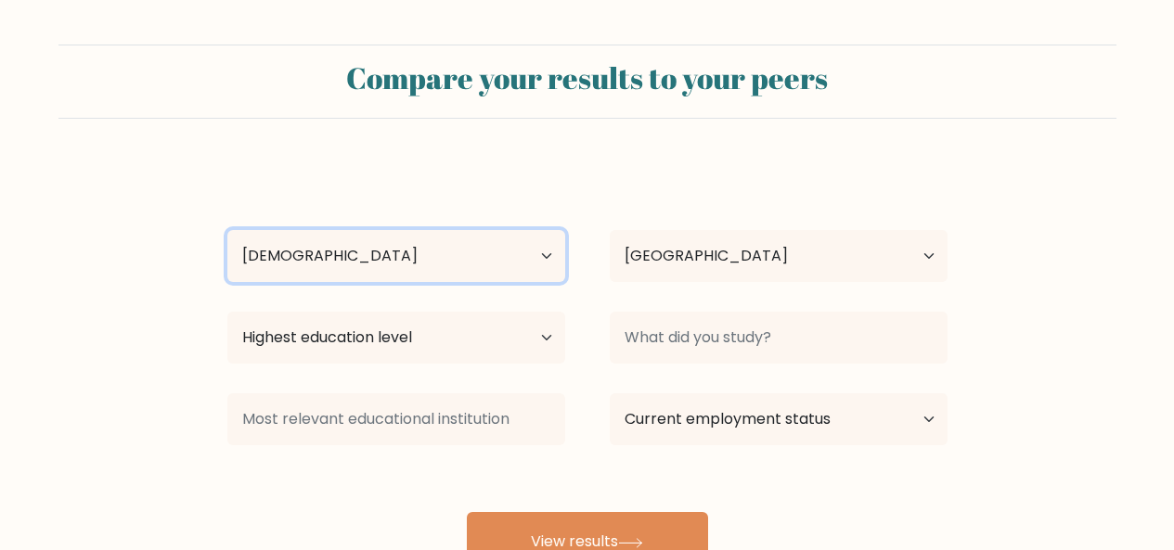
click at [227, 230] on select "Age Under [DEMOGRAPHIC_DATA] [DEMOGRAPHIC_DATA] [DEMOGRAPHIC_DATA] [DEMOGRAPHIC…" at bounding box center [396, 256] width 338 height 52
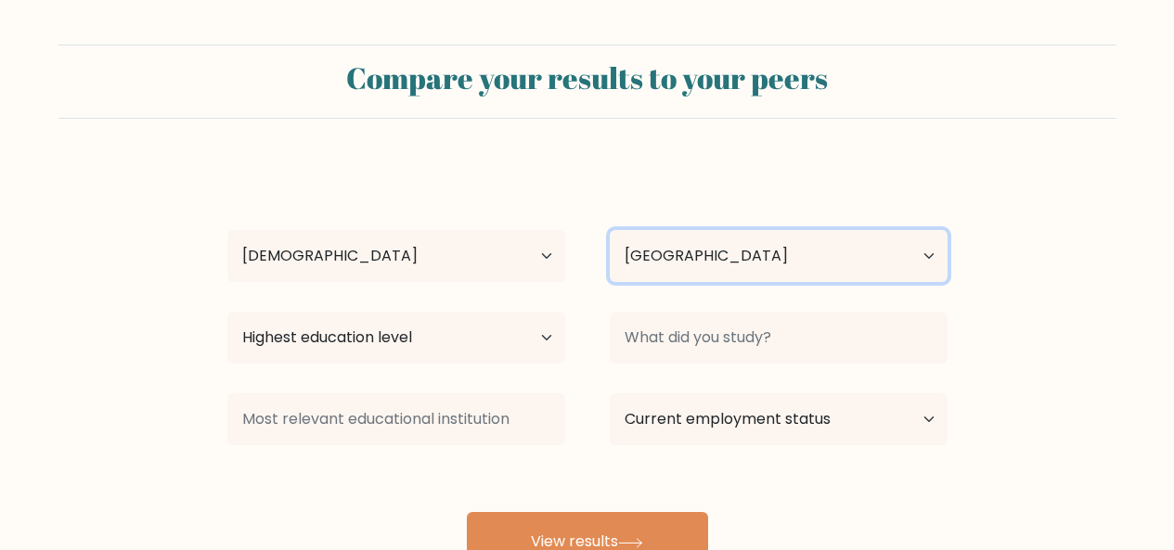
click at [705, 265] on select "Country [GEOGRAPHIC_DATA] [GEOGRAPHIC_DATA] [GEOGRAPHIC_DATA] [US_STATE] [GEOGR…" at bounding box center [779, 256] width 338 height 52
click at [610, 230] on select "Country [GEOGRAPHIC_DATA] [GEOGRAPHIC_DATA] [GEOGRAPHIC_DATA] [US_STATE] [GEOGR…" at bounding box center [779, 256] width 338 height 52
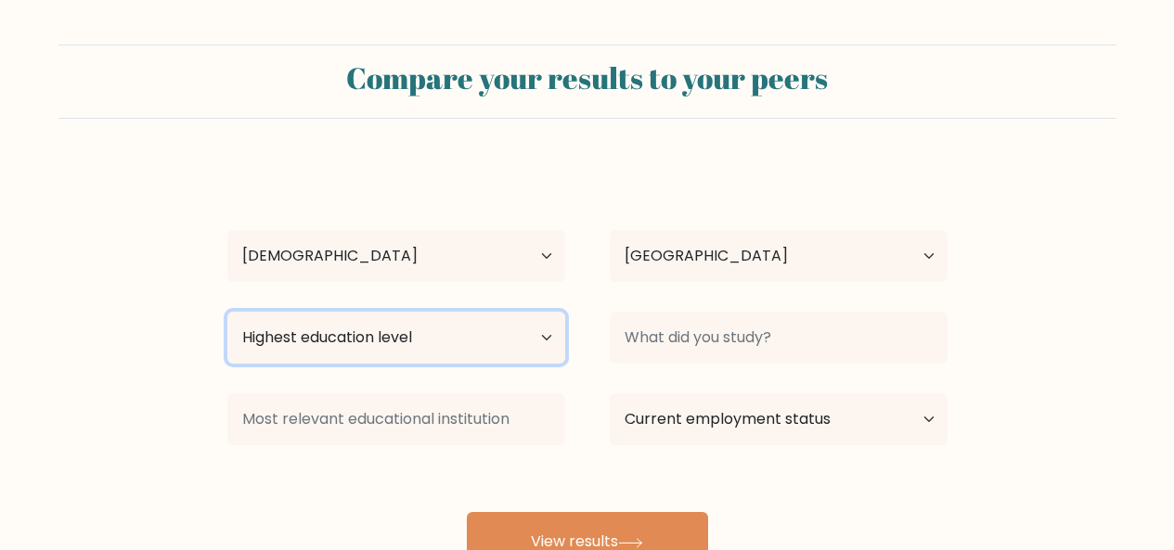
click at [450, 332] on select "Highest education level No schooling Primary Lower Secondary Upper Secondary Oc…" at bounding box center [396, 338] width 338 height 52
select select "bachelors_degree"
click at [227, 312] on select "Highest education level No schooling Primary Lower Secondary Upper Secondary Oc…" at bounding box center [396, 338] width 338 height 52
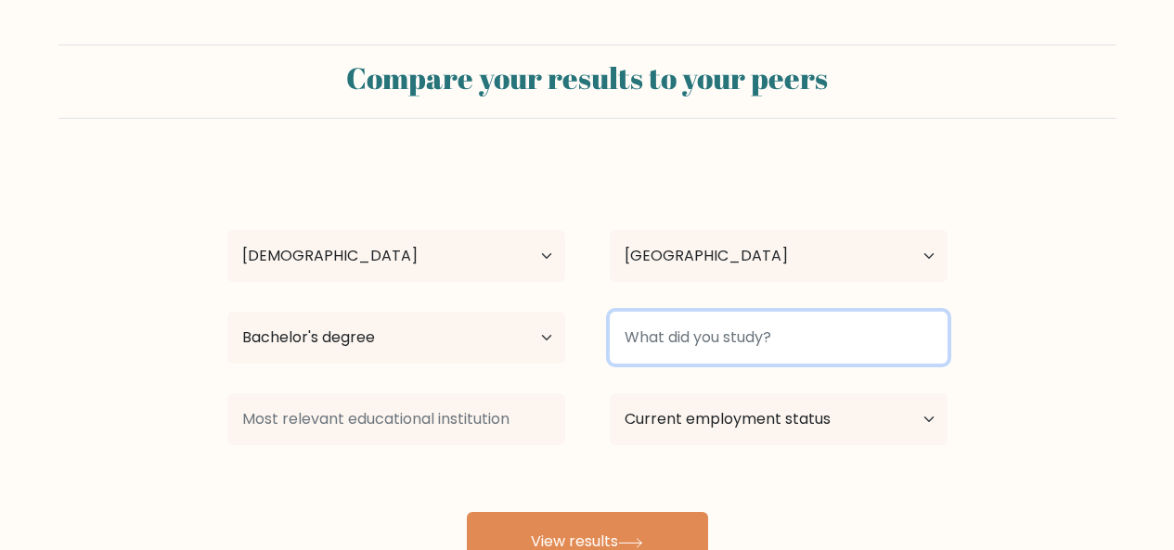
click at [702, 323] on input at bounding box center [779, 338] width 338 height 52
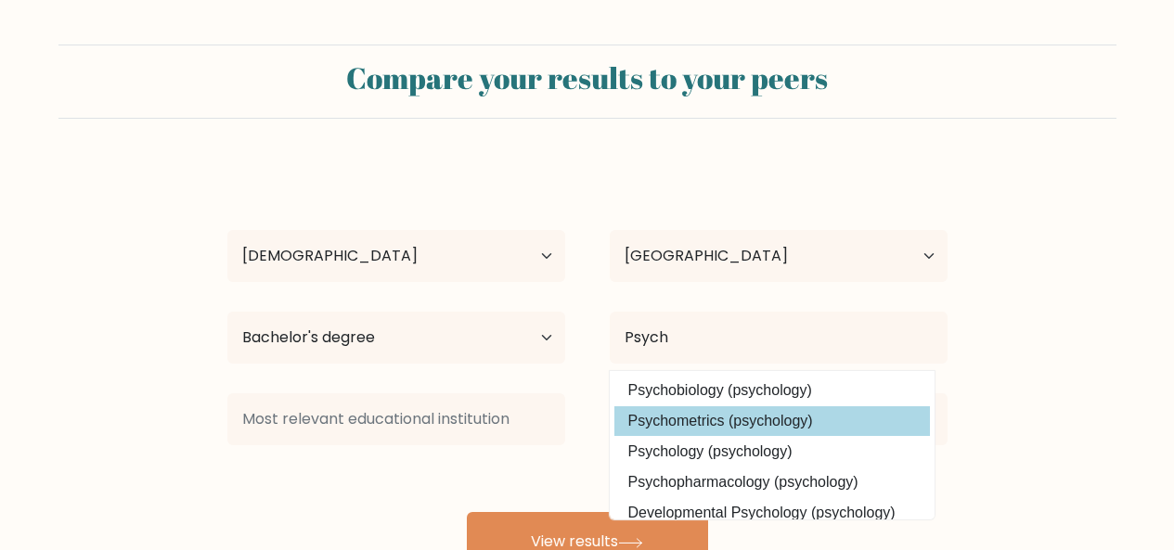
click at [819, 424] on div "[PERSON_NAME] Age Under [DEMOGRAPHIC_DATA] [DEMOGRAPHIC_DATA] [DEMOGRAPHIC_DATA…" at bounding box center [587, 367] width 742 height 408
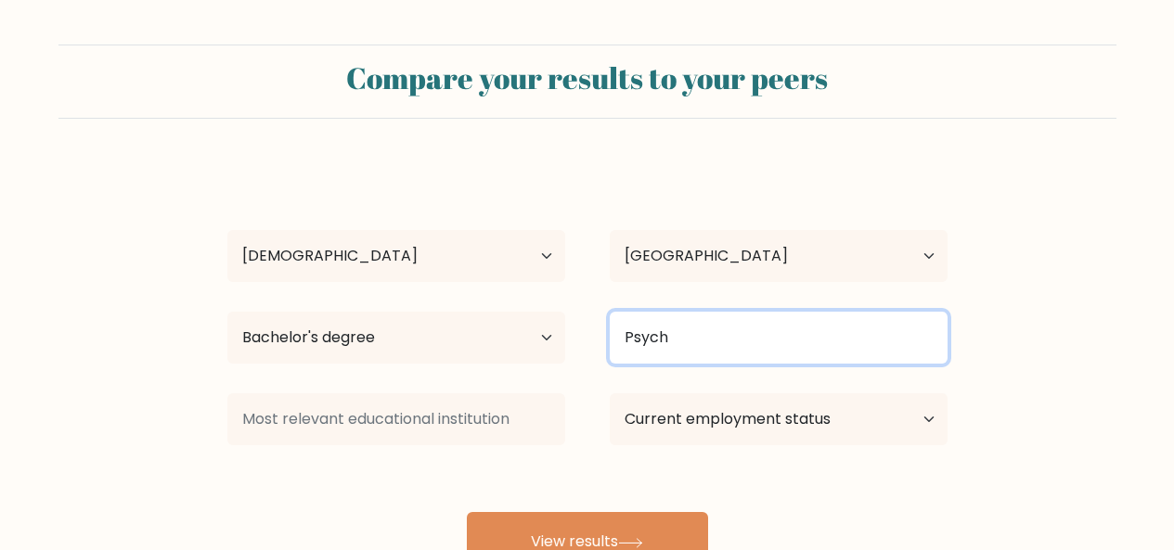
click at [785, 315] on input "Psych" at bounding box center [779, 338] width 338 height 52
click at [784, 339] on input "Psych" at bounding box center [779, 338] width 338 height 52
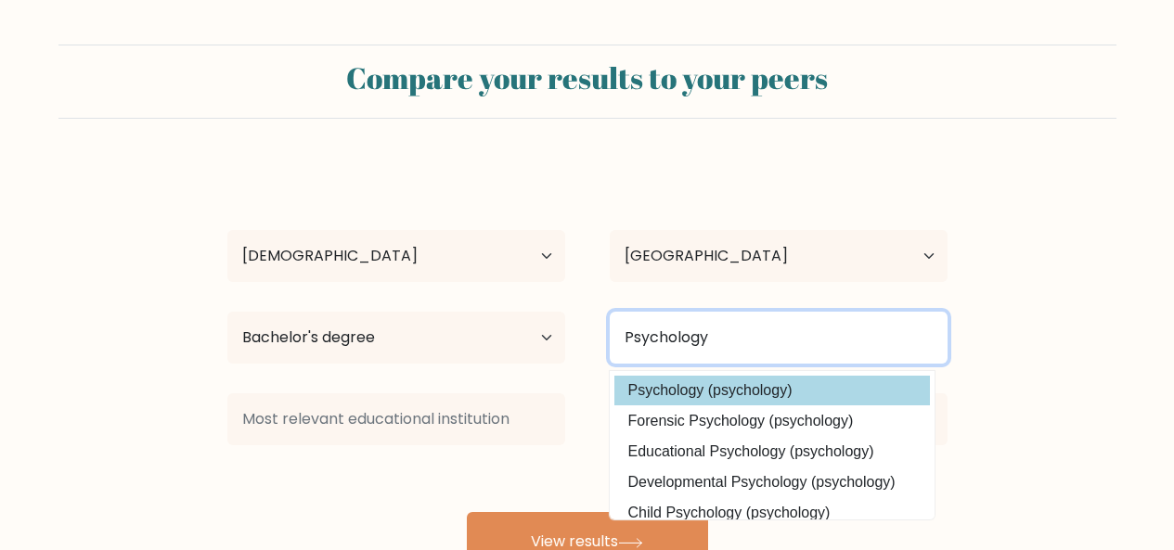
type input "Psychology"
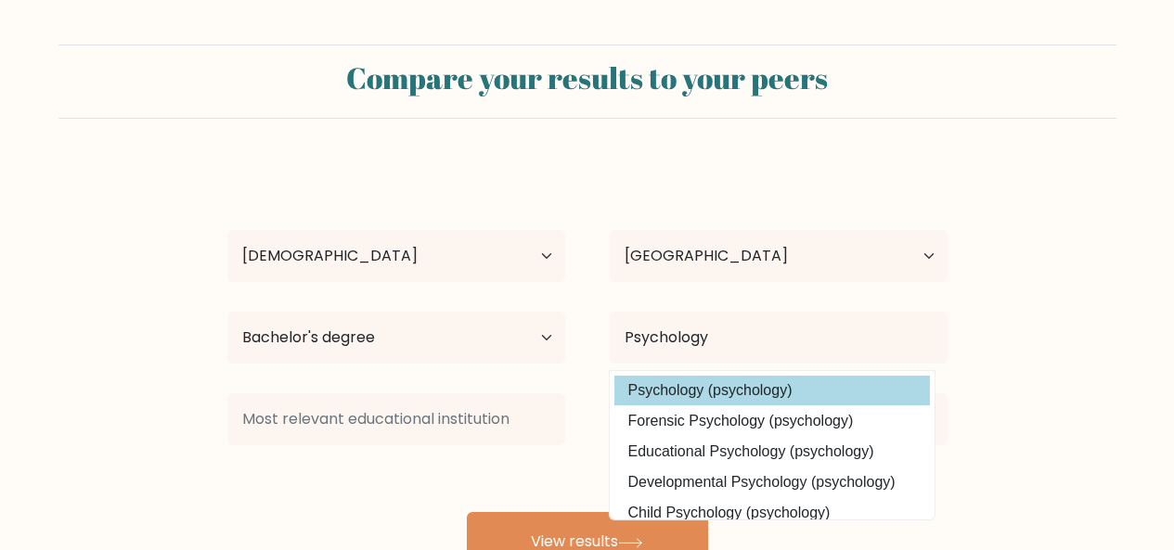
click at [736, 396] on option "Psychology (psychology)" at bounding box center [772, 391] width 316 height 30
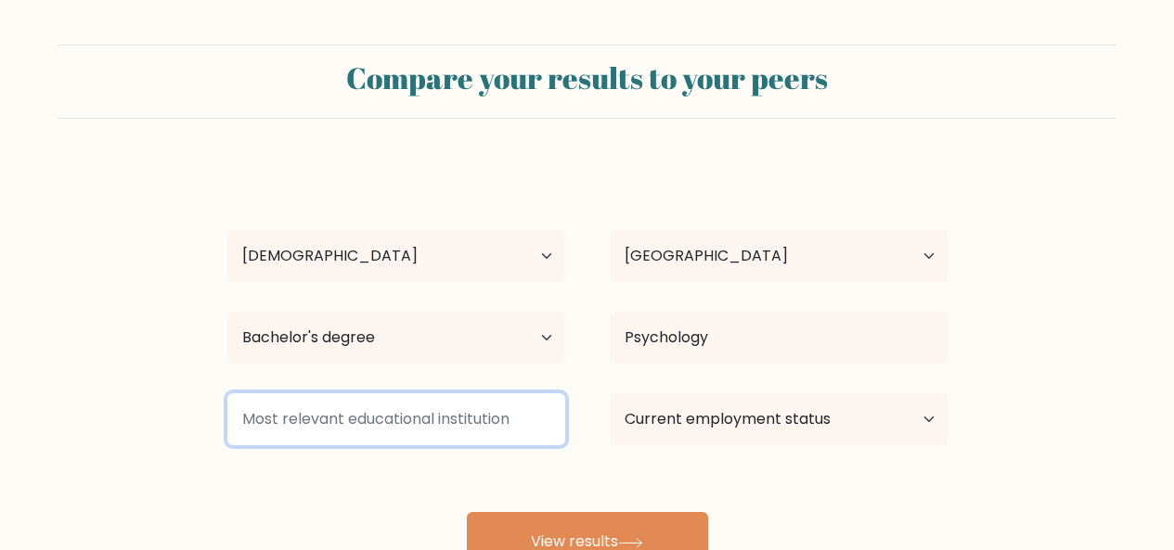
click at [410, 432] on input at bounding box center [396, 419] width 338 height 52
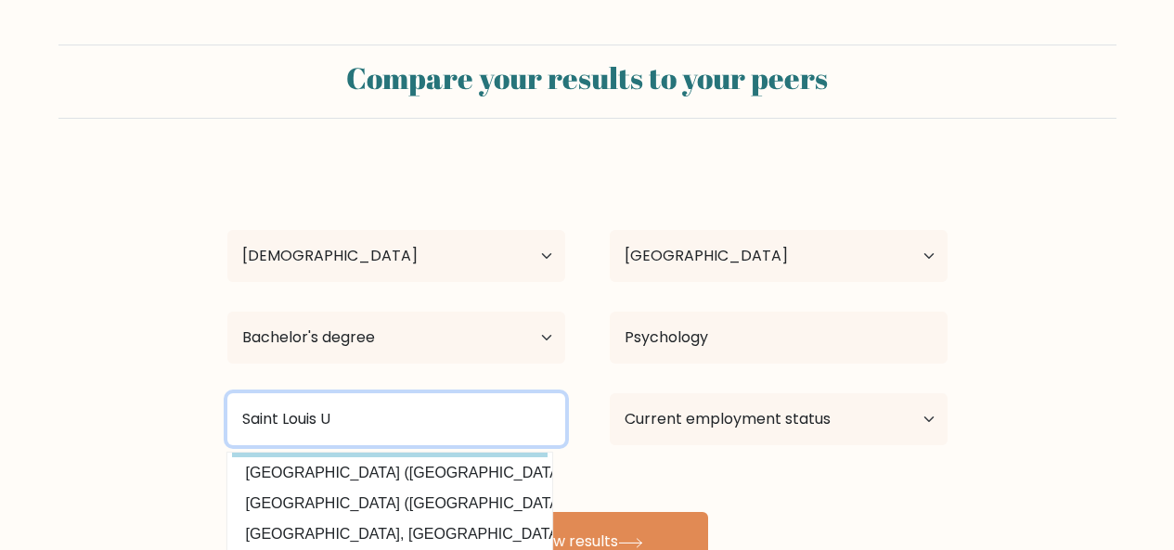
scroll to position [93, 0]
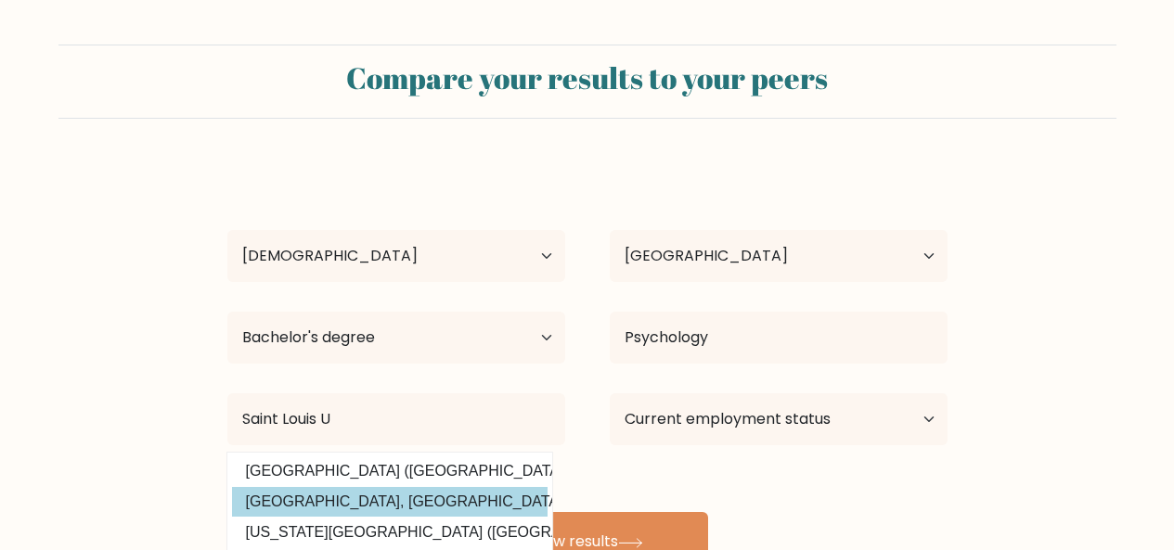
click at [444, 498] on option "[GEOGRAPHIC_DATA], [GEOGRAPHIC_DATA] ([GEOGRAPHIC_DATA])" at bounding box center [390, 502] width 316 height 30
type input "[GEOGRAPHIC_DATA], [GEOGRAPHIC_DATA]"
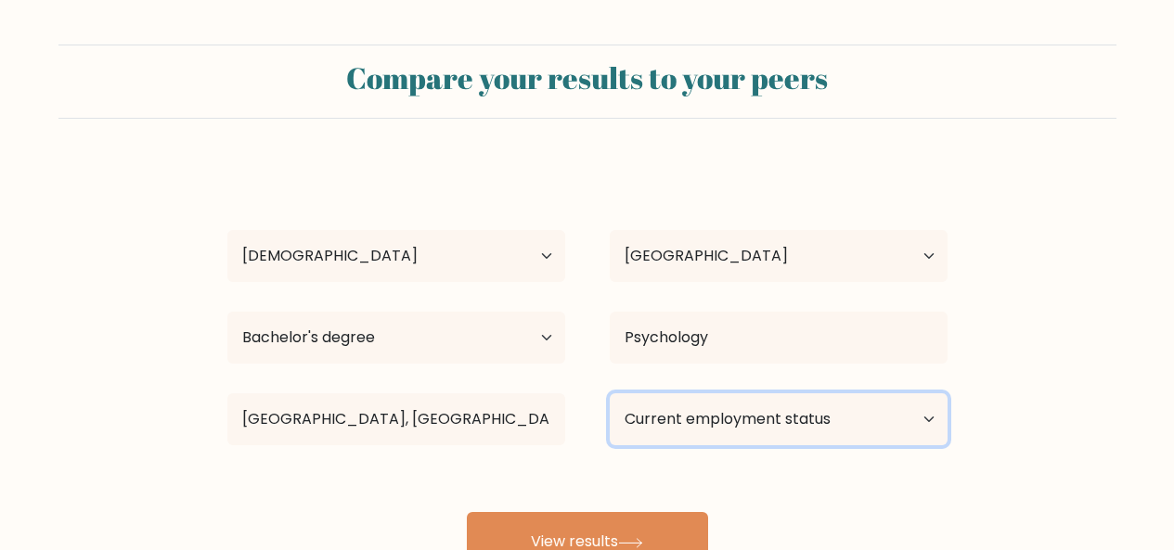
click at [745, 422] on select "Current employment status Employed Student Retired Other / prefer not to answer" at bounding box center [779, 419] width 338 height 52
select select "other"
click at [610, 393] on select "Current employment status Employed Student Retired Other / prefer not to answer" at bounding box center [779, 419] width 338 height 52
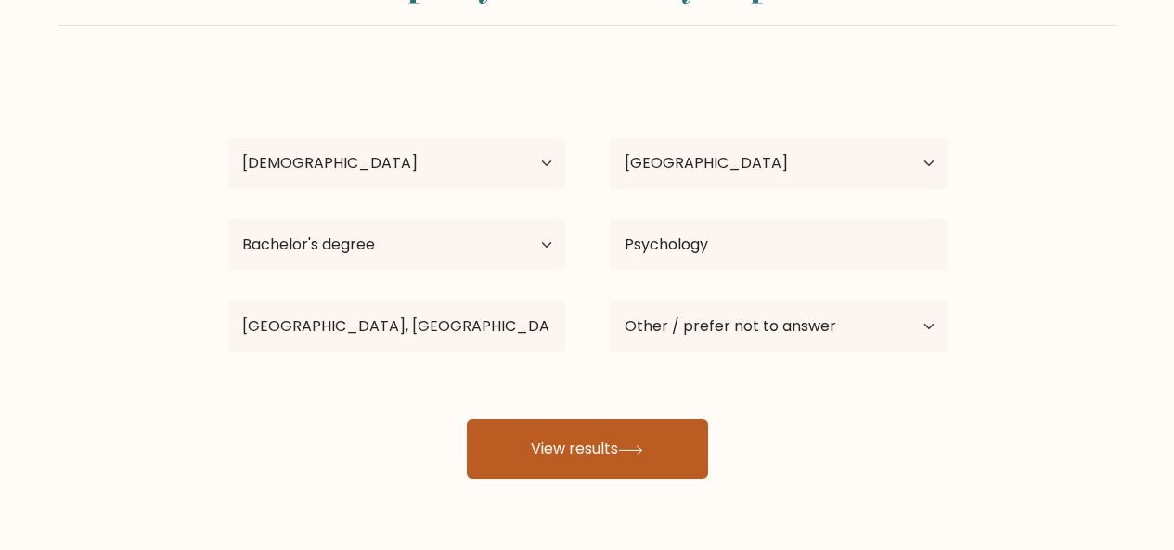
click at [619, 432] on button "View results" at bounding box center [587, 448] width 241 height 59
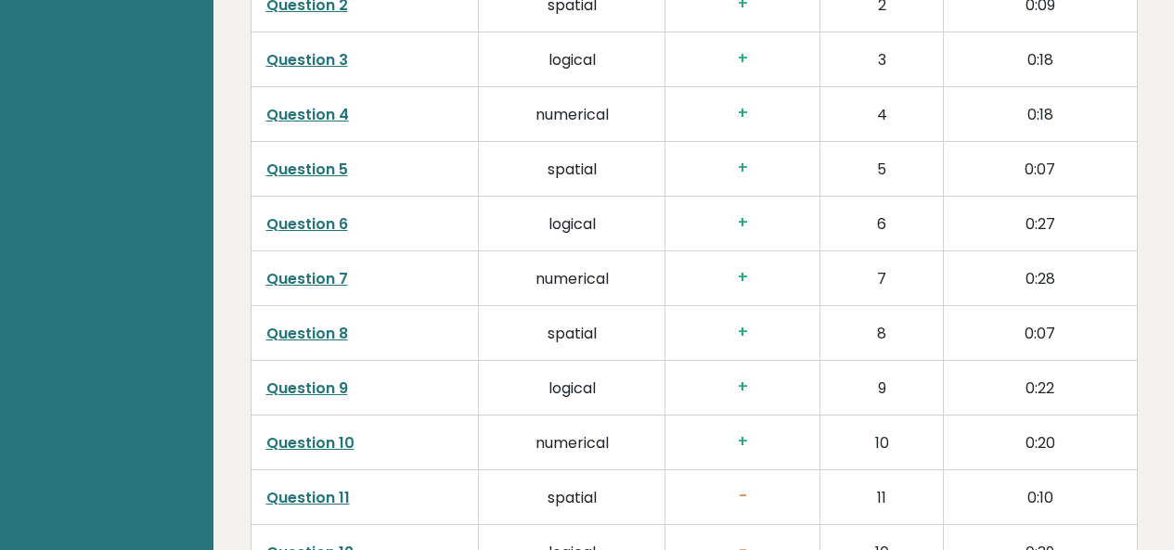
scroll to position [3248, 0]
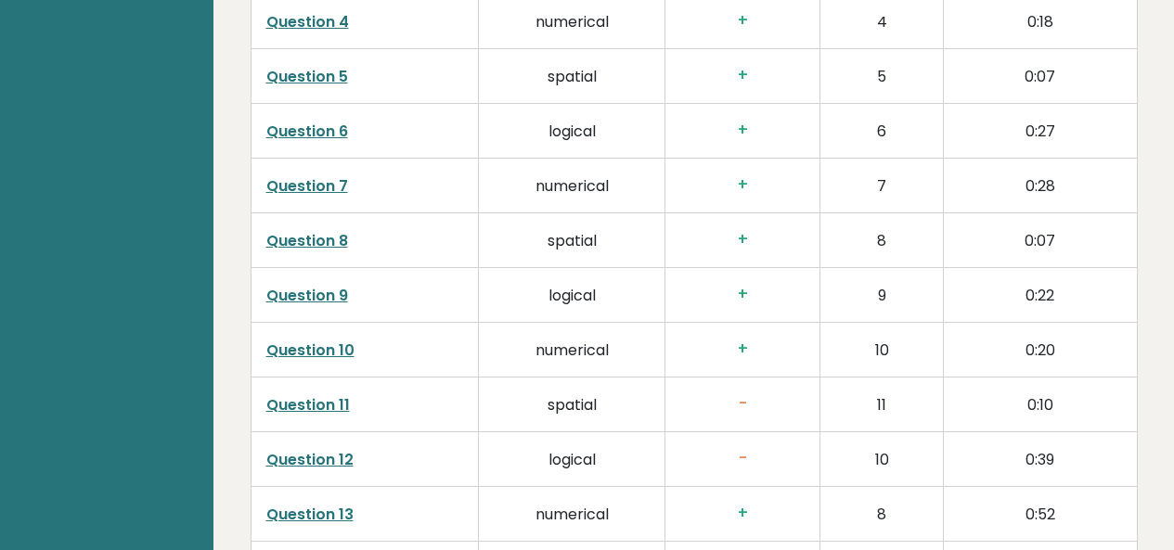
click at [316, 394] on link "Question 11" at bounding box center [308, 404] width 84 height 21
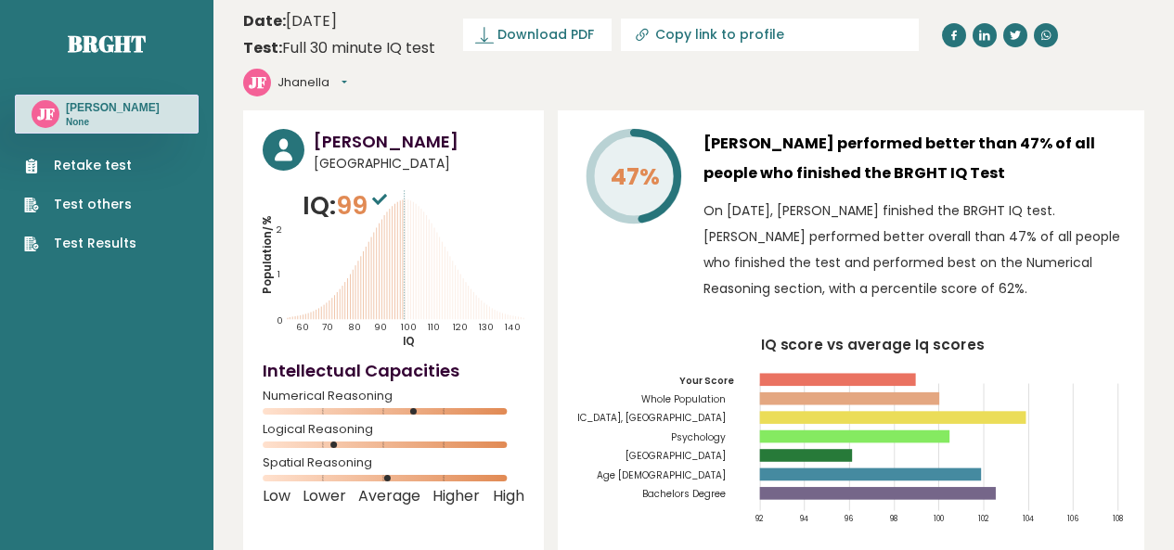
scroll to position [0, 0]
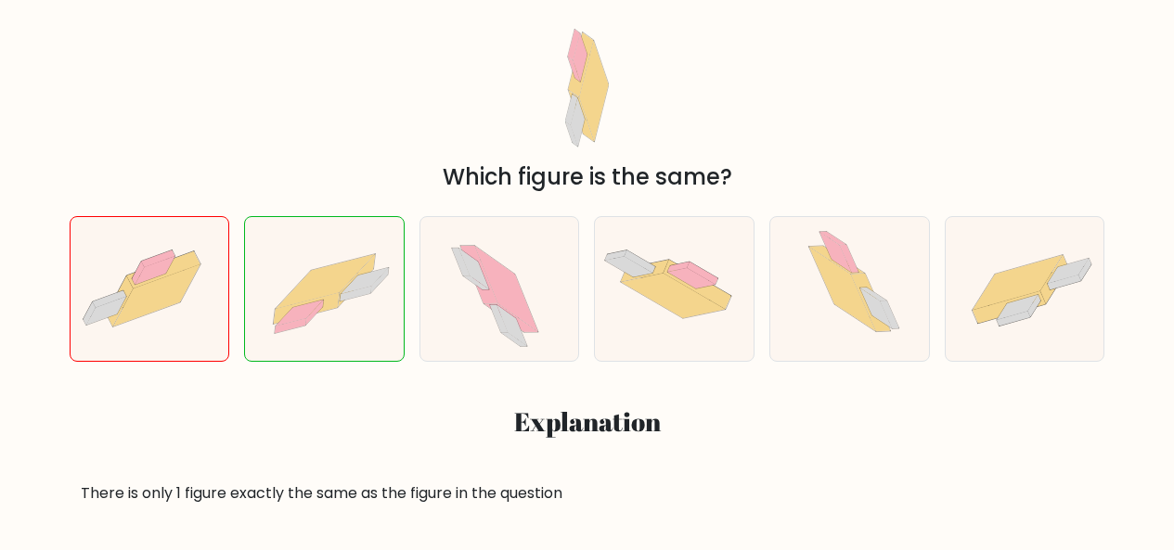
scroll to position [278, 0]
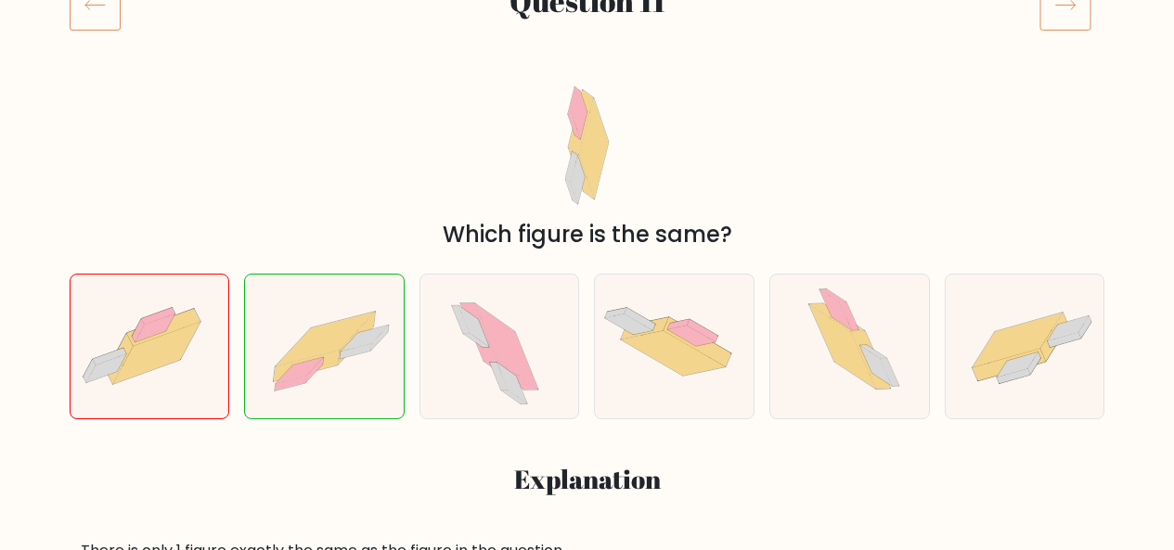
drag, startPoint x: 524, startPoint y: 156, endPoint x: 458, endPoint y: 114, distance: 78.0
click at [458, 114] on div "Which figure is the same?" at bounding box center [587, 163] width 1058 height 176
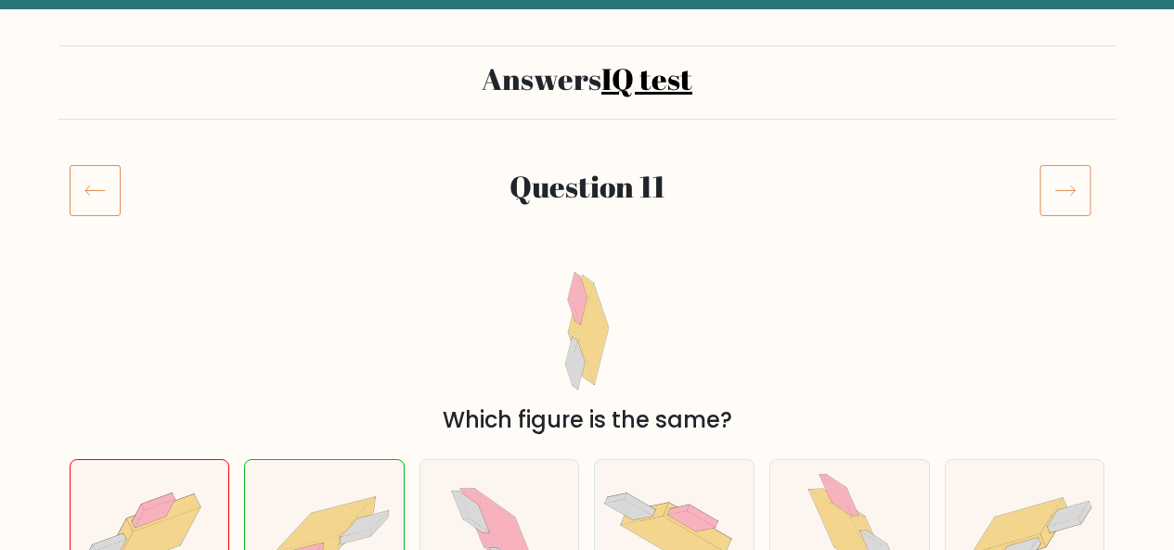
scroll to position [0, 0]
